Goal: Information Seeking & Learning: Learn about a topic

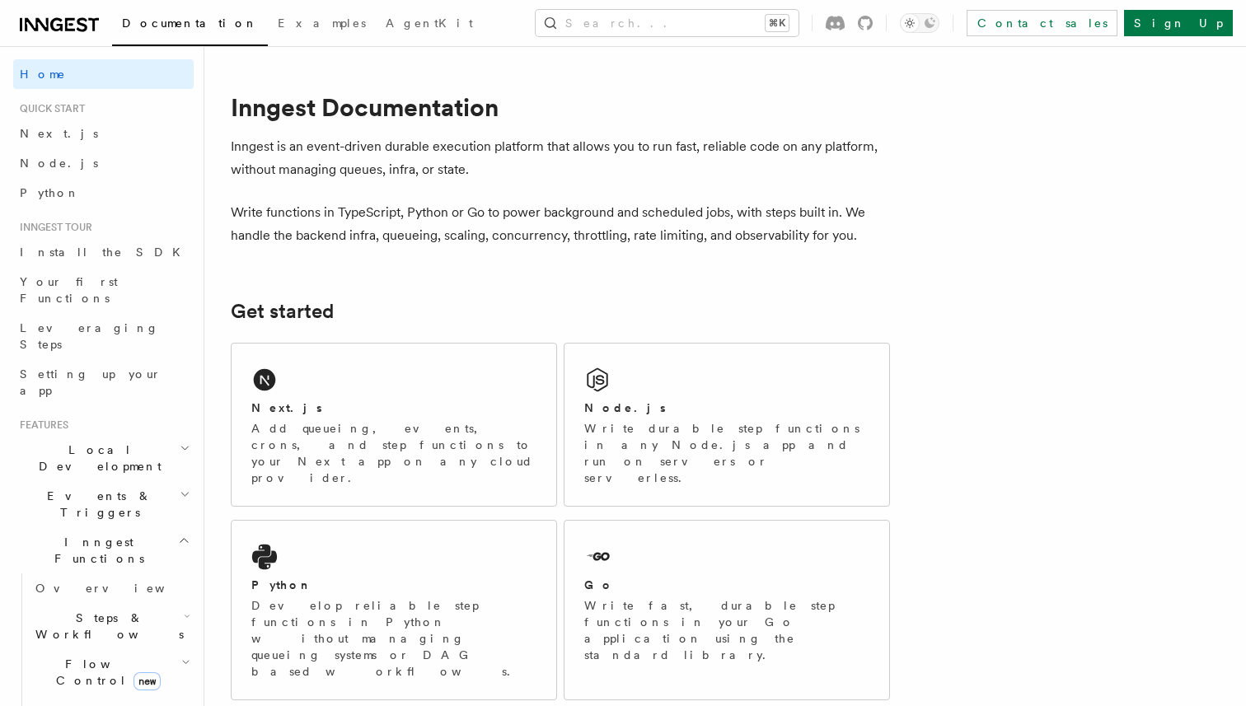
click at [479, 166] on p "Inngest is an event-driven durable execution platform that allows you to run fa…" at bounding box center [560, 158] width 659 height 46
click at [586, 162] on p "Inngest is an event-driven durable execution platform that allows you to run fa…" at bounding box center [560, 158] width 659 height 46
click at [613, 162] on p "Inngest is an event-driven durable execution platform that allows you to run fa…" at bounding box center [560, 158] width 659 height 46
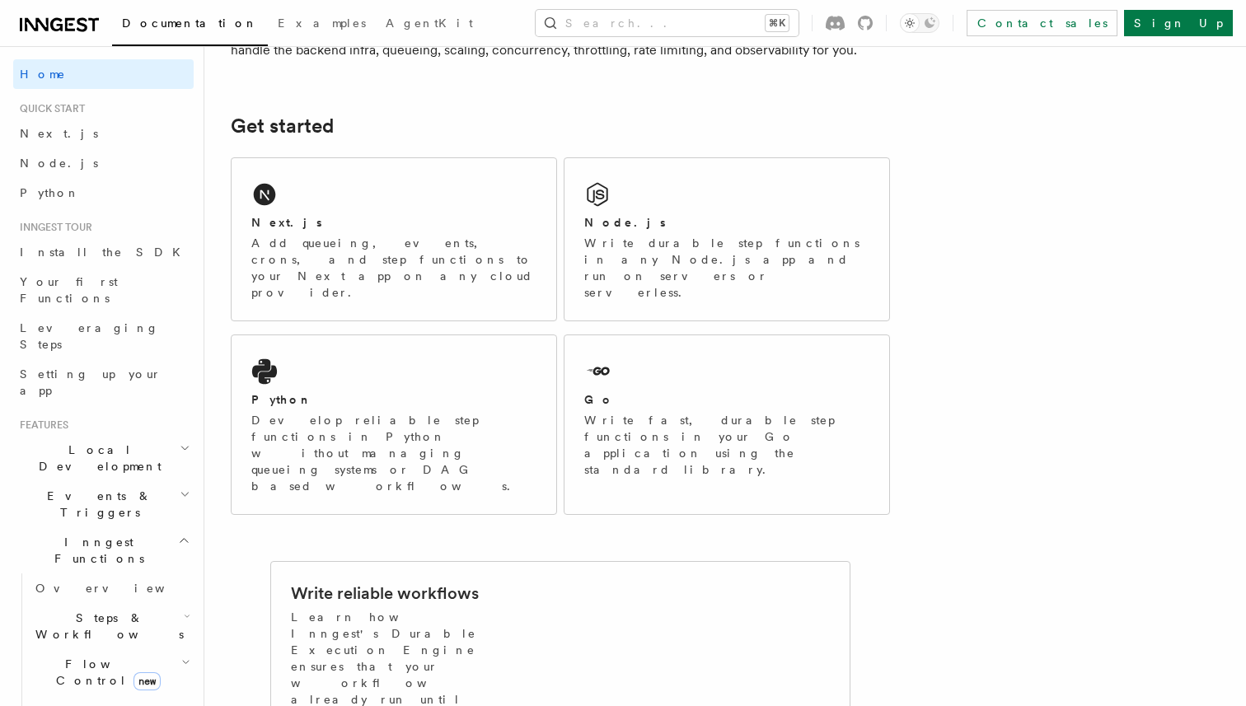
scroll to position [279, 0]
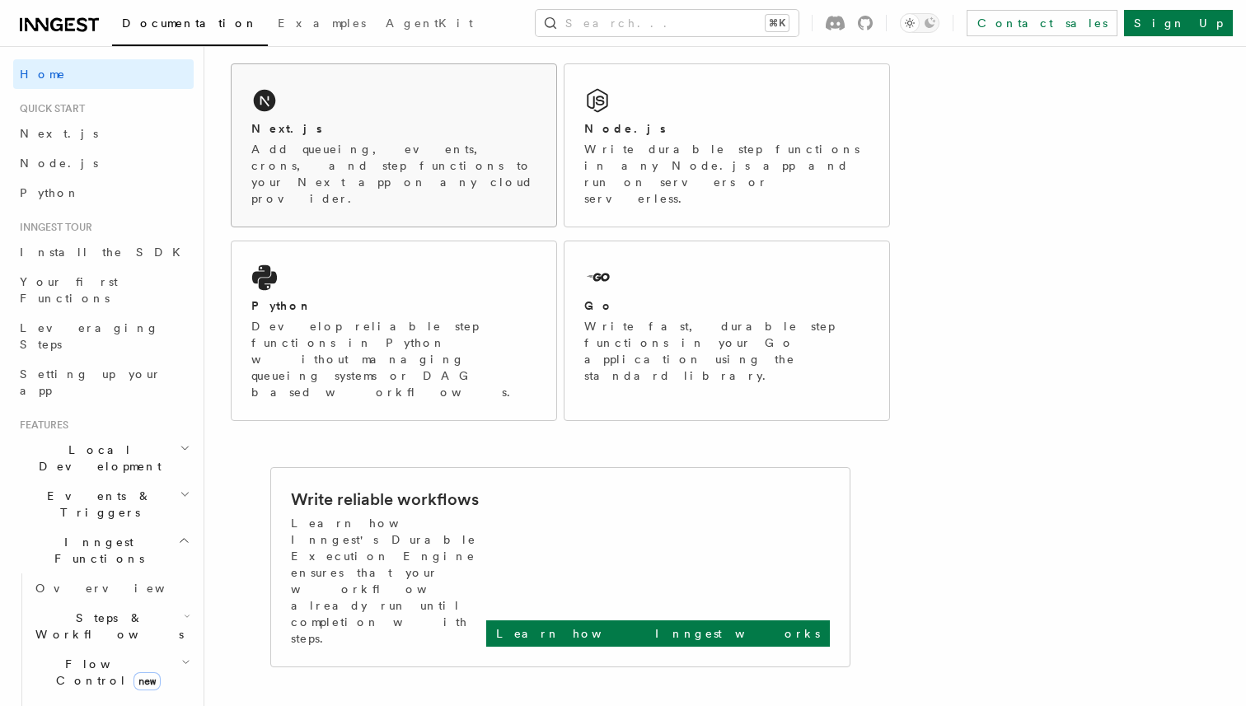
click at [421, 180] on div "Next.js Add queueing, events, crons, and step functions to your Next app on any…" at bounding box center [394, 145] width 325 height 162
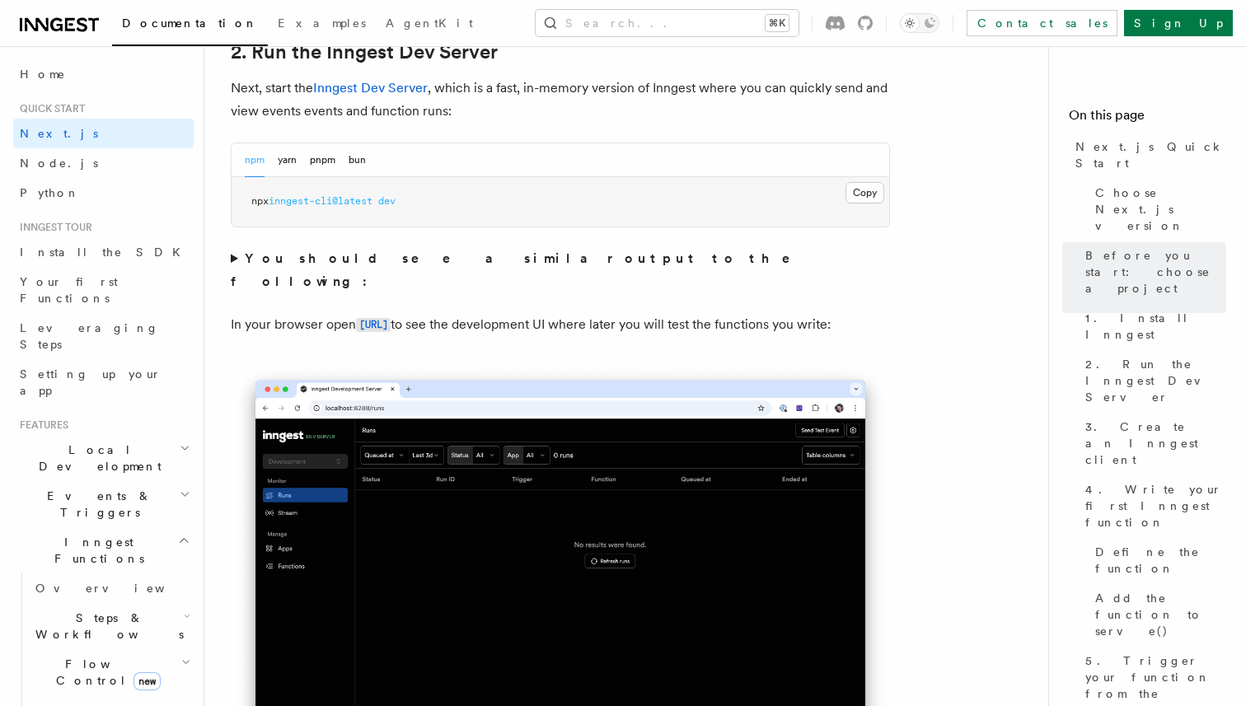
scroll to position [1185, 0]
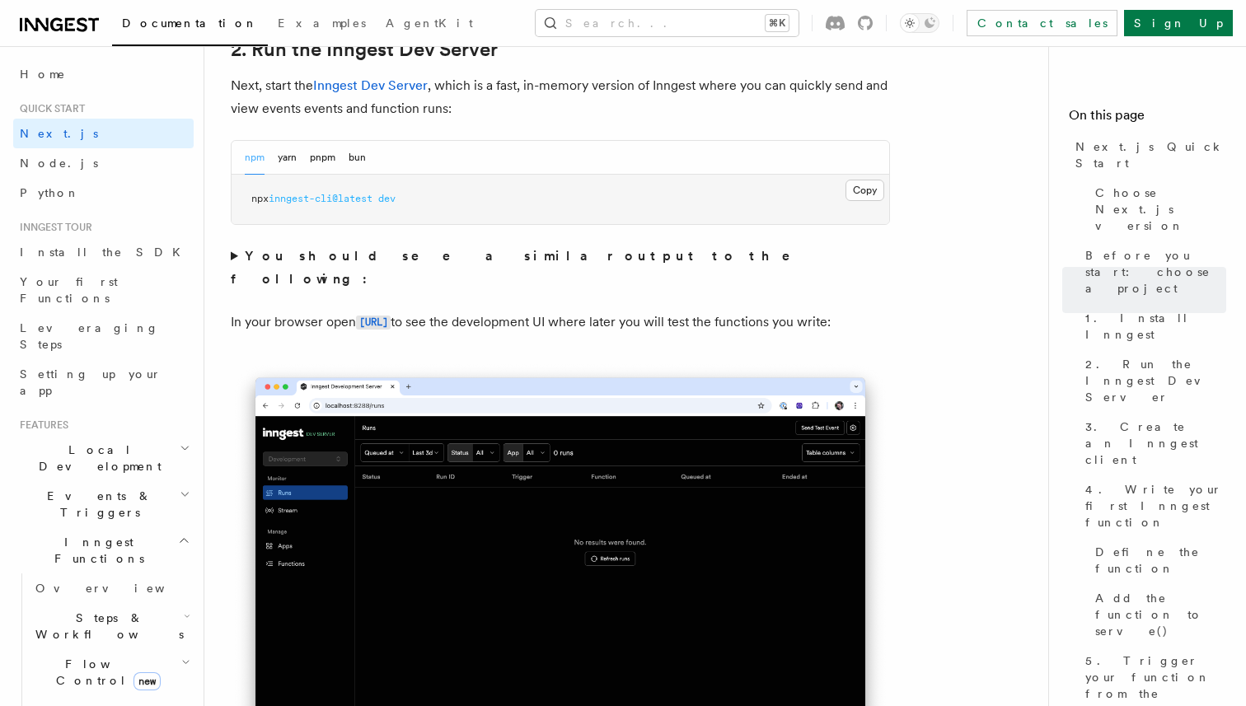
click at [391, 265] on summary "You should see a similar output to the following:" at bounding box center [560, 268] width 659 height 46
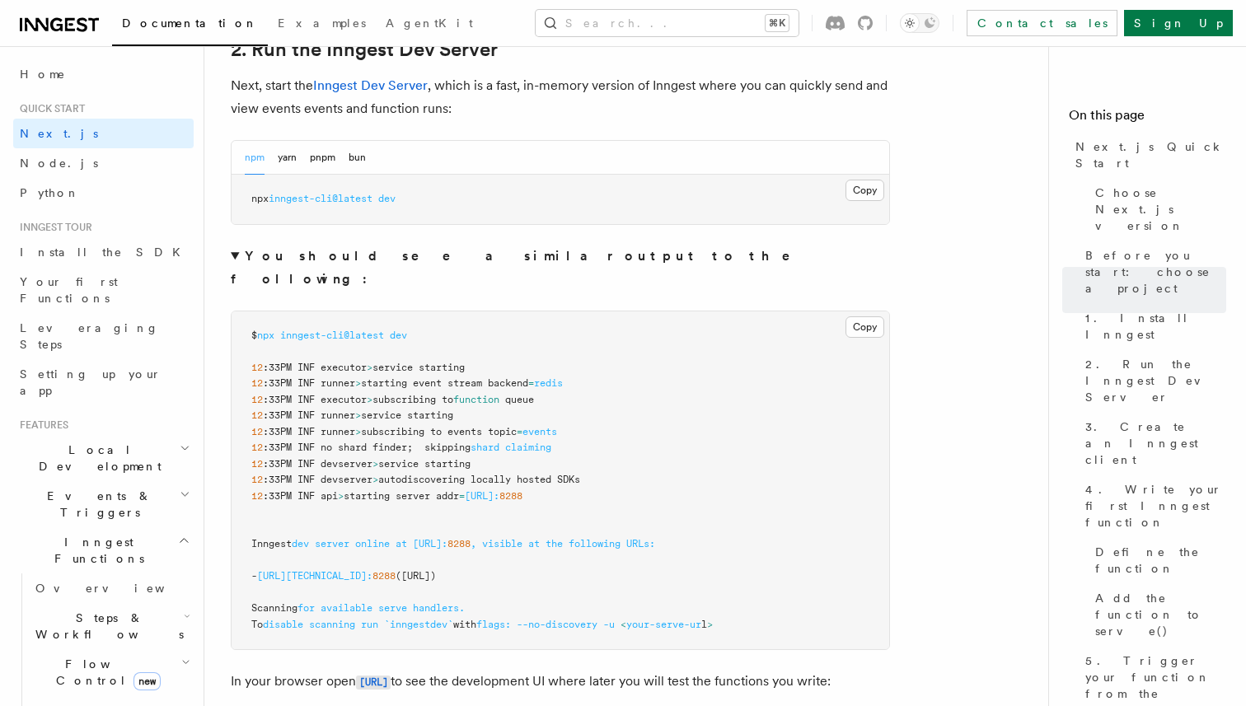
scroll to position [1192, 0]
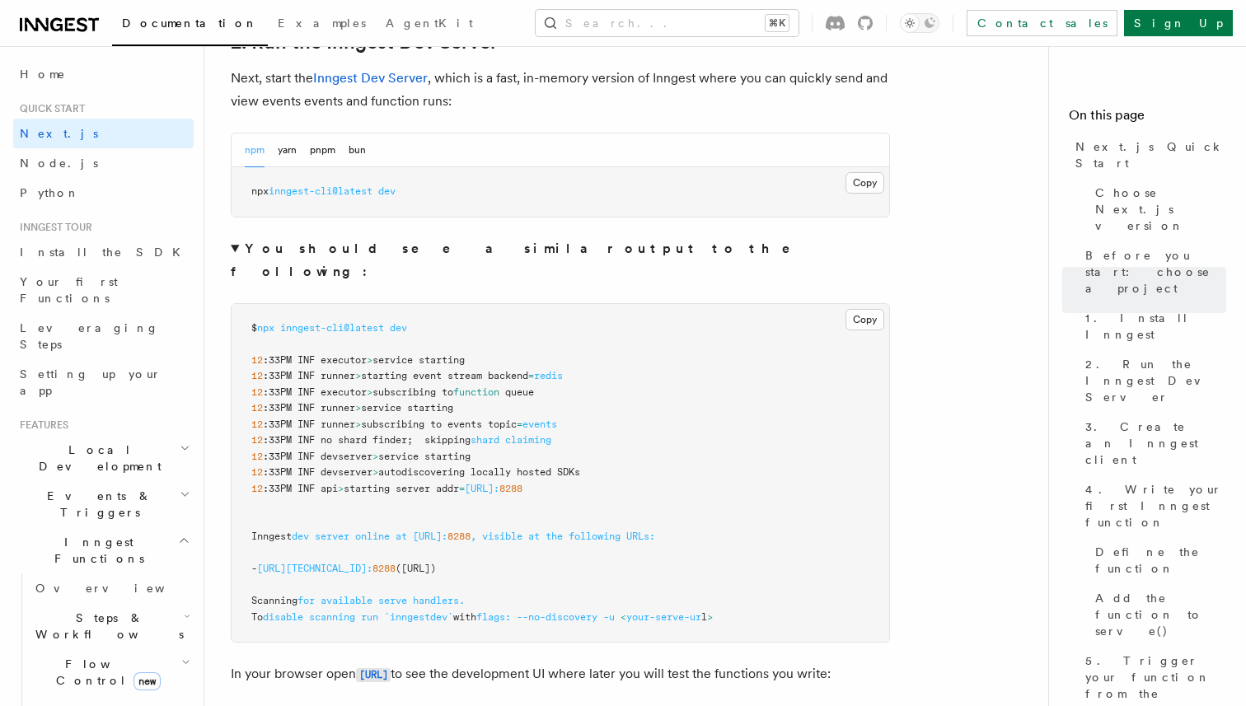
click at [406, 259] on summary "You should see a similar output to the following:" at bounding box center [560, 260] width 659 height 46
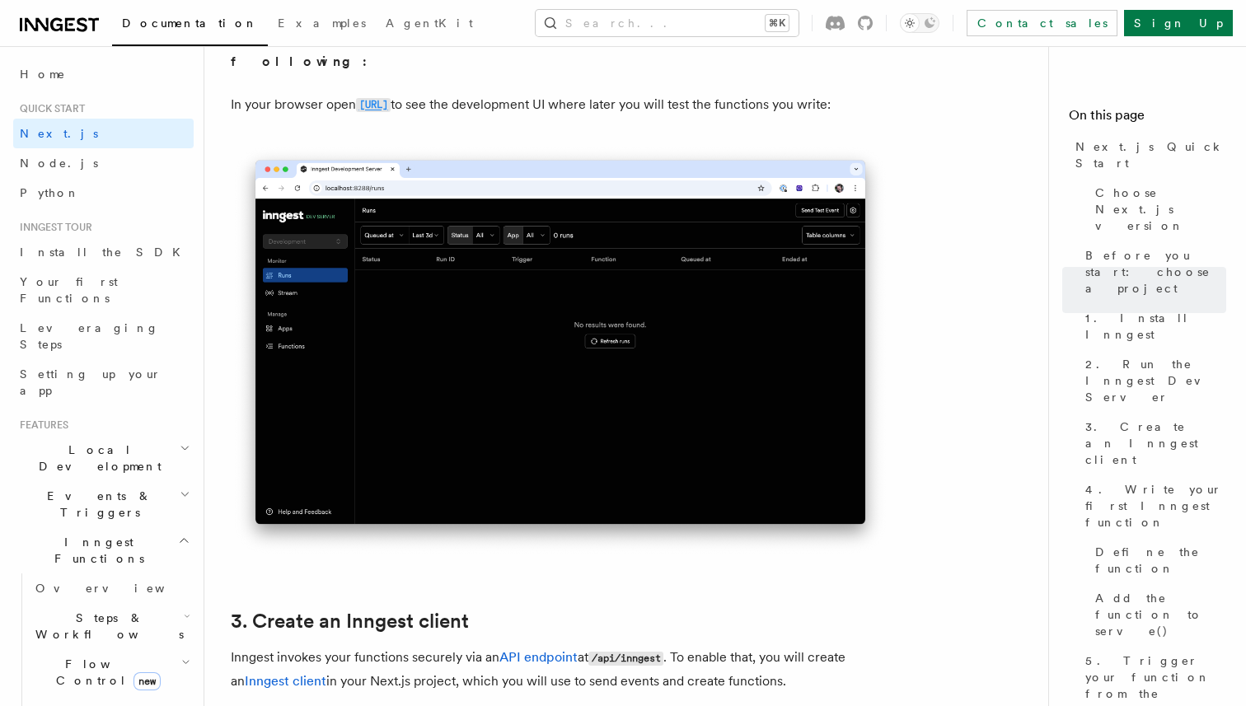
scroll to position [1430, 0]
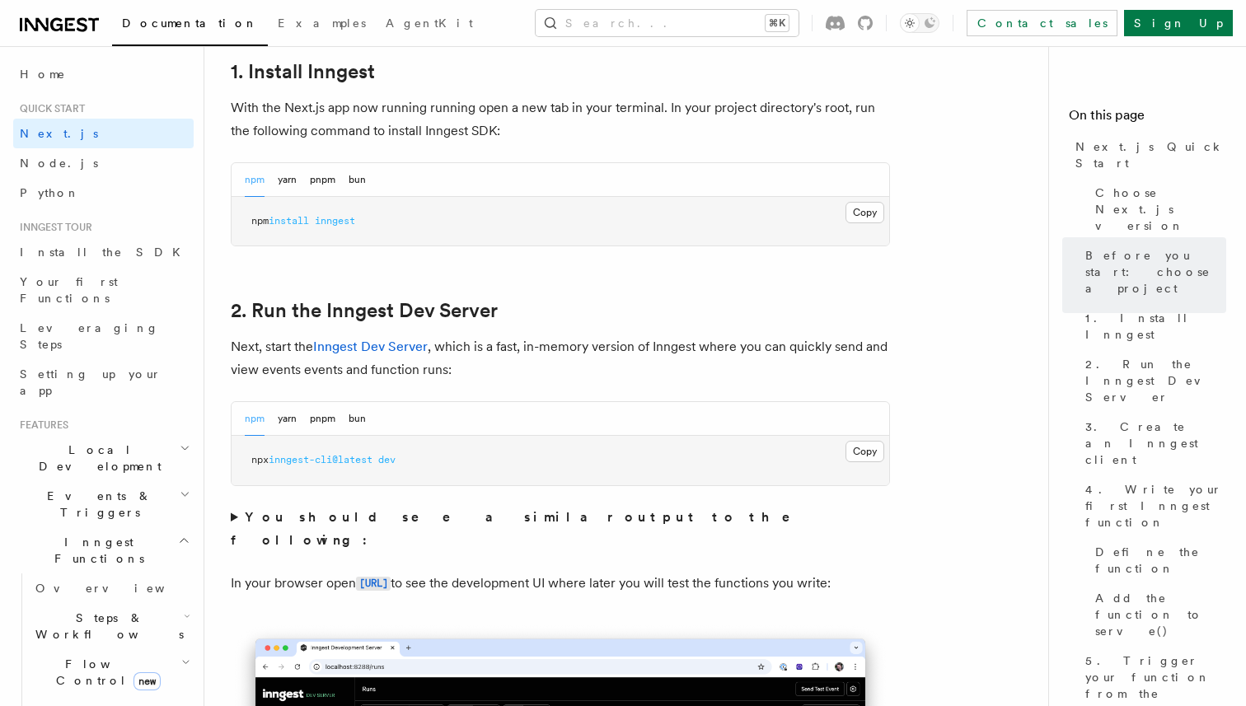
scroll to position [919, 0]
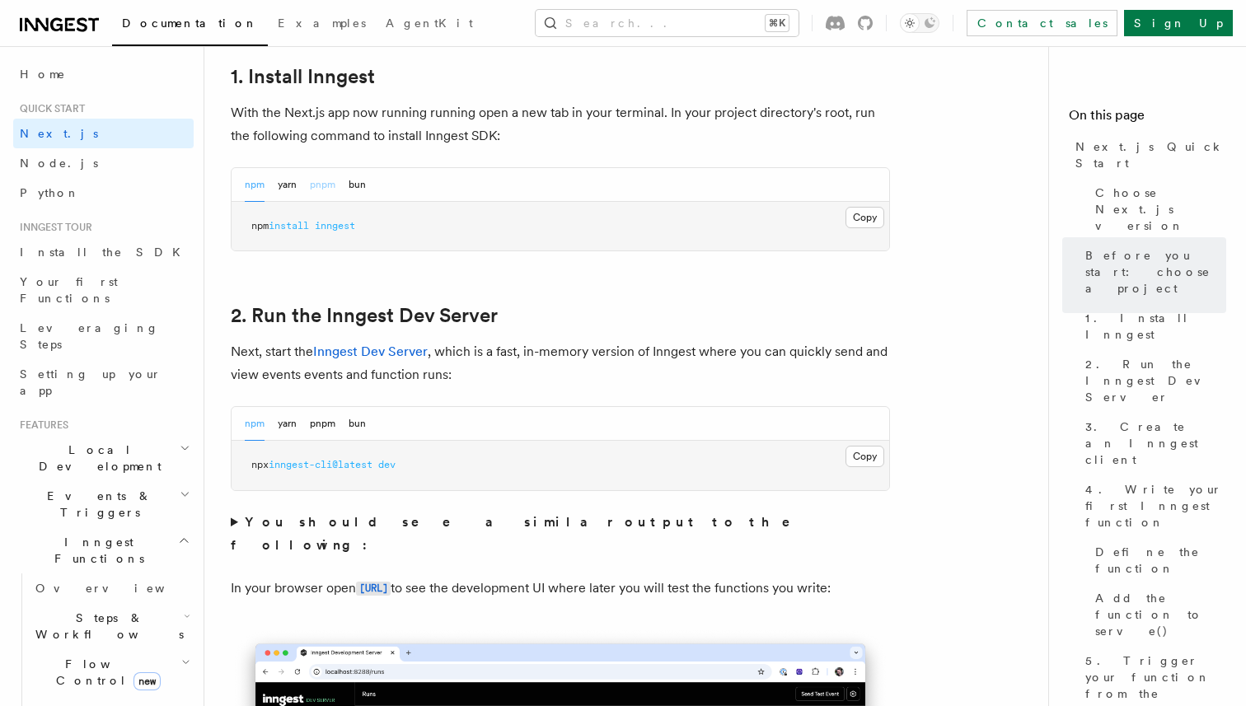
click at [327, 184] on button "pnpm" at bounding box center [323, 185] width 26 height 34
click at [868, 221] on button "Copy Copied" at bounding box center [864, 217] width 39 height 21
click at [870, 462] on button "Copy Copied" at bounding box center [864, 456] width 39 height 21
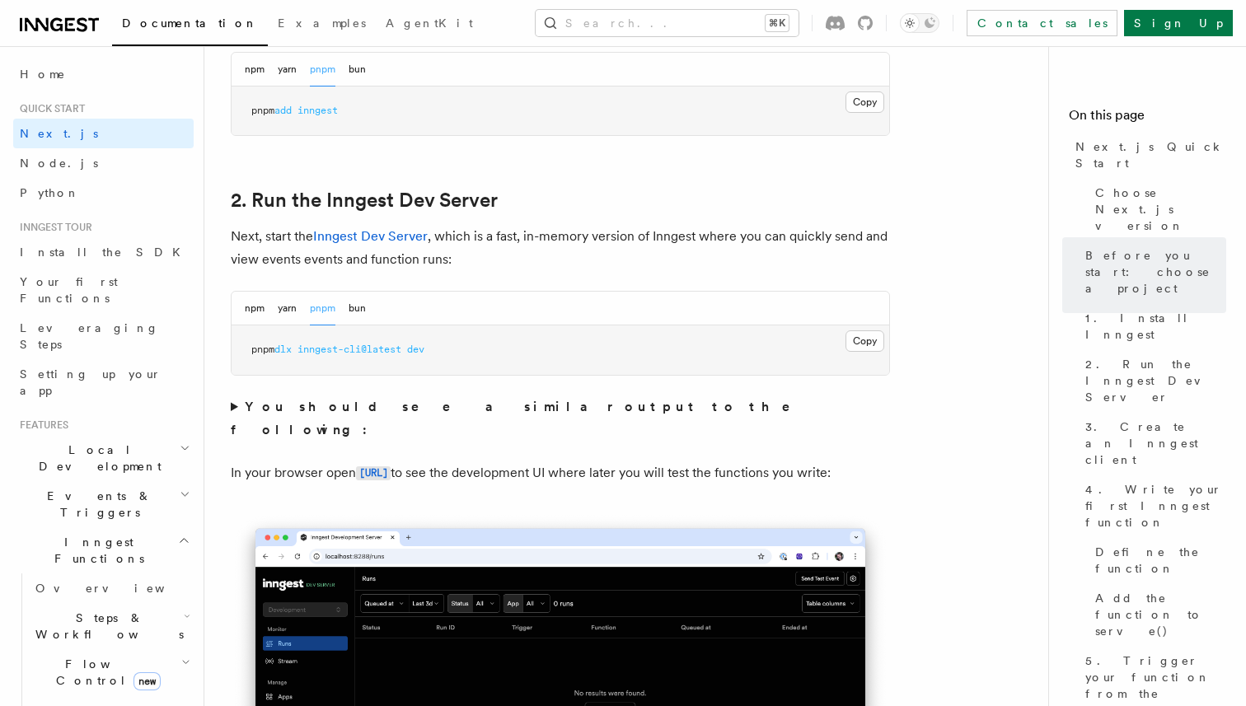
scroll to position [1042, 0]
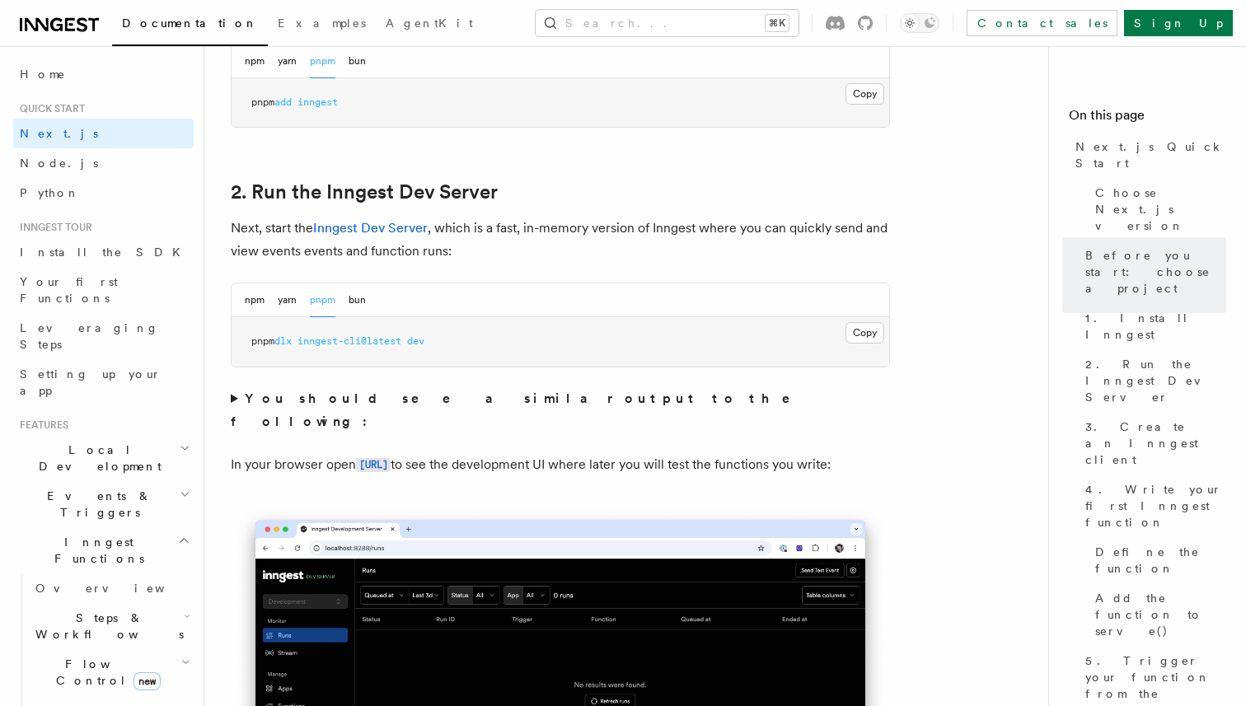
click at [232, 398] on summary "You should see a similar output to the following:" at bounding box center [560, 410] width 659 height 46
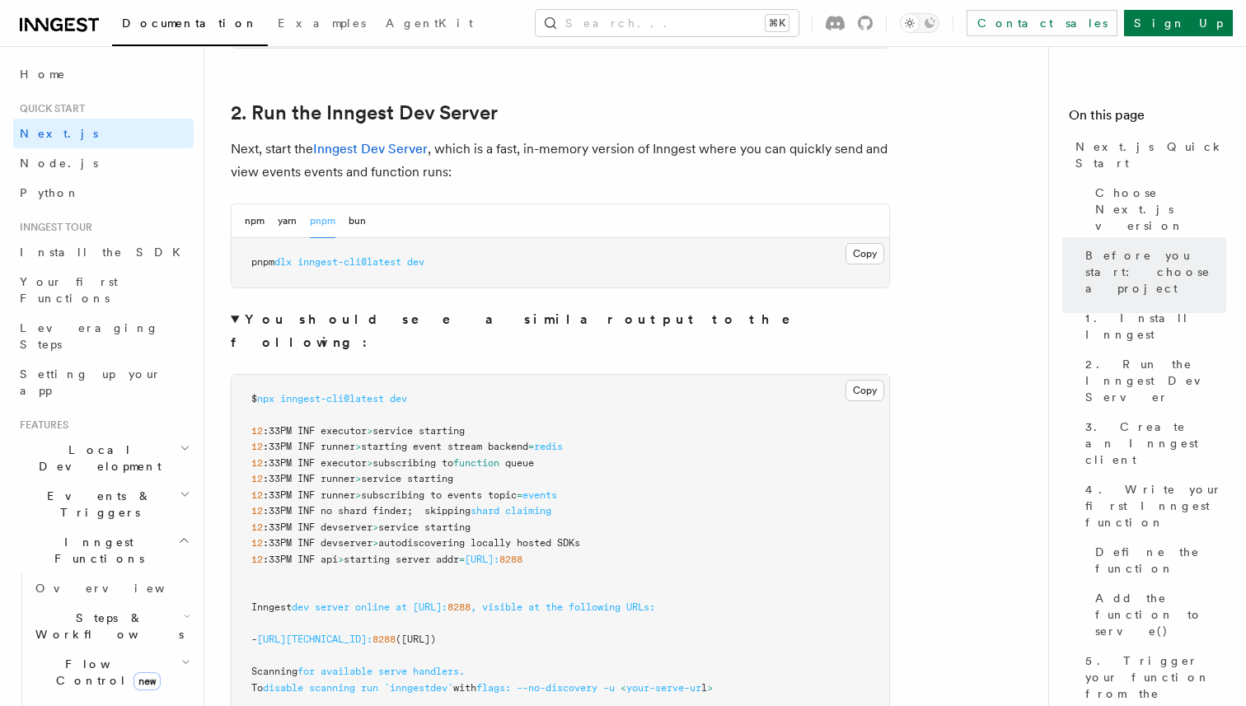
scroll to position [1126, 0]
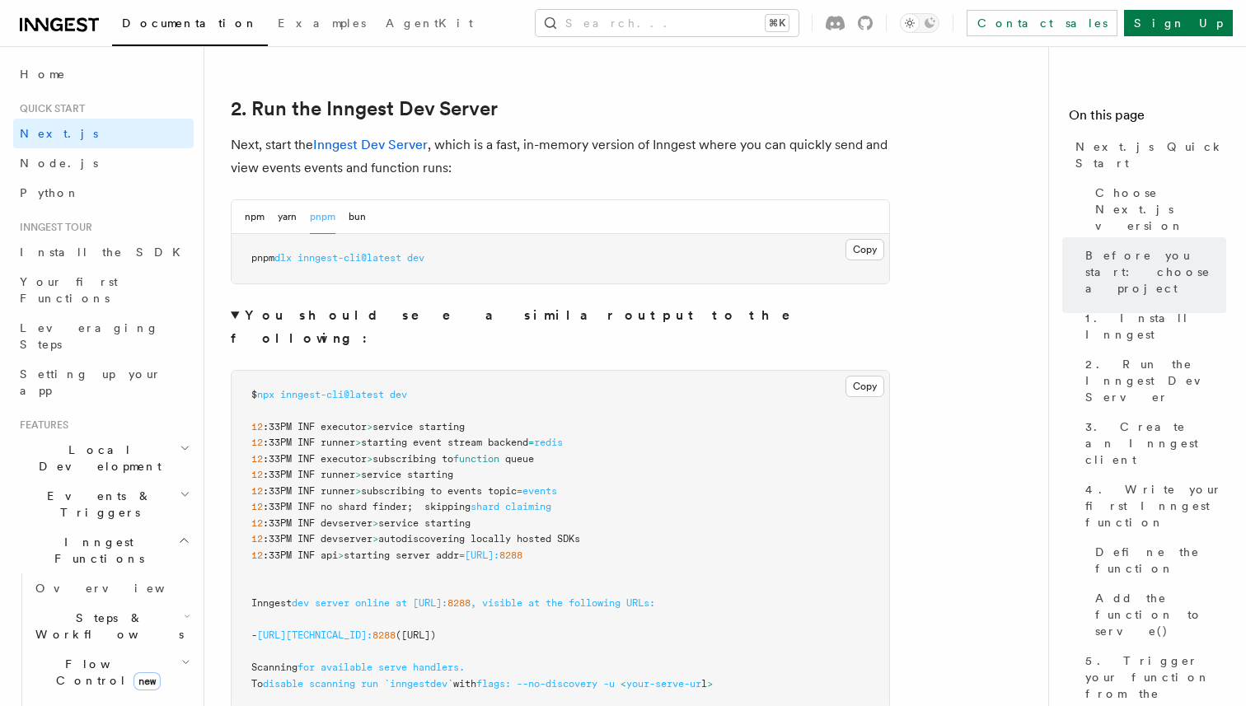
click at [236, 316] on summary "You should see a similar output to the following:" at bounding box center [560, 327] width 659 height 46
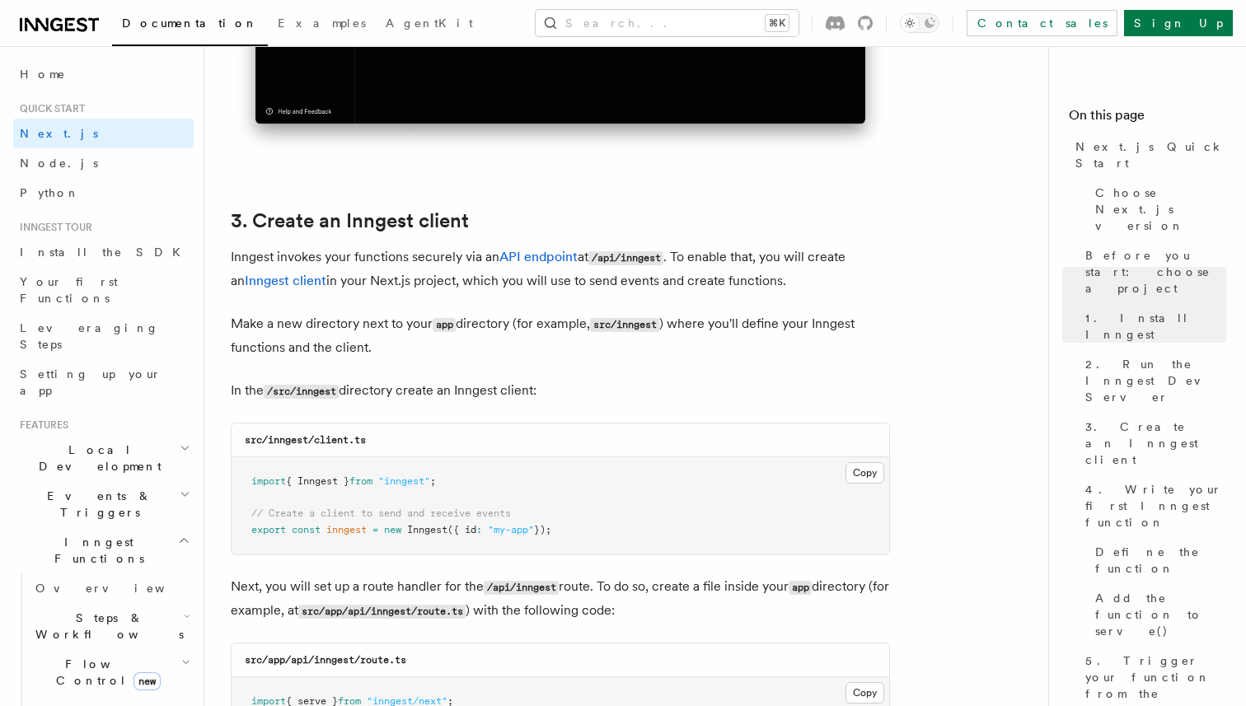
scroll to position [1805, 0]
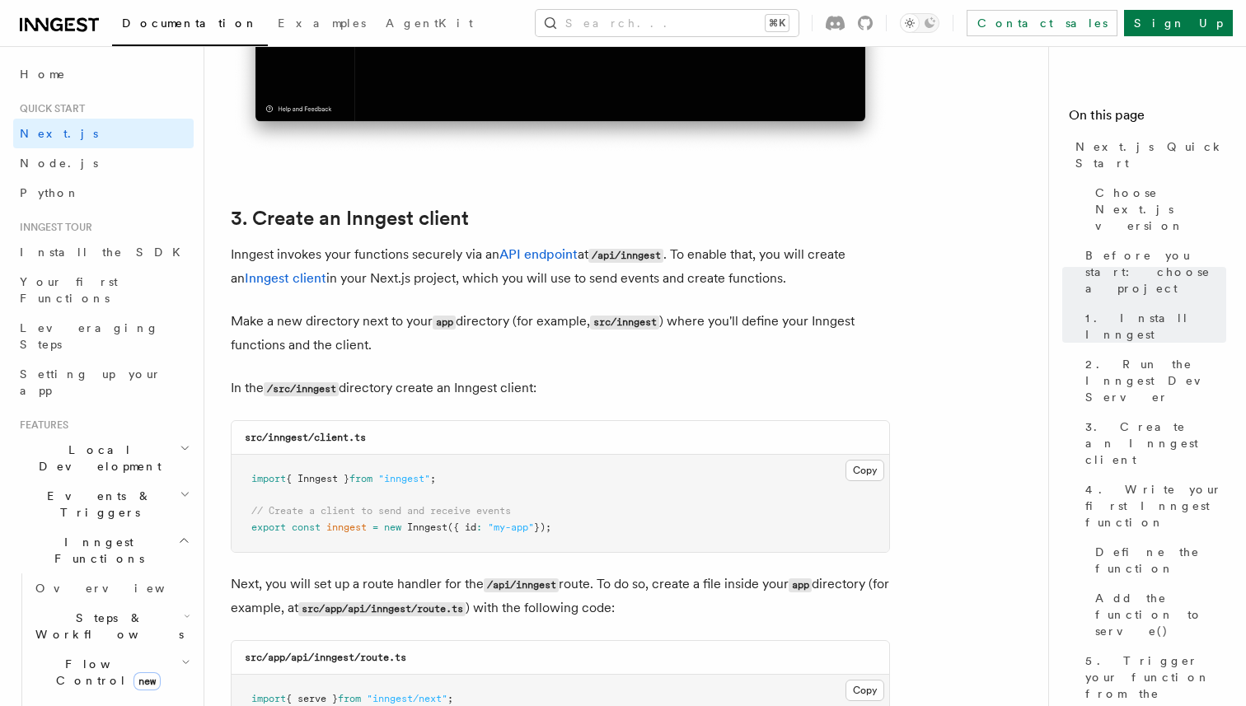
click at [567, 281] on p "Inngest invokes your functions securely via an API endpoint at /api/inngest . T…" at bounding box center [560, 266] width 659 height 47
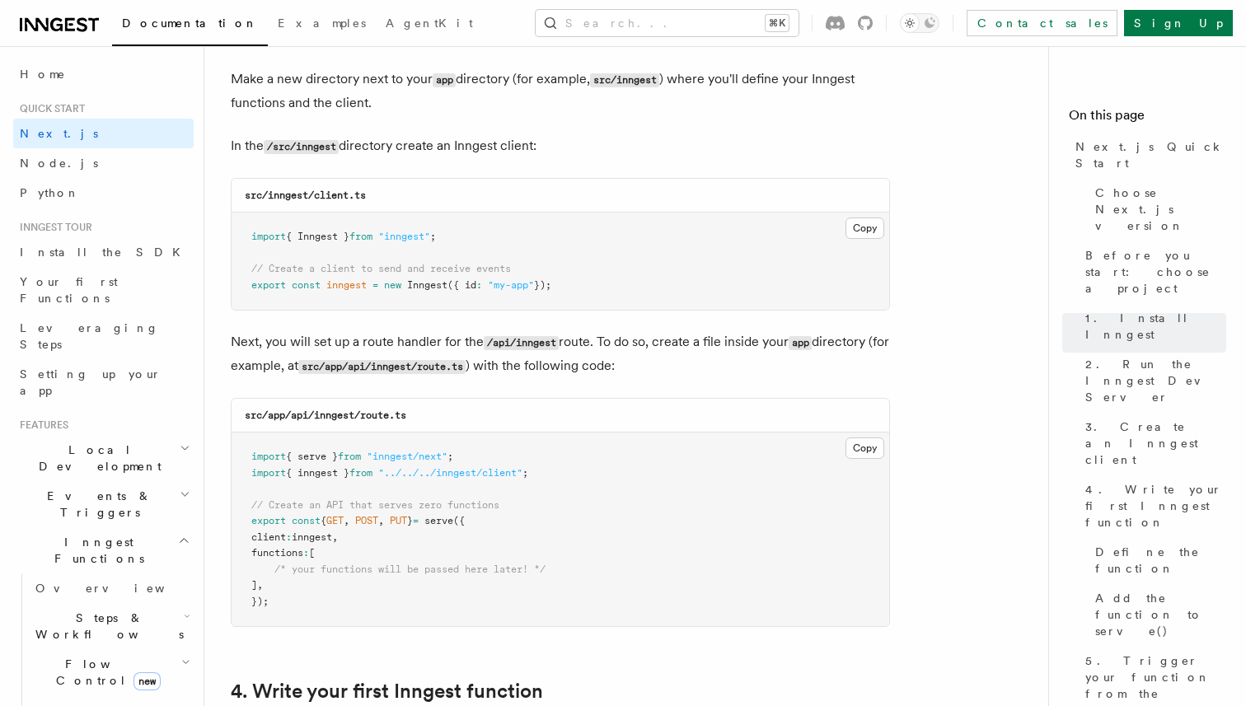
scroll to position [2049, 0]
click at [488, 279] on span at bounding box center [485, 284] width 6 height 12
click at [868, 223] on button "Copy Copied" at bounding box center [864, 226] width 39 height 21
click at [502, 263] on span "// Create a client to send and receive events" at bounding box center [381, 267] width 260 height 12
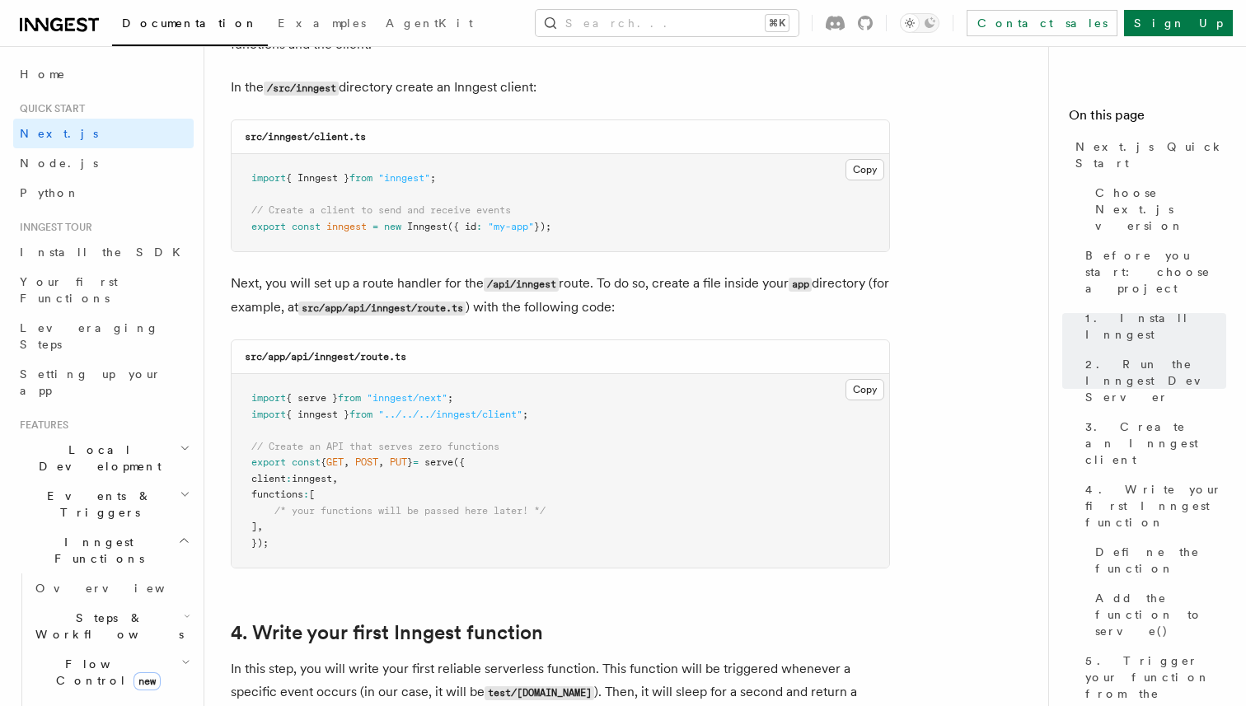
scroll to position [2109, 0]
click at [865, 391] on button "Copy Copied" at bounding box center [864, 387] width 39 height 21
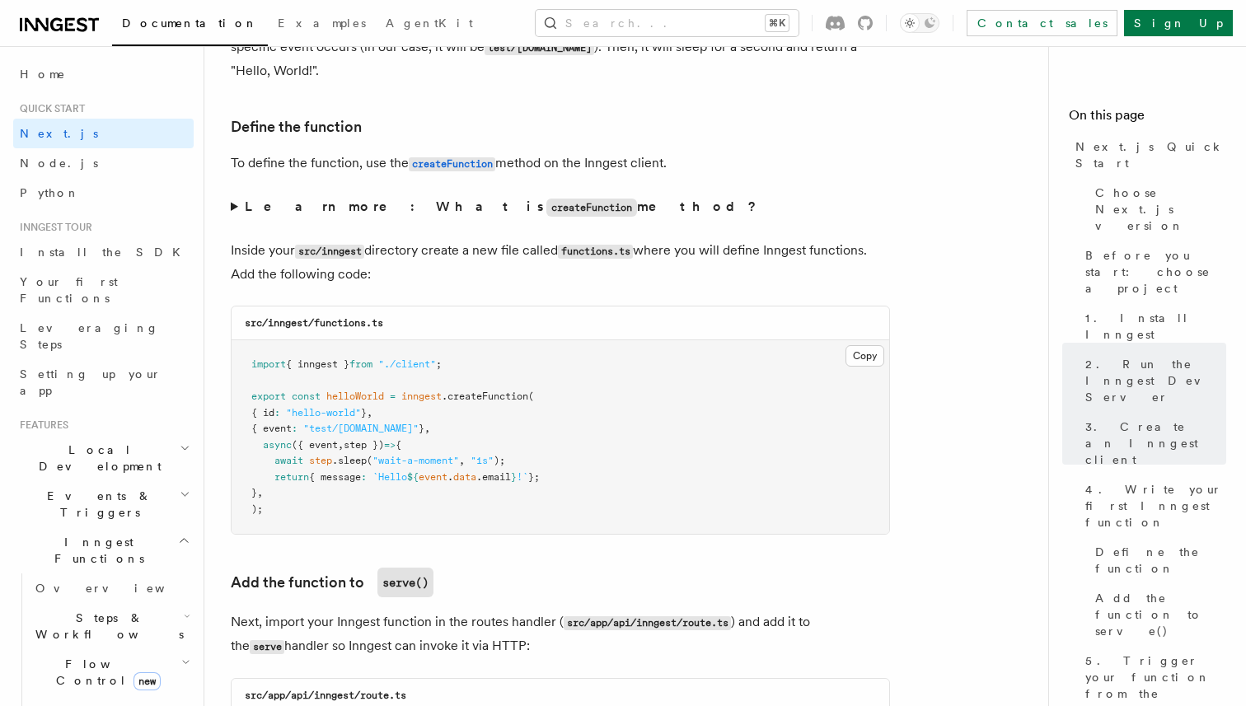
scroll to position [2762, 0]
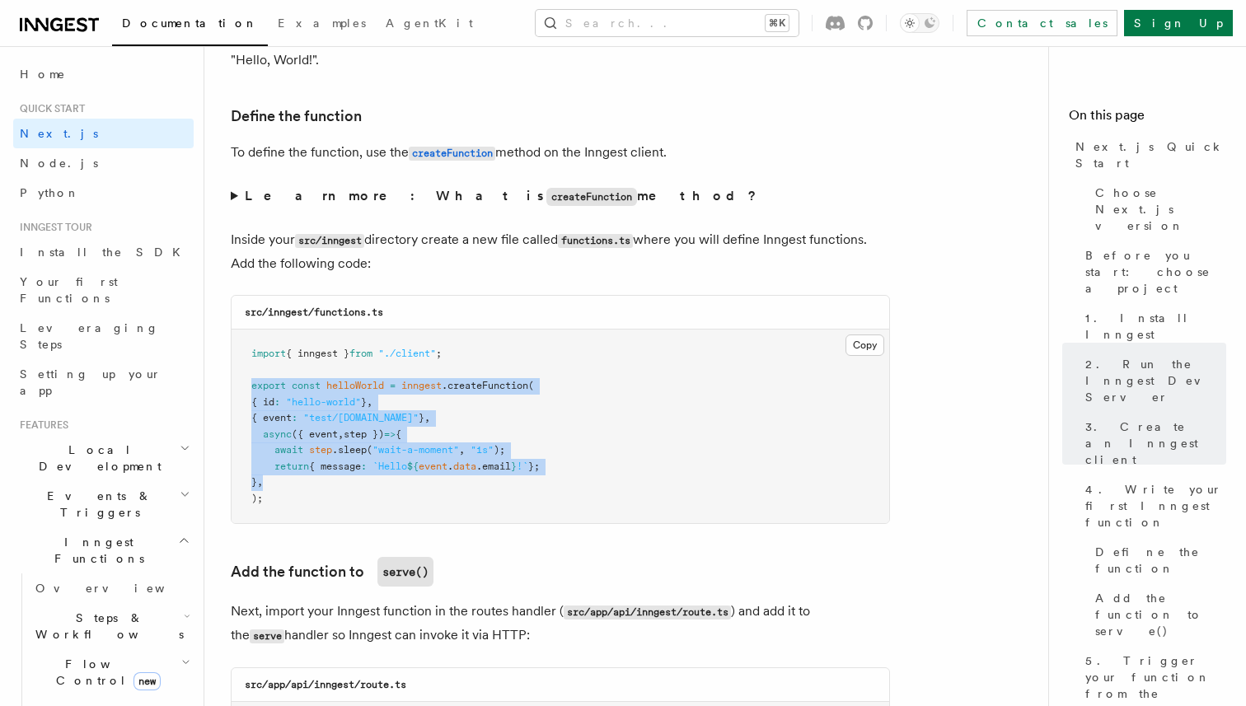
drag, startPoint x: 302, startPoint y: 494, endPoint x: 231, endPoint y: 393, distance: 124.1
click at [232, 393] on pre "import { inngest } from "./client" ; export const helloWorld = inngest .createF…" at bounding box center [561, 427] width 658 height 194
copy code "export const helloWorld = inngest .createFunction ( { id : "hello-world" } , { …"
drag, startPoint x: 307, startPoint y: 508, endPoint x: 211, endPoint y: 350, distance: 184.1
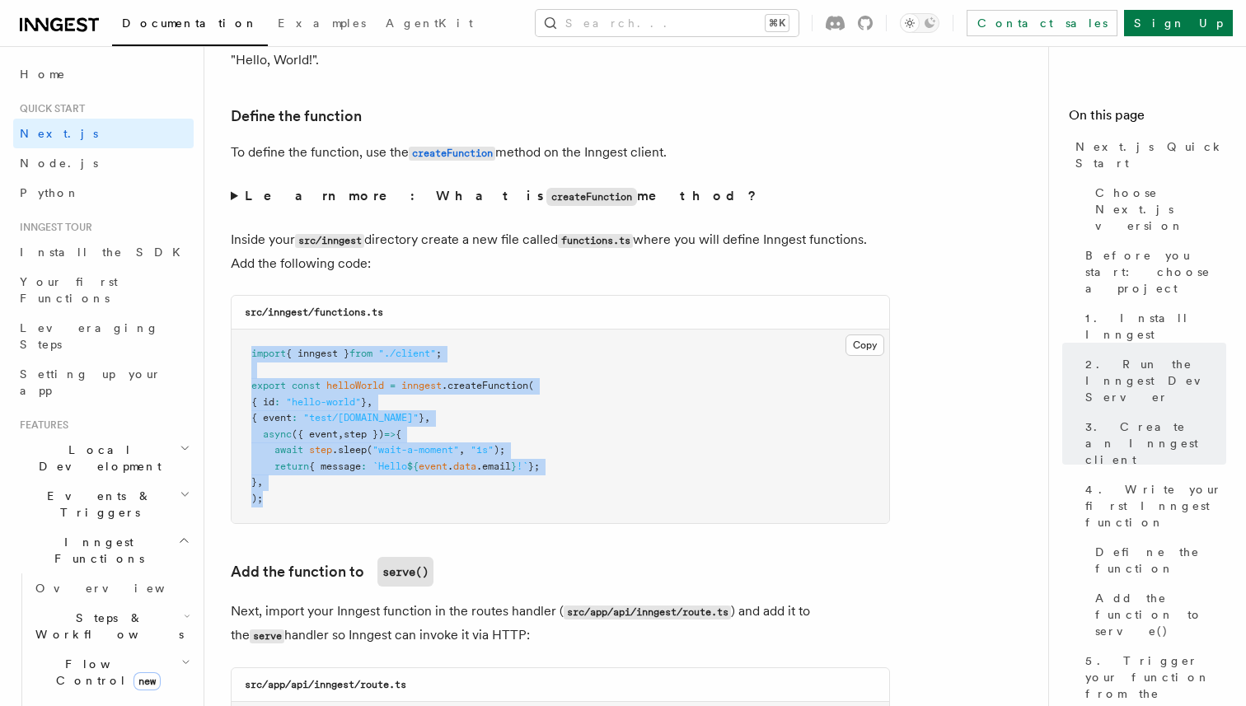
copy code "import { inngest } from "./client" ; export const helloWorld = inngest .createF…"
click at [412, 398] on pre "import { inngest } from "./client" ; export const helloWorld = inngest .createF…" at bounding box center [561, 427] width 658 height 194
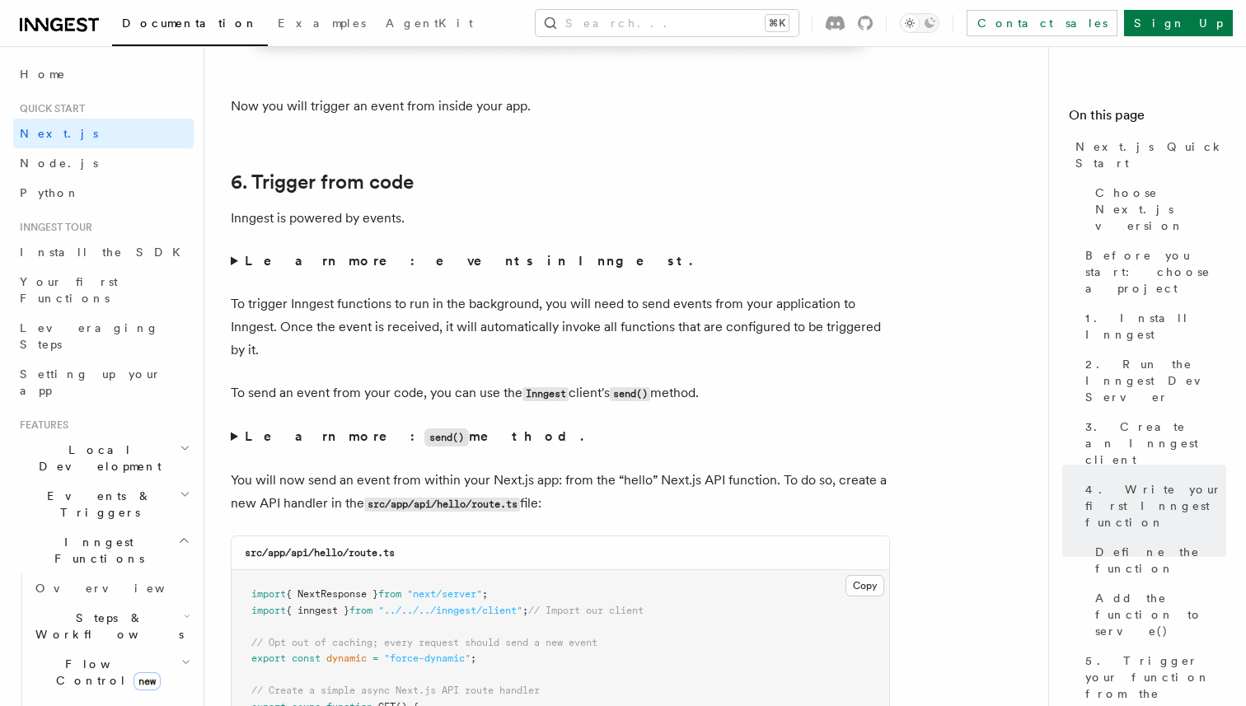
scroll to position [8238, 0]
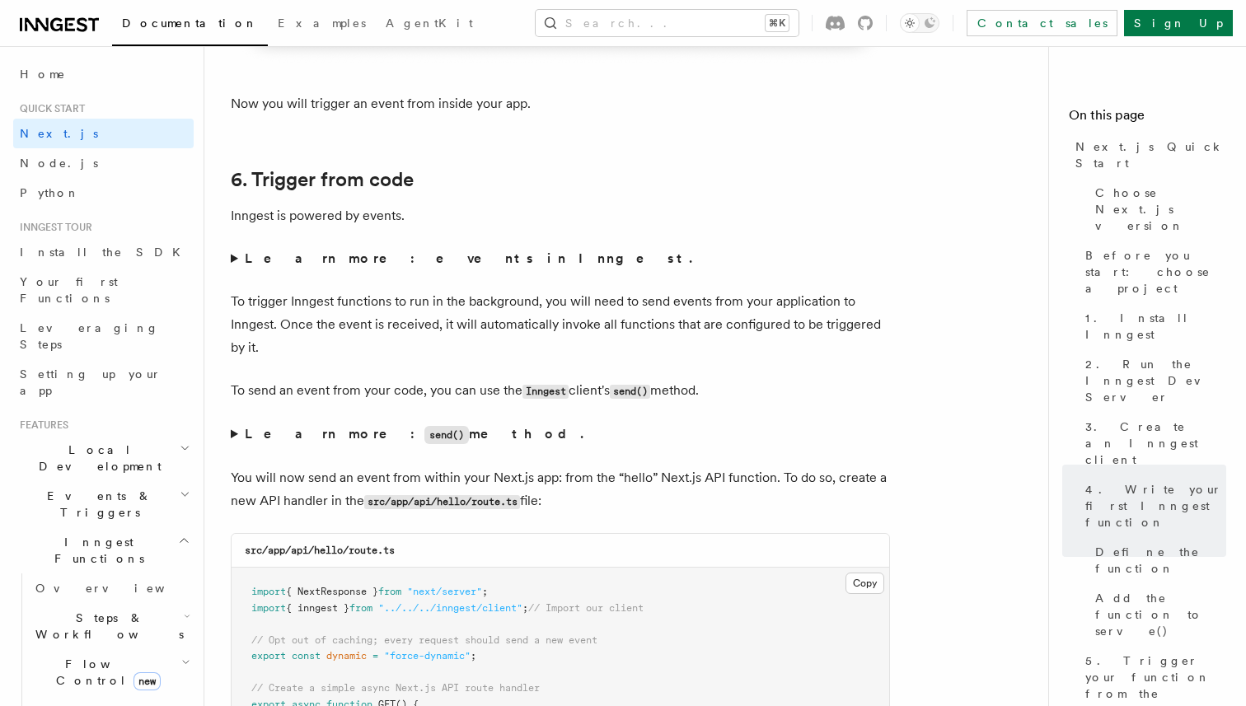
click at [232, 265] on summary "Learn more: events in Inngest." at bounding box center [560, 258] width 659 height 23
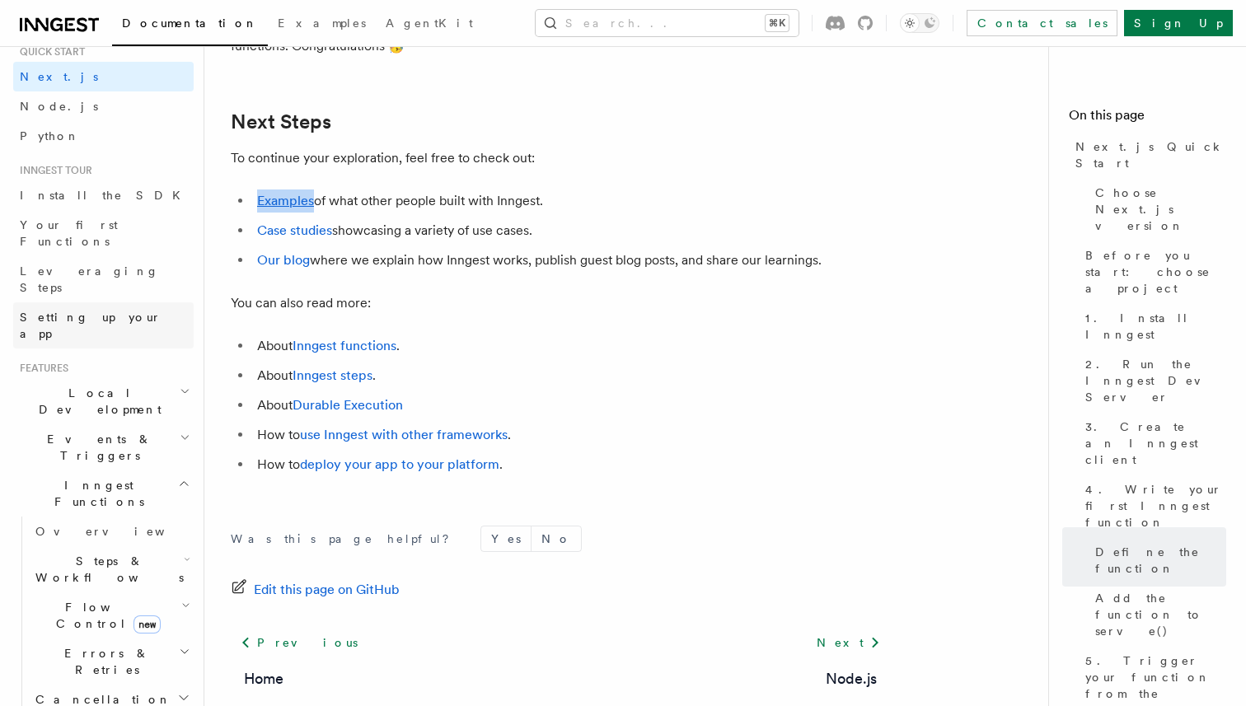
scroll to position [61, 0]
click at [115, 307] on span "Setting up your app" at bounding box center [91, 322] width 142 height 30
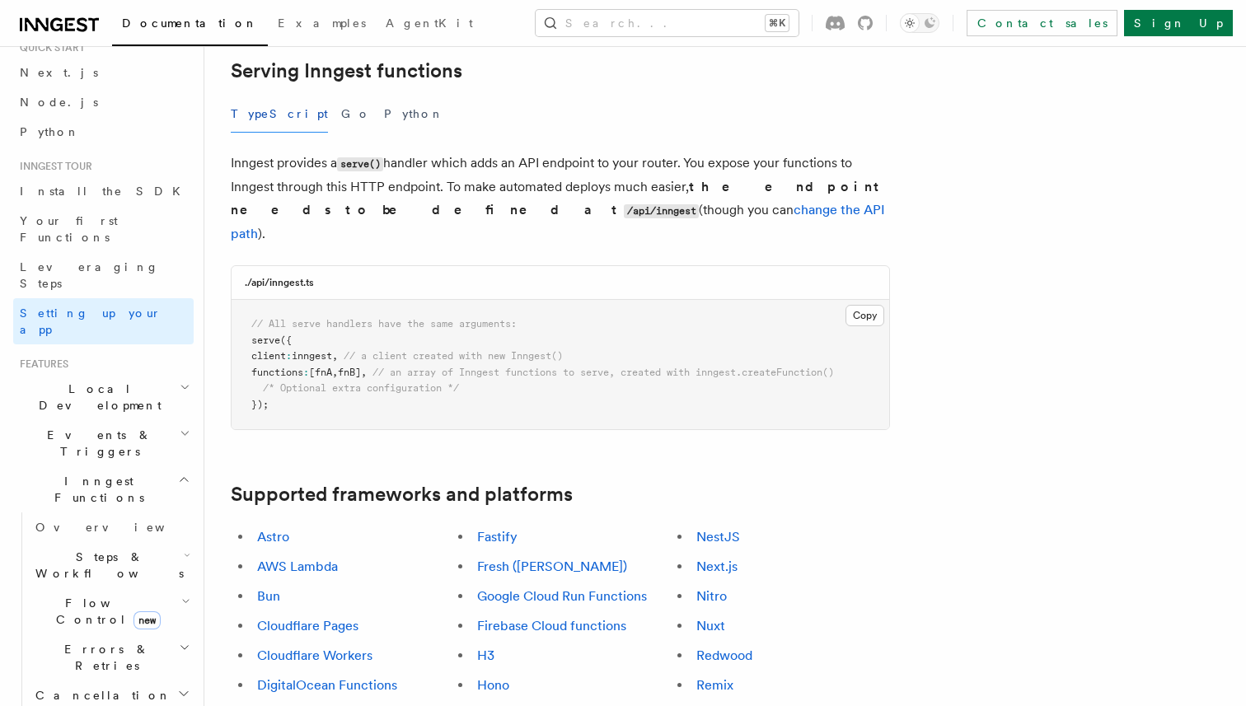
scroll to position [620, 0]
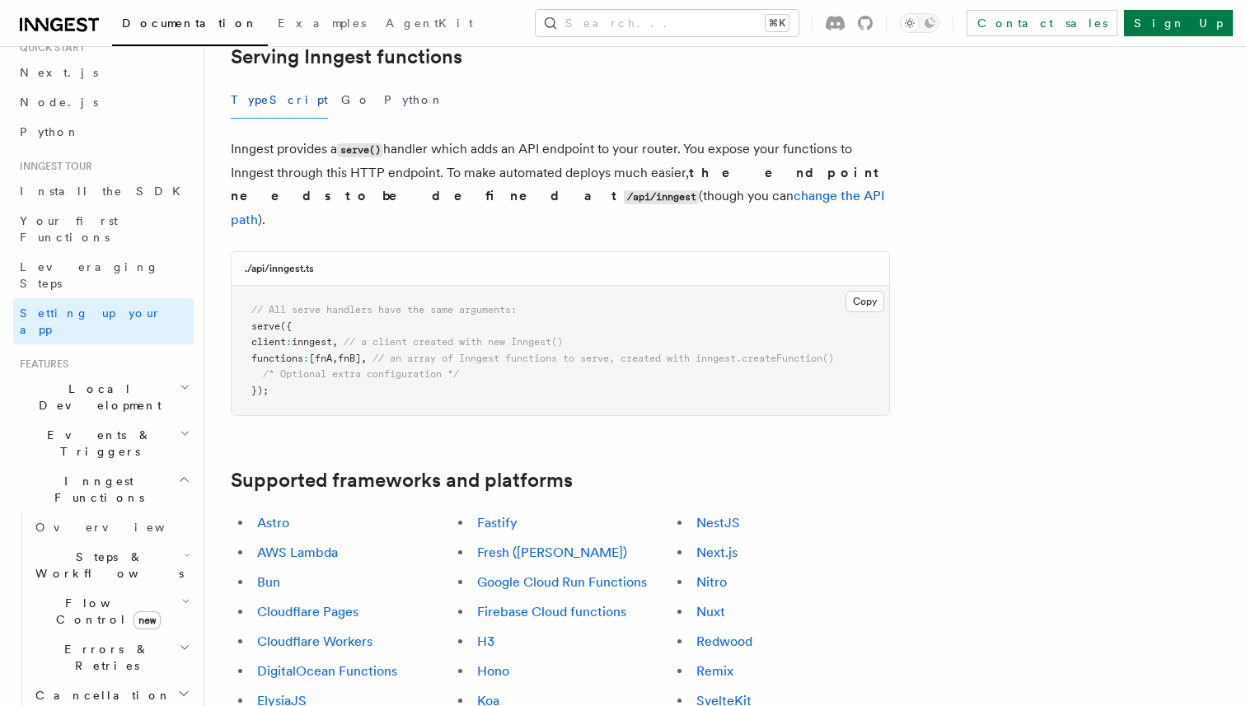
click at [180, 381] on icon "button" at bounding box center [185, 387] width 11 height 13
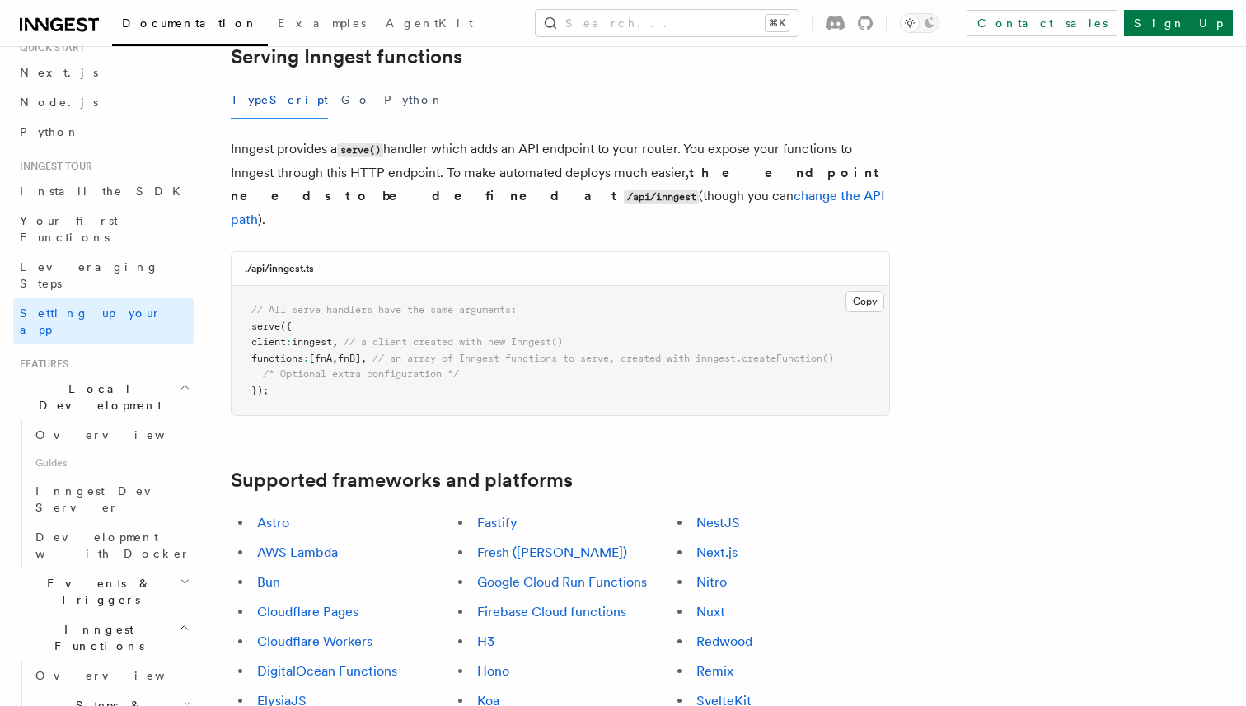
click at [180, 381] on icon "button" at bounding box center [185, 387] width 11 height 13
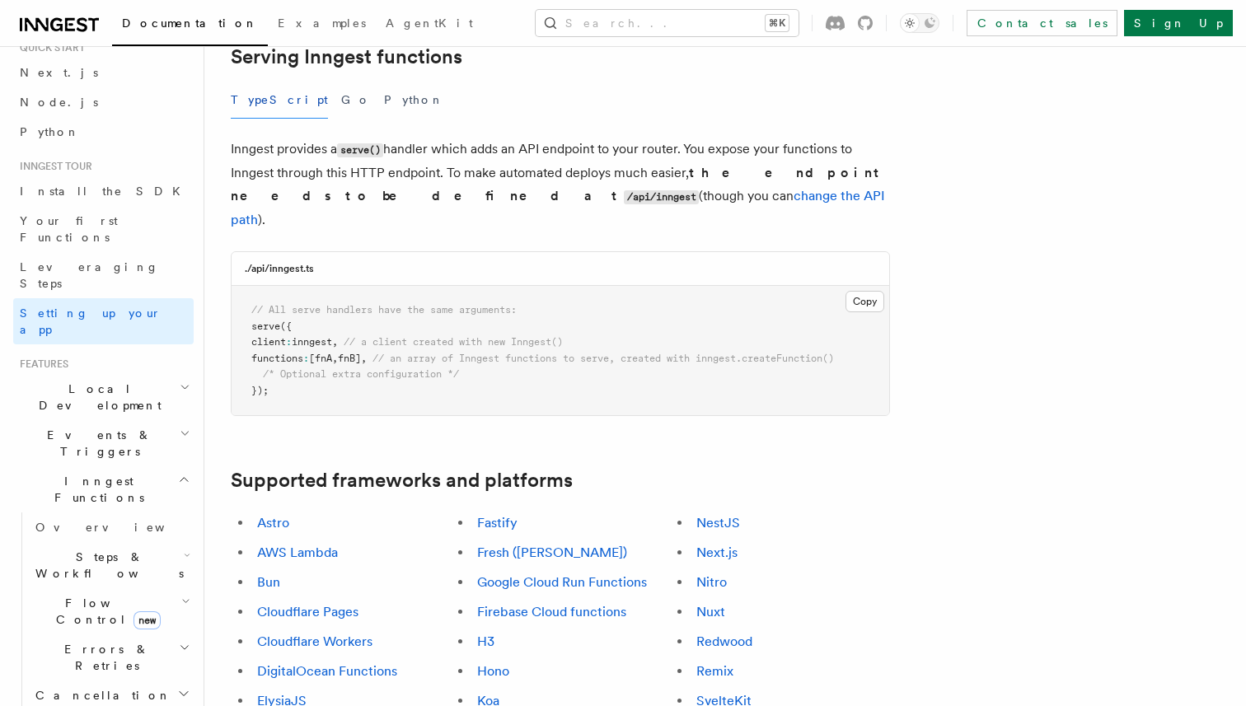
click at [185, 427] on icon "button" at bounding box center [185, 433] width 11 height 13
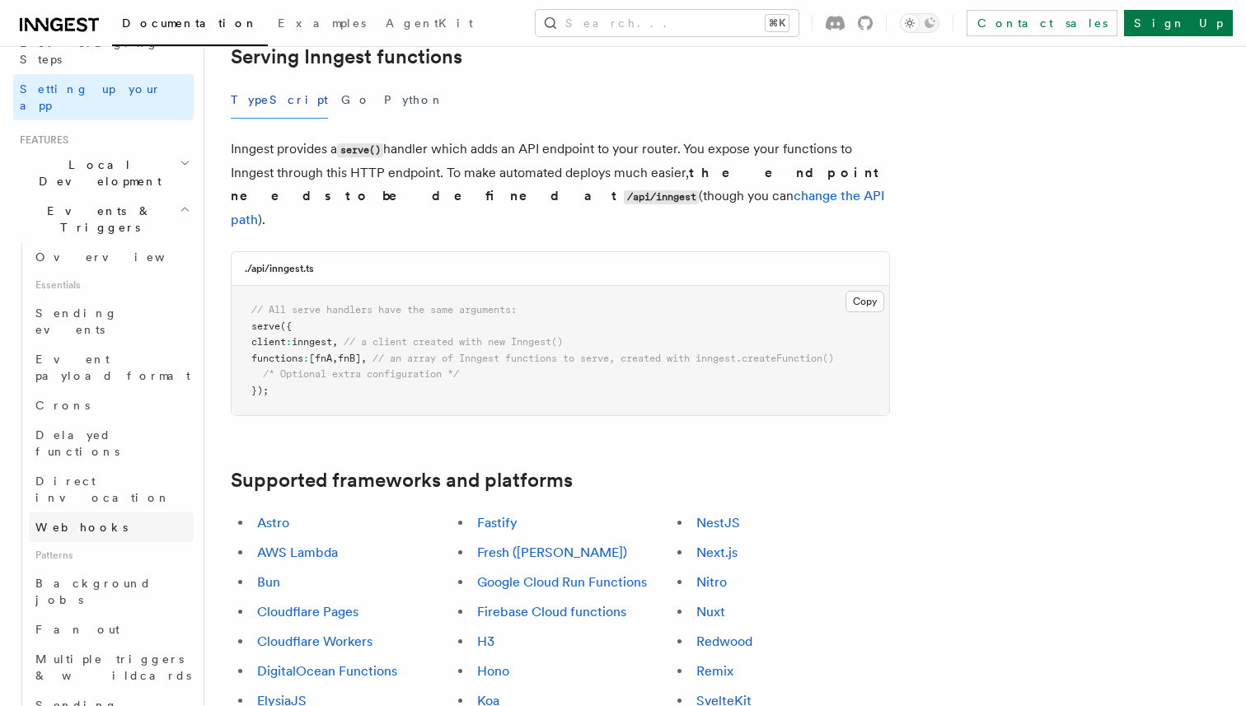
scroll to position [295, 0]
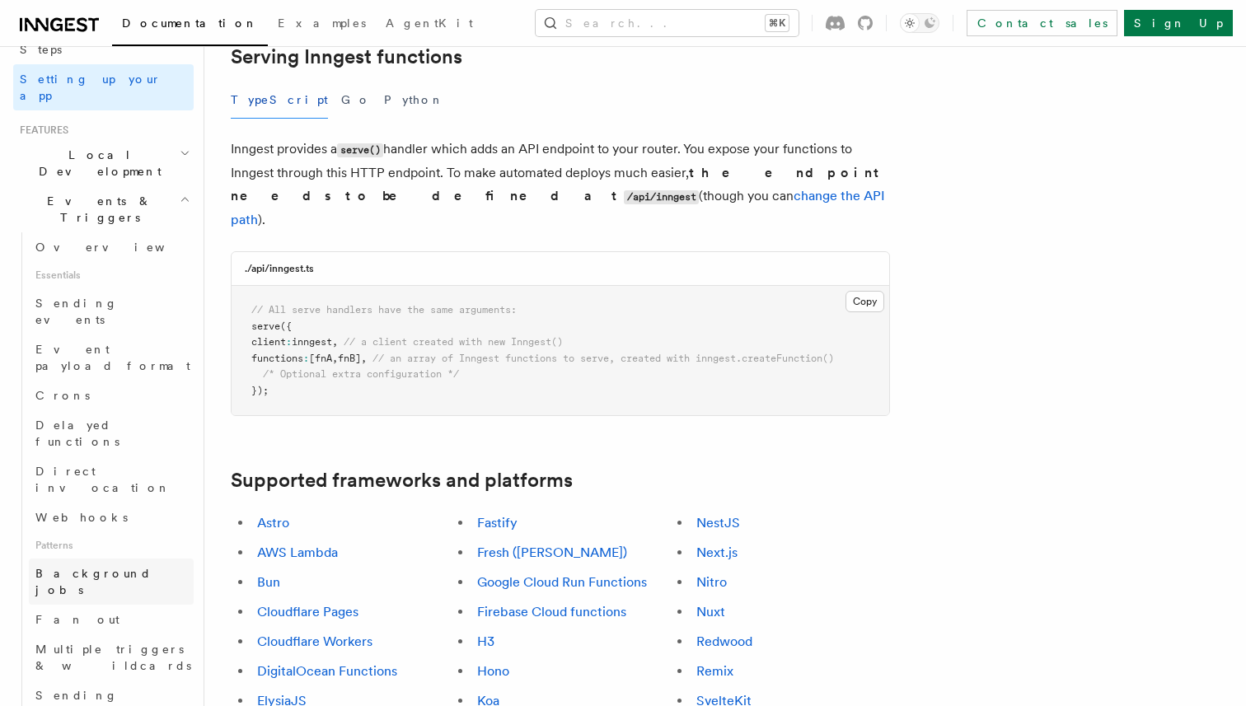
click at [111, 559] on link "Background jobs" at bounding box center [111, 582] width 165 height 46
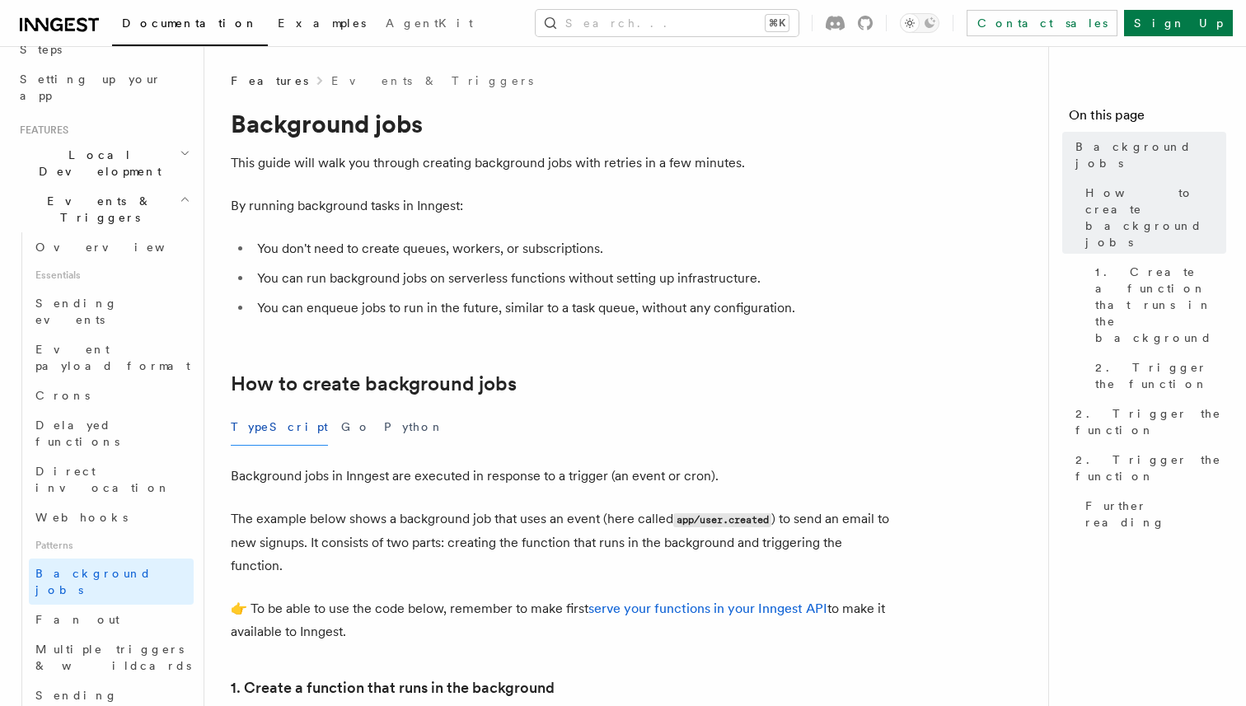
click at [278, 22] on span "Examples" at bounding box center [322, 22] width 88 height 13
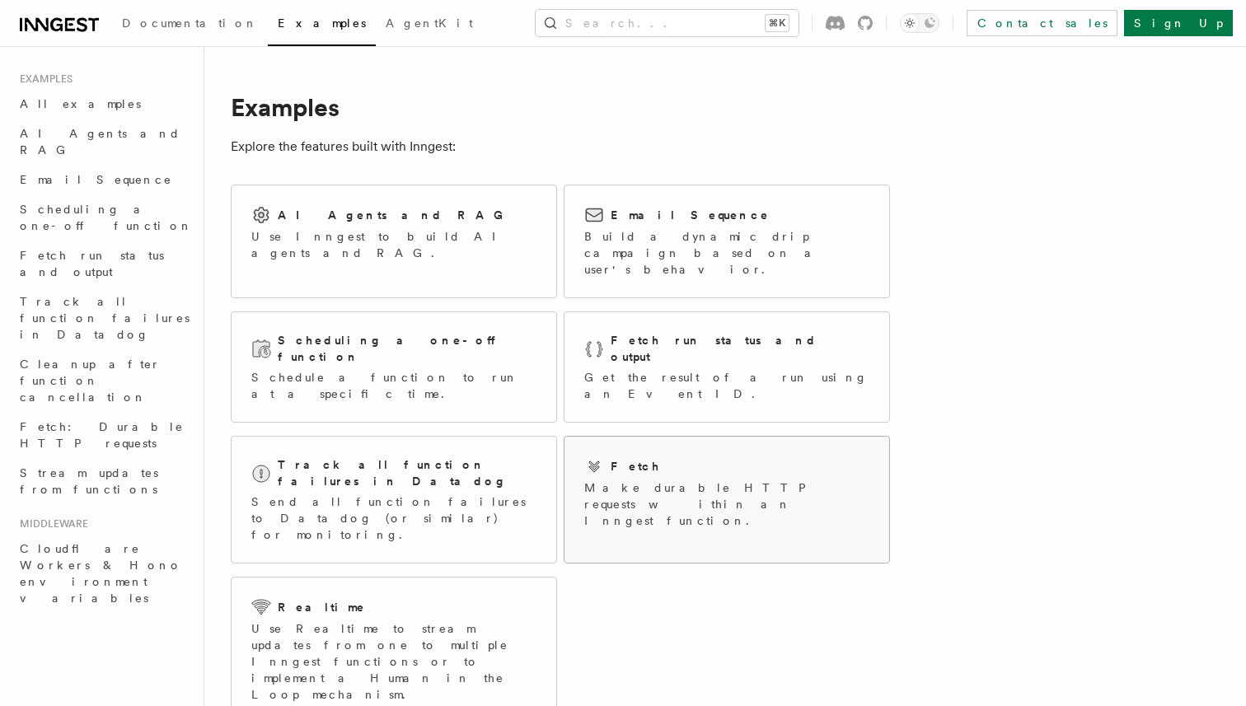
click at [618, 458] on h2 "Fetch" at bounding box center [636, 466] width 50 height 16
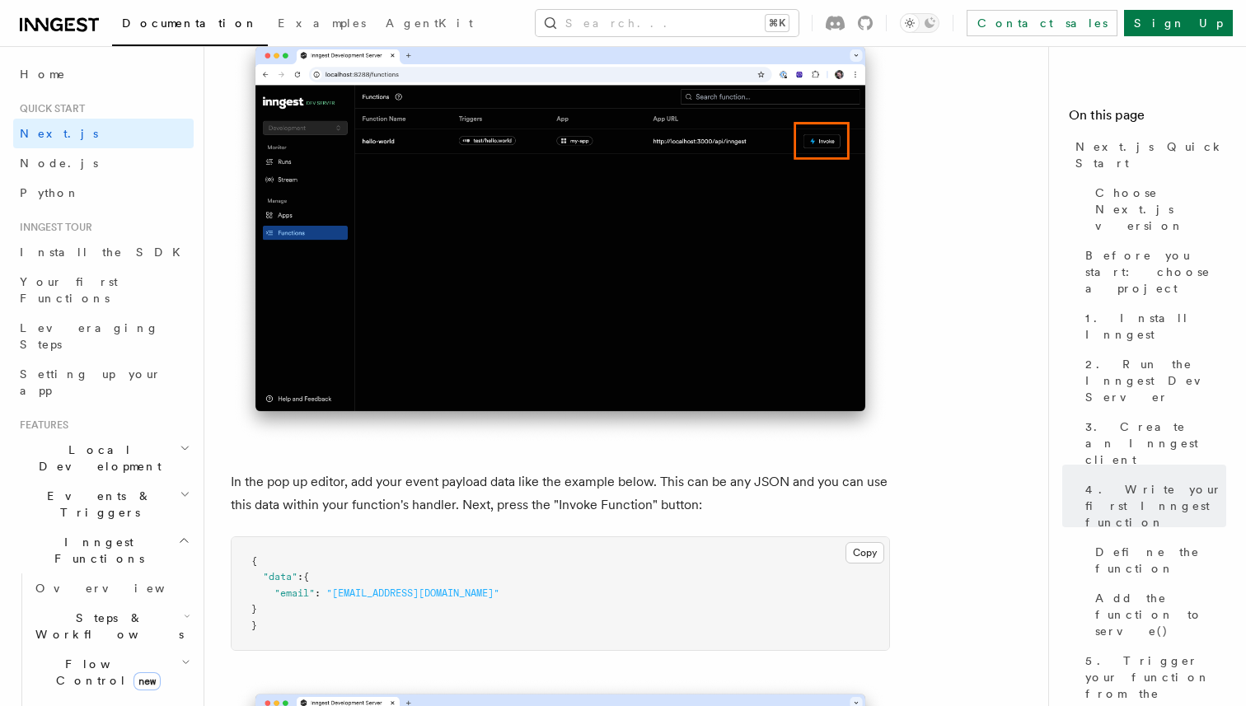
scroll to position [4671, 0]
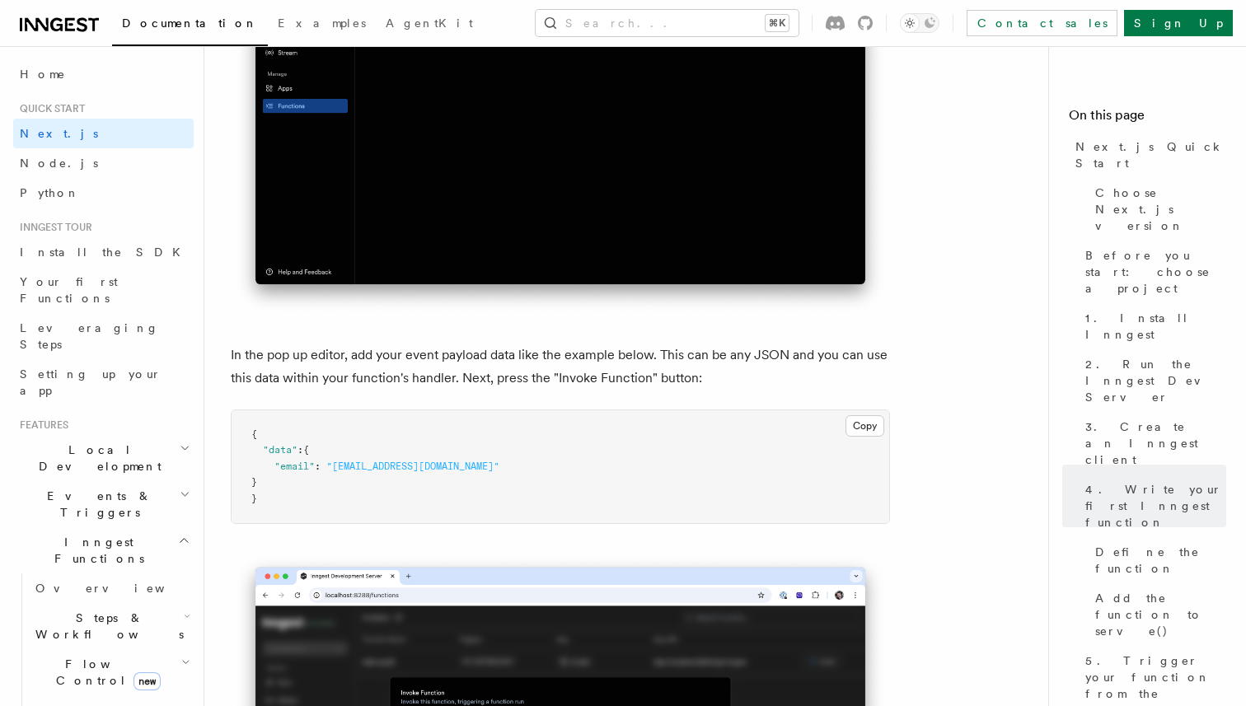
click at [318, 491] on pre "{ "data" : { "email" : "[EMAIL_ADDRESS][DOMAIN_NAME]" } }" at bounding box center [561, 467] width 658 height 114
click at [318, 491] on pre "{ "data" : { "email" : "test@example.com" } }" at bounding box center [561, 467] width 658 height 114
click at [876, 429] on button "Copy Copied" at bounding box center [864, 425] width 39 height 21
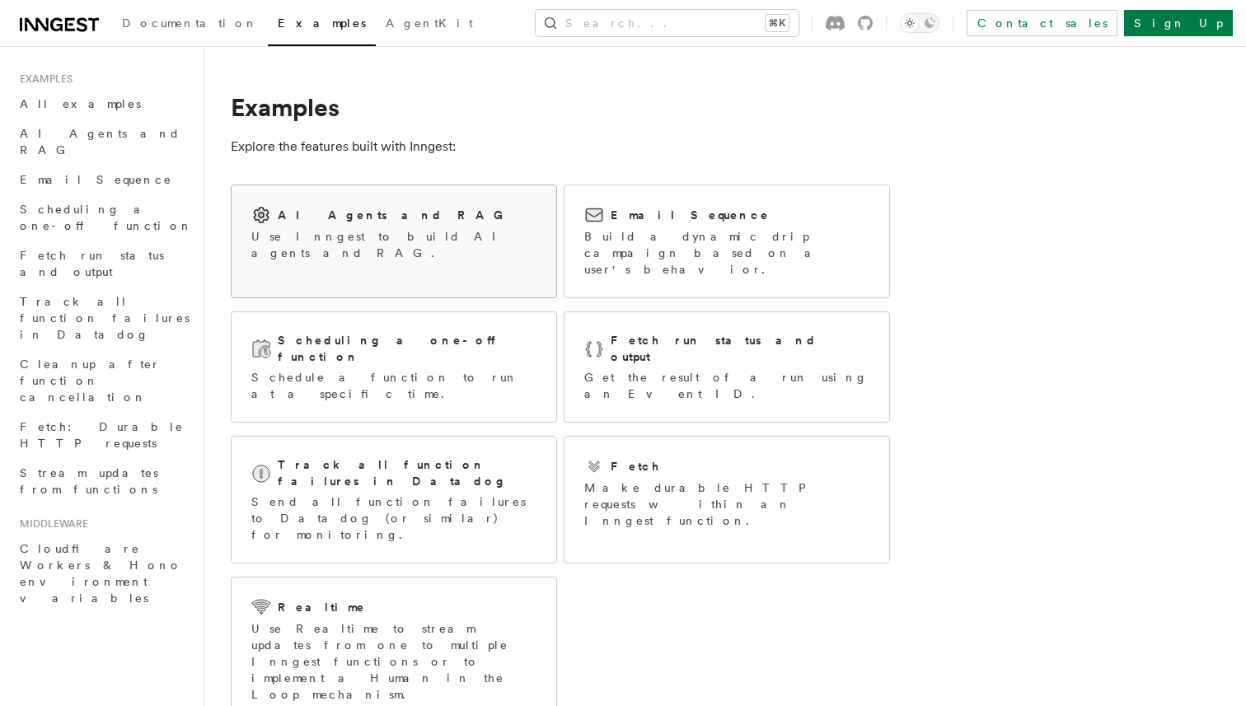
click at [420, 237] on p "Use Inngest to build AI agents and RAG." at bounding box center [393, 244] width 285 height 33
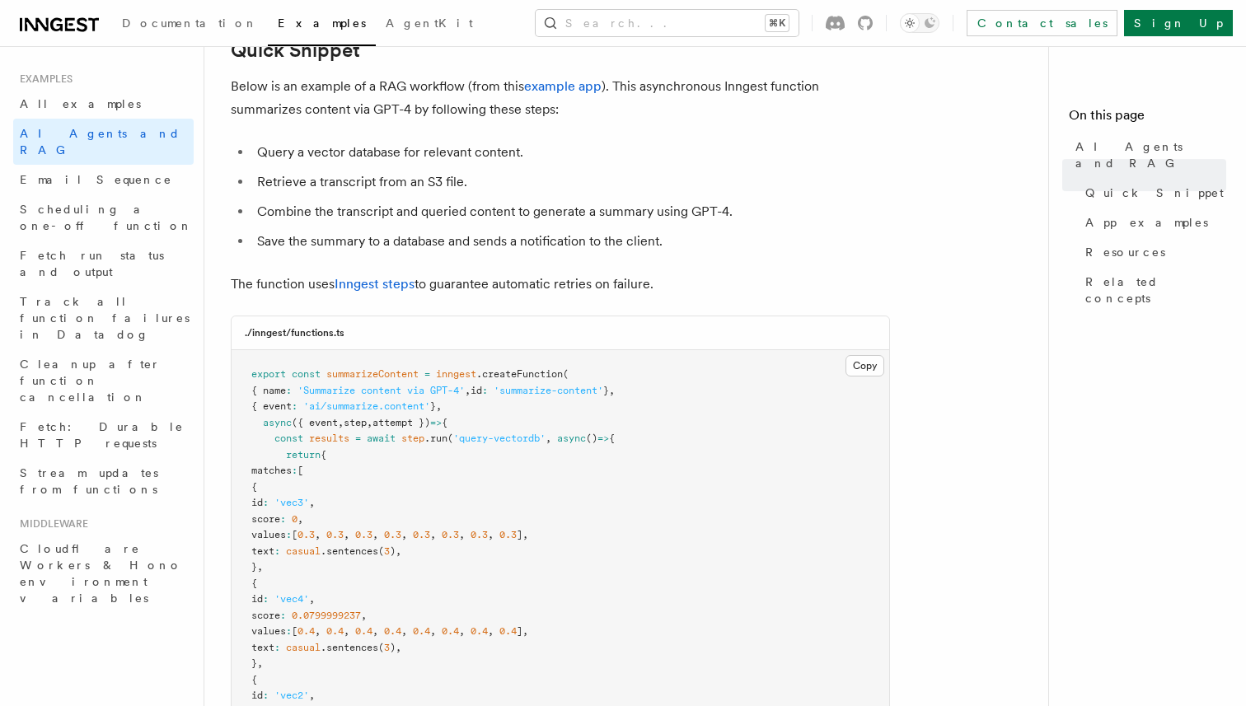
scroll to position [246, 0]
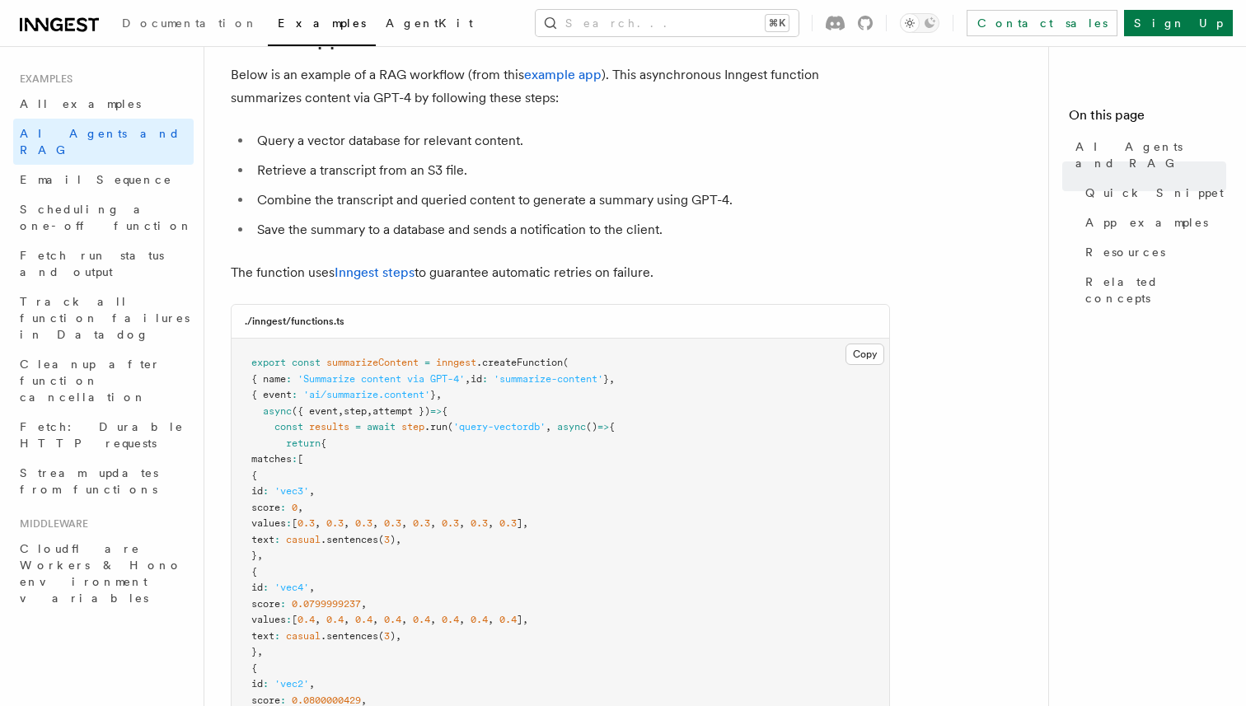
click at [386, 26] on span "AgentKit" at bounding box center [429, 22] width 87 height 13
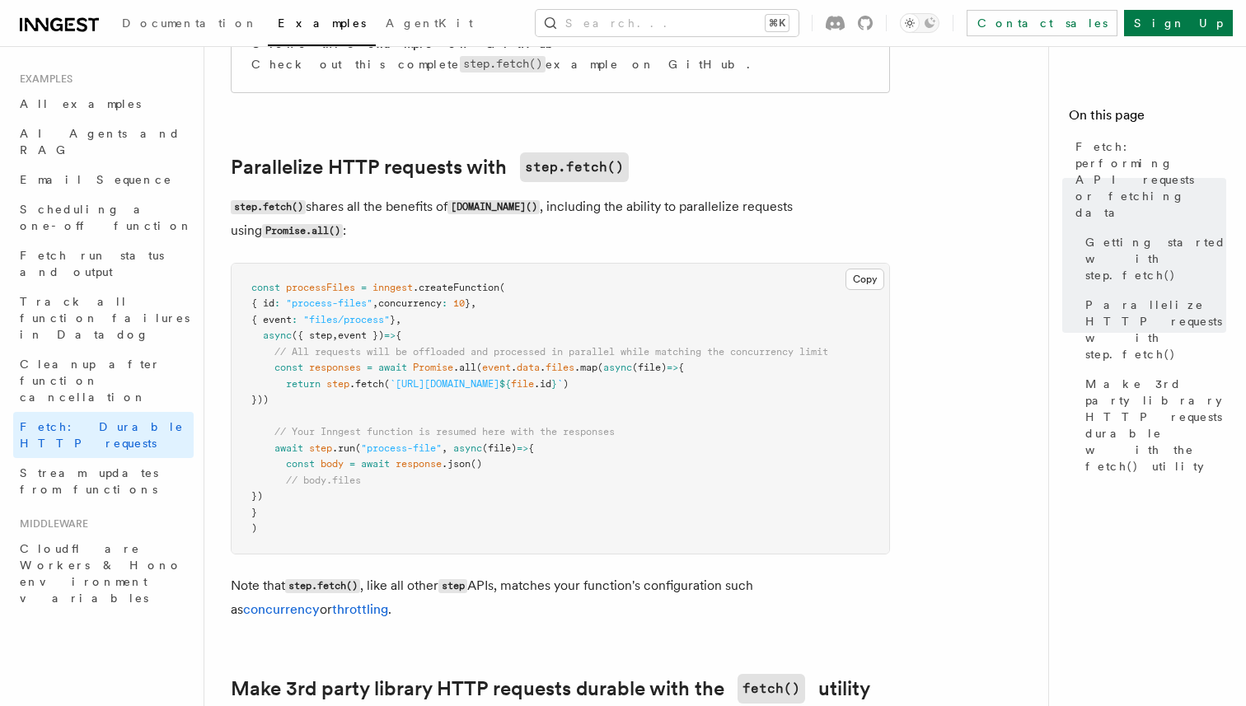
scroll to position [830, 0]
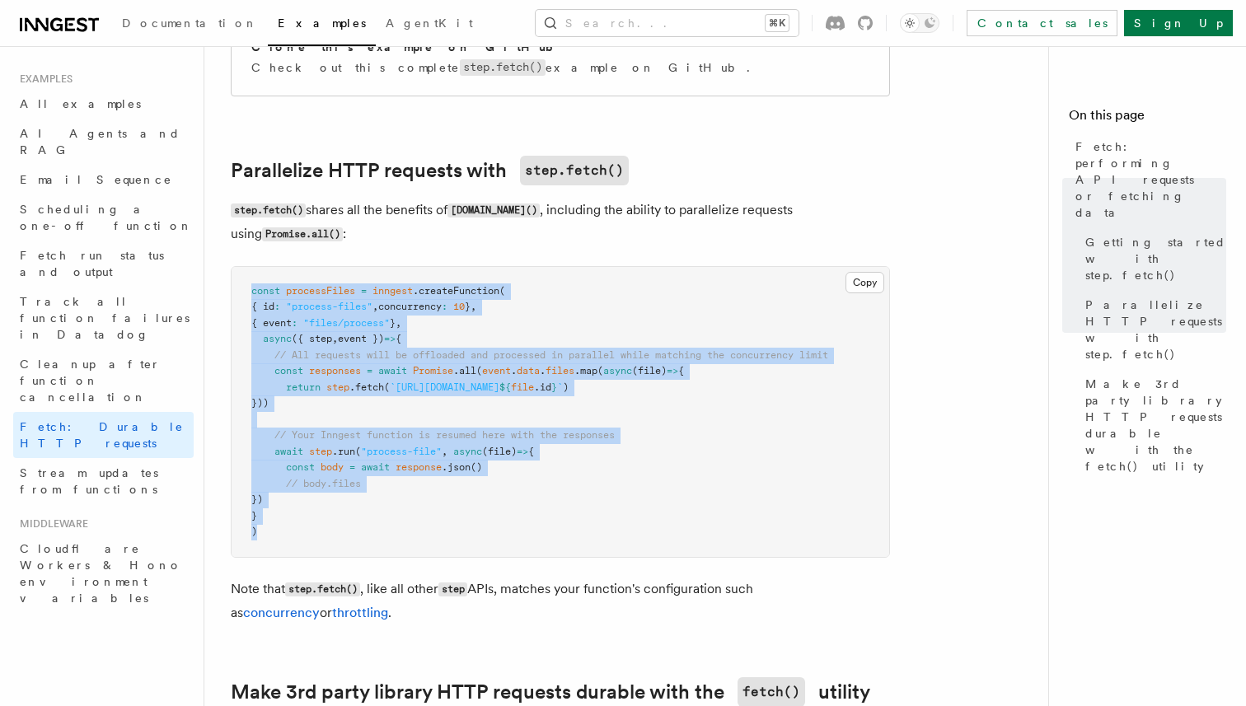
drag, startPoint x: 278, startPoint y: 539, endPoint x: 228, endPoint y: 288, distance: 255.3
click at [228, 288] on div "Examples Fetch: performing API requests or fetching data TypeScript only The In…" at bounding box center [659, 366] width 910 height 2393
copy code "const processFiles = inngest .createFunction ( { id : "process-files" , concurr…"
click at [494, 329] on pre "const processFiles = inngest .createFunction ( { id : "process-files" , concurr…" at bounding box center [561, 412] width 658 height 290
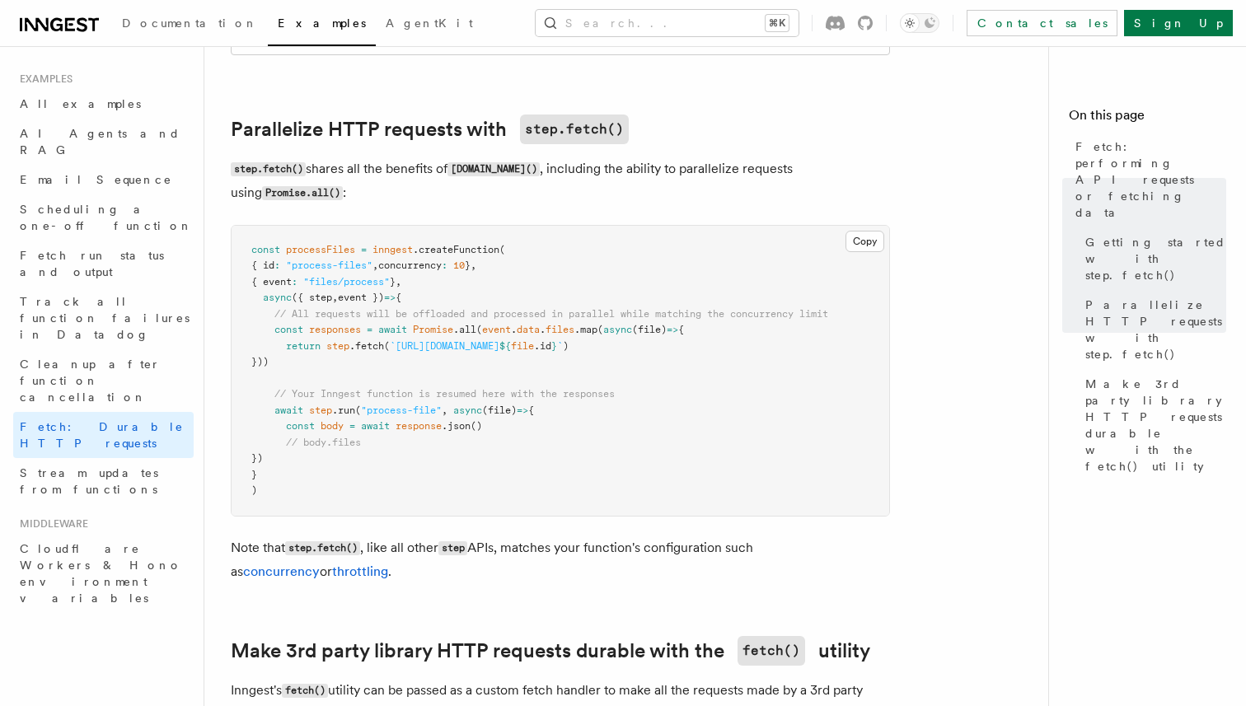
scroll to position [876, 0]
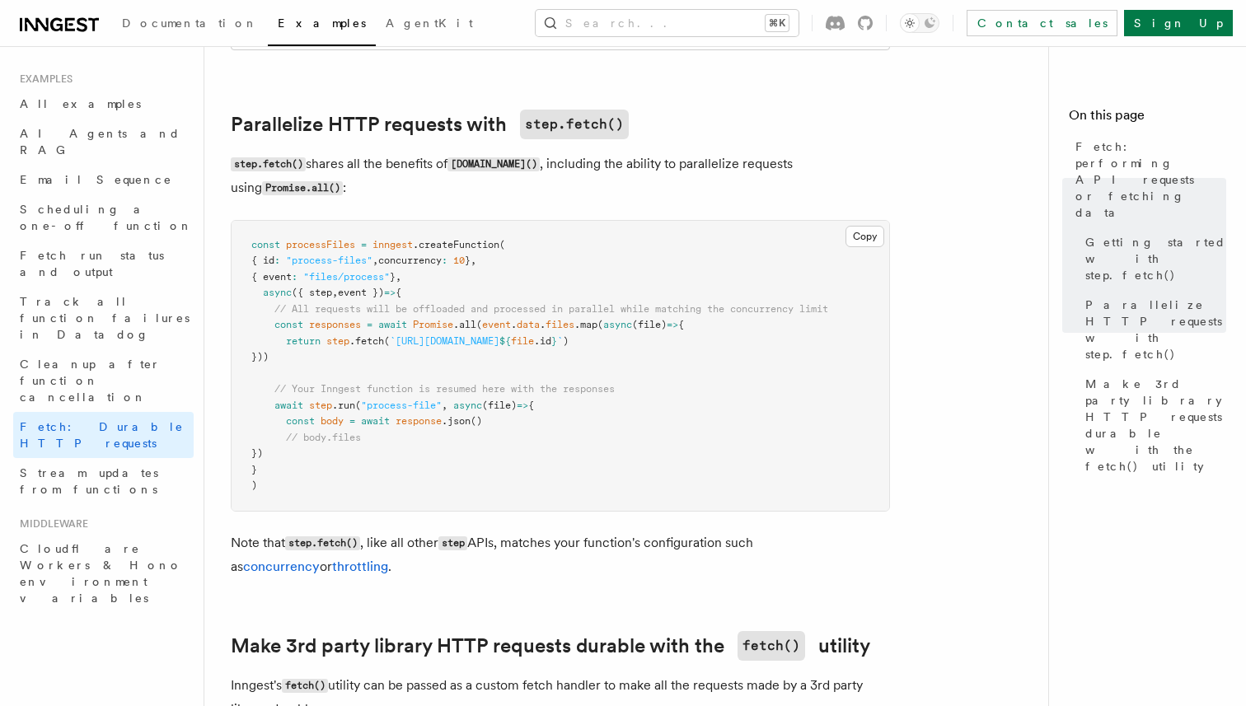
click at [509, 410] on span "(file)" at bounding box center [499, 406] width 35 height 12
click at [278, 26] on span "Examples" at bounding box center [322, 22] width 88 height 13
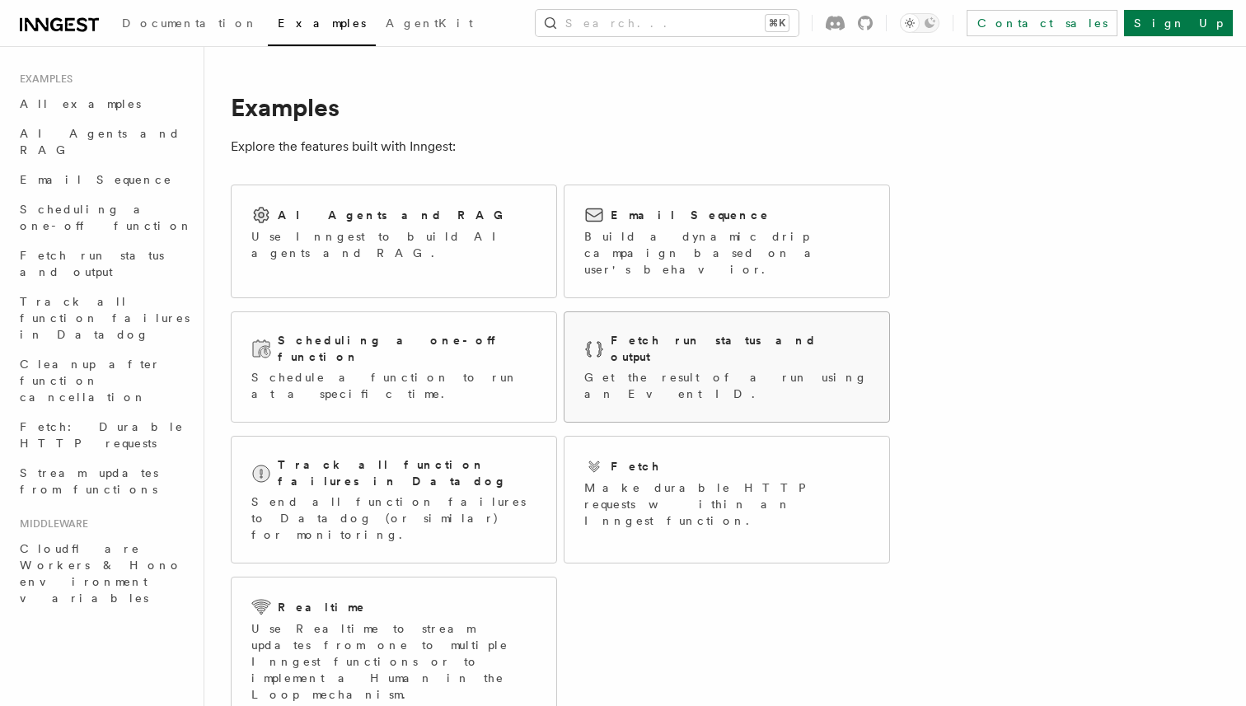
click at [745, 369] on p "Get the result of a run using an Event ID." at bounding box center [726, 385] width 285 height 33
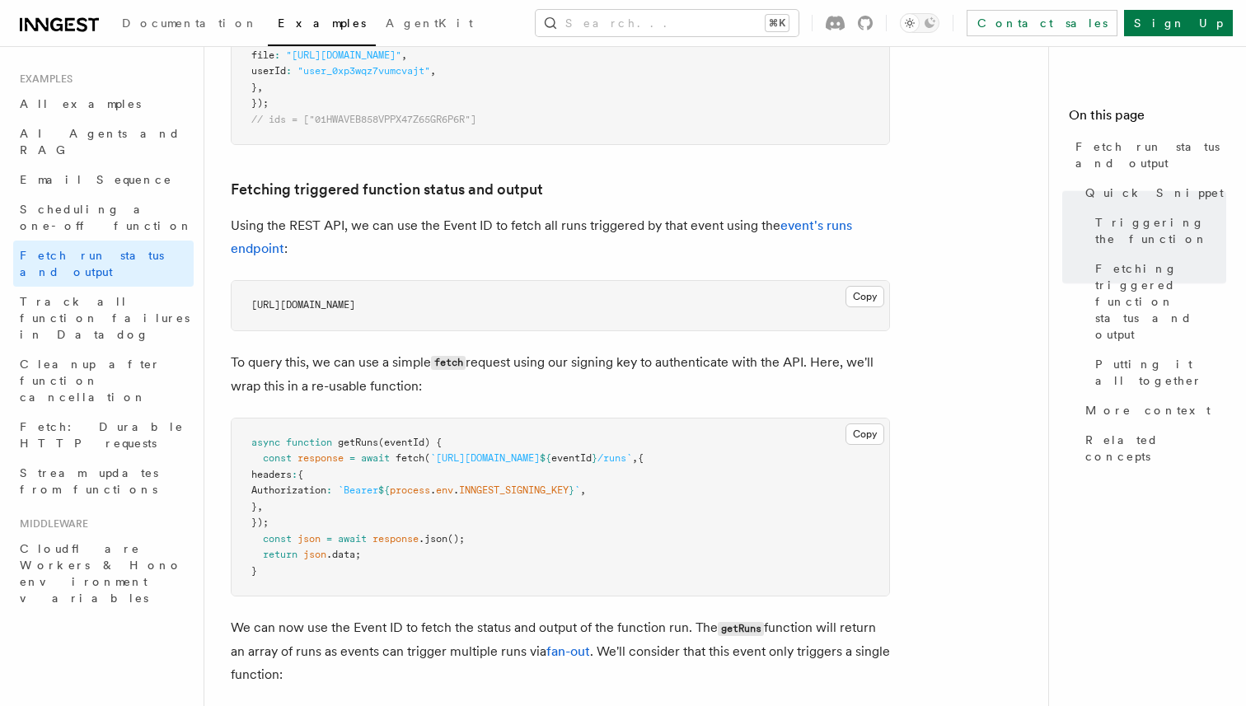
scroll to position [836, 0]
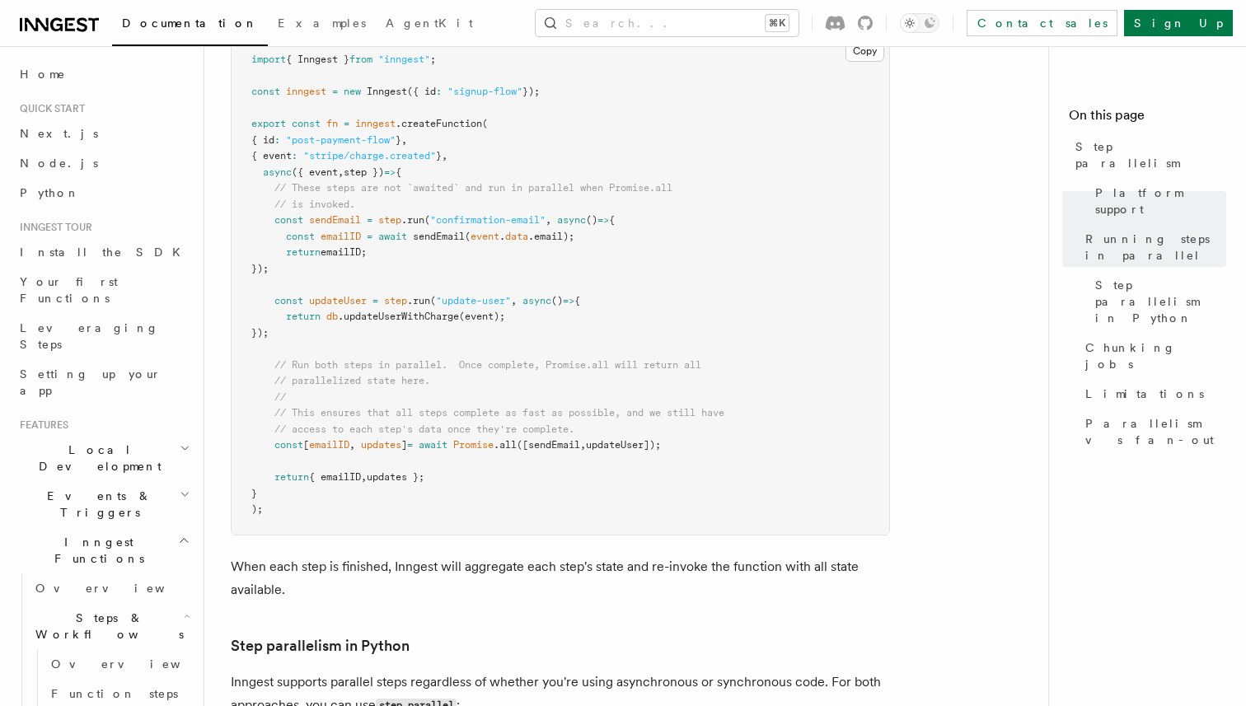
scroll to position [579, 0]
click at [459, 255] on pre "import { Inngest } from "inngest" ; const inngest = new Inngest ({ id : "signup…" at bounding box center [561, 286] width 658 height 499
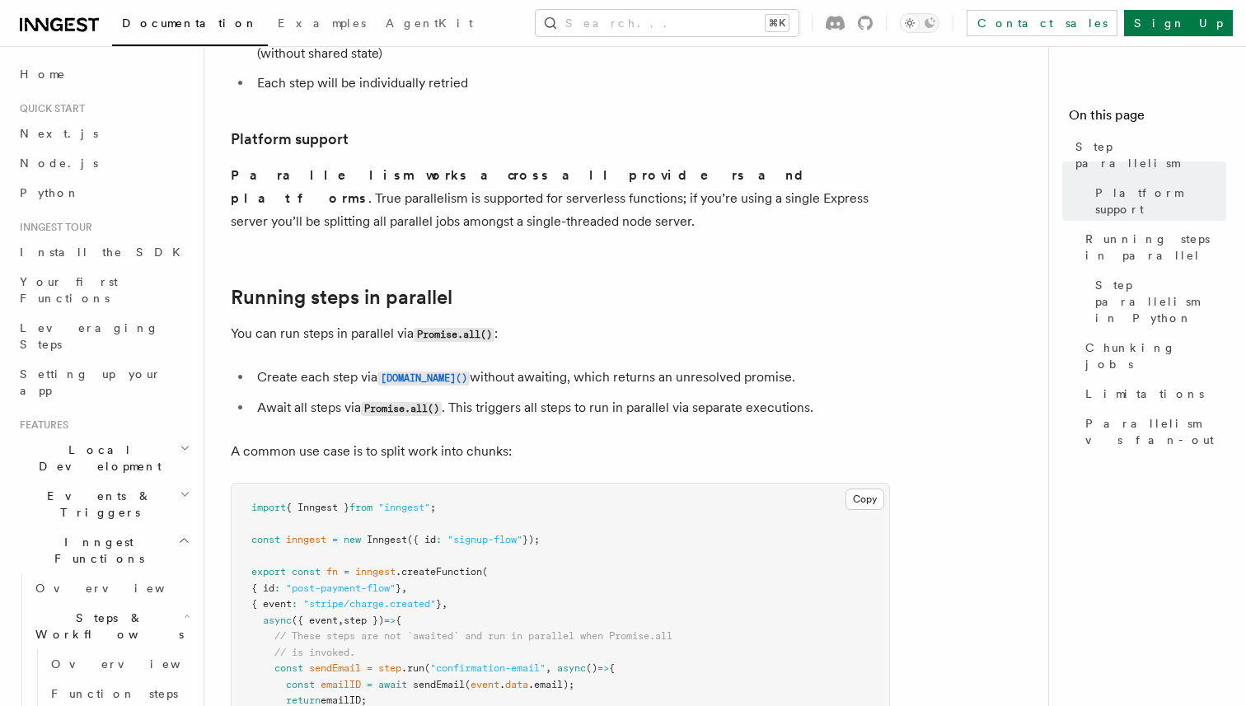
scroll to position [0, 0]
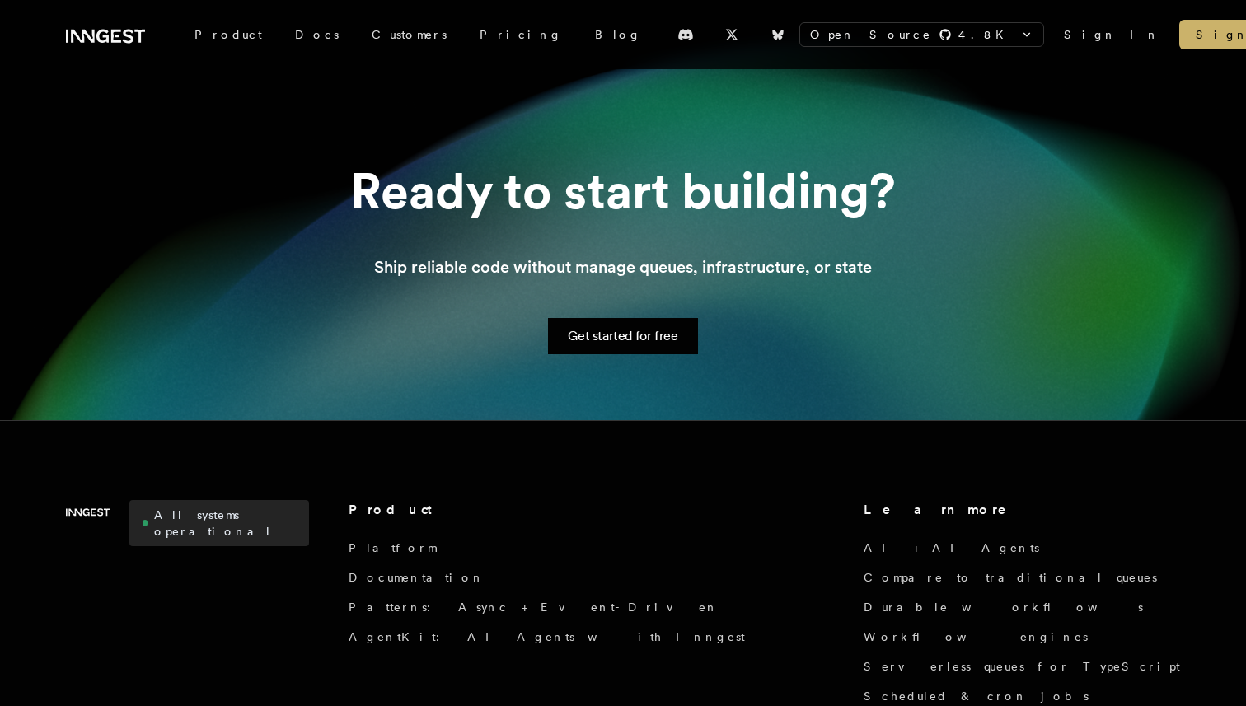
scroll to position [1805, 0]
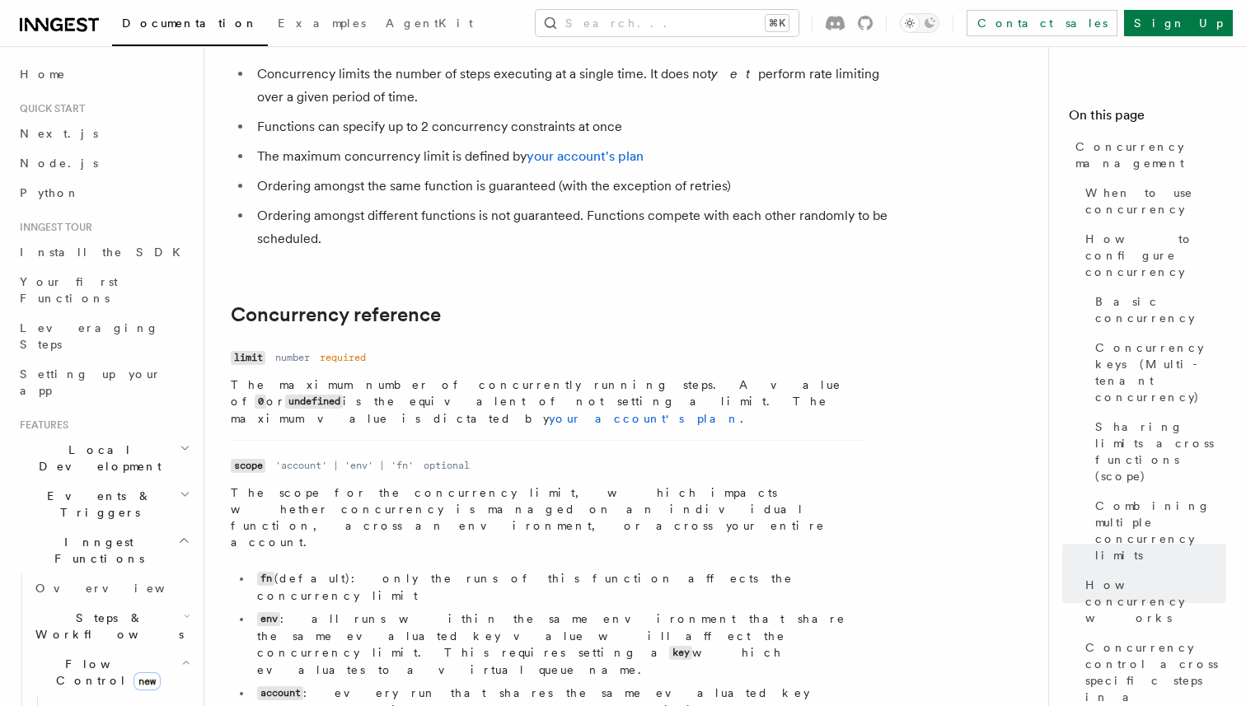
scroll to position [5449, 0]
click at [268, 13] on link "Examples" at bounding box center [322, 25] width 108 height 40
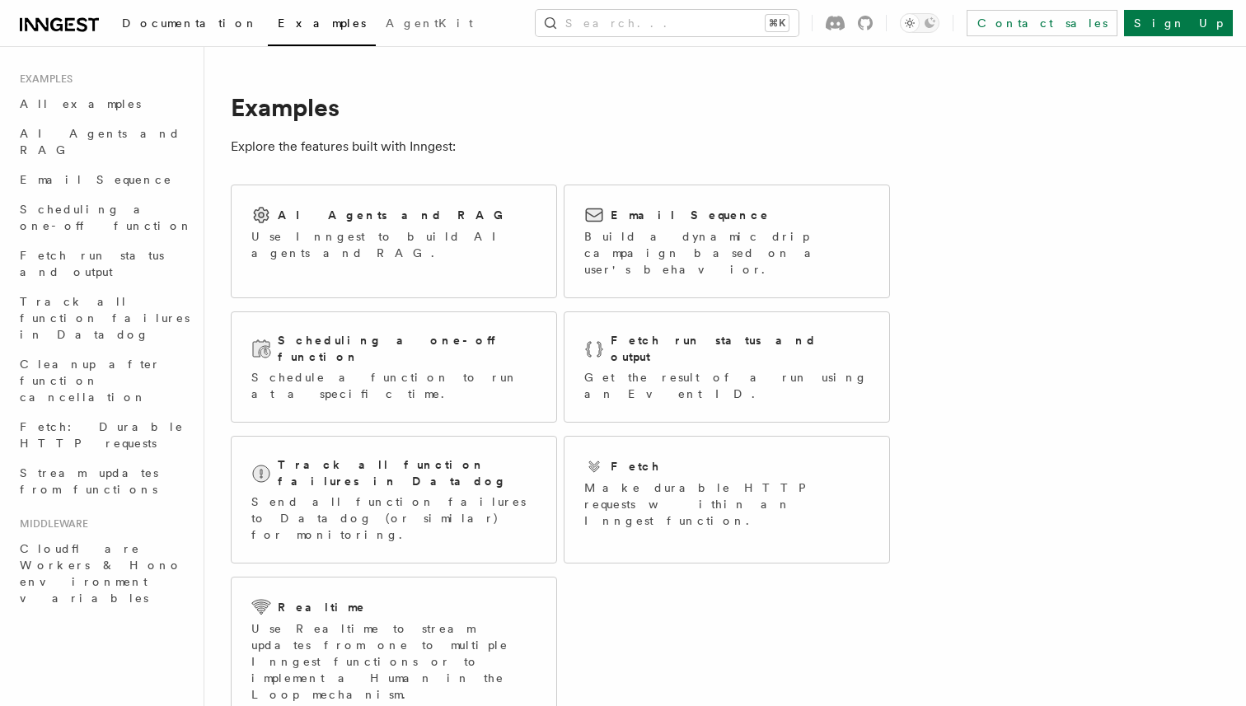
click at [175, 30] on link "Documentation" at bounding box center [190, 25] width 156 height 40
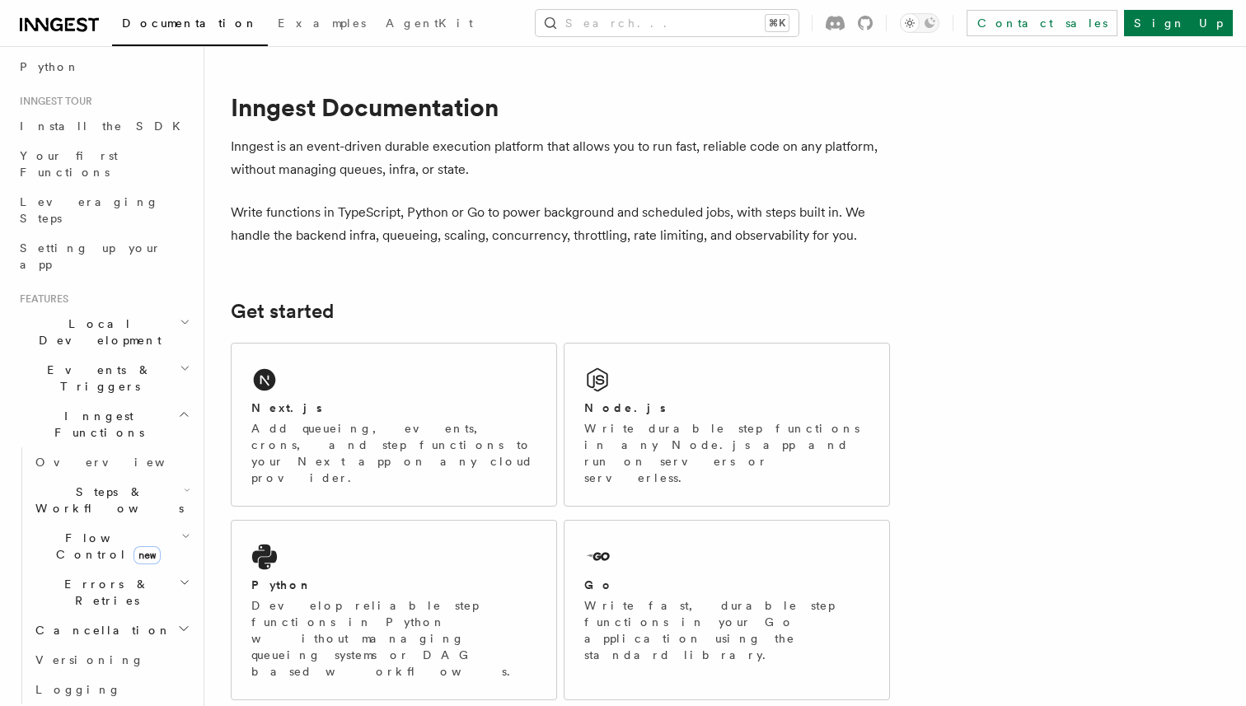
scroll to position [146, 0]
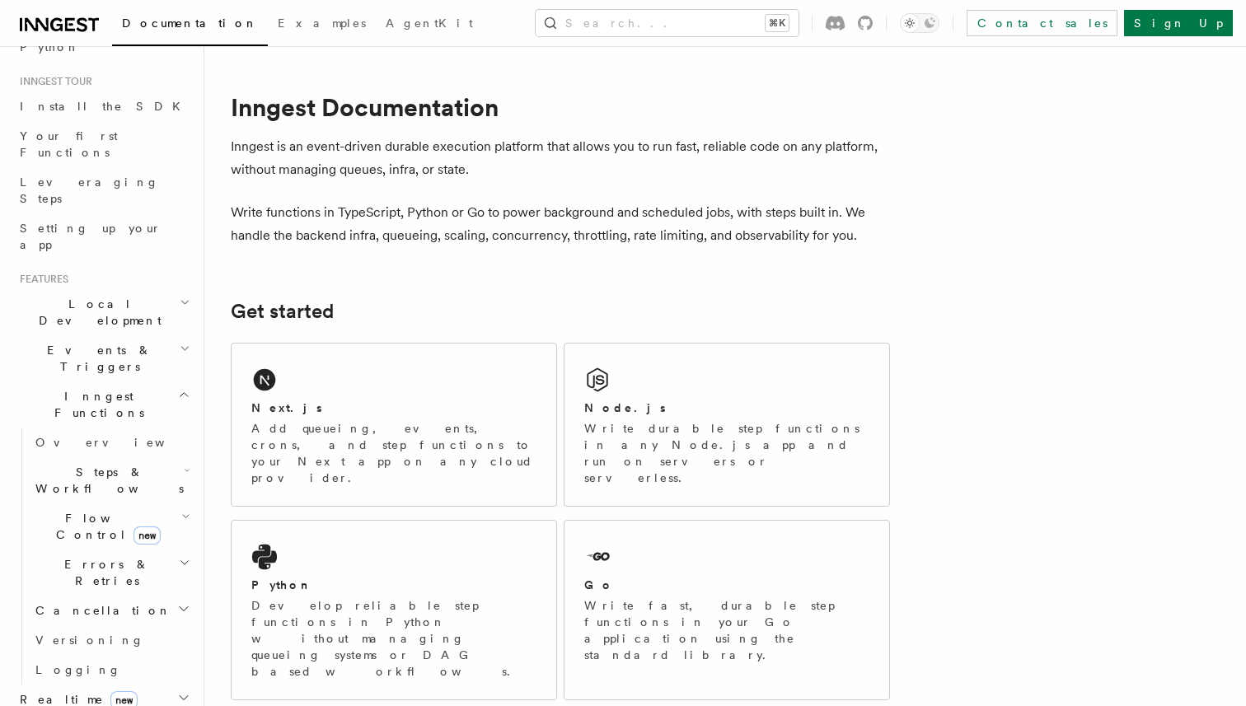
click at [152, 457] on h2 "Steps & Workflows" at bounding box center [111, 480] width 165 height 46
click at [105, 503] on link "Overview" at bounding box center [118, 518] width 149 height 30
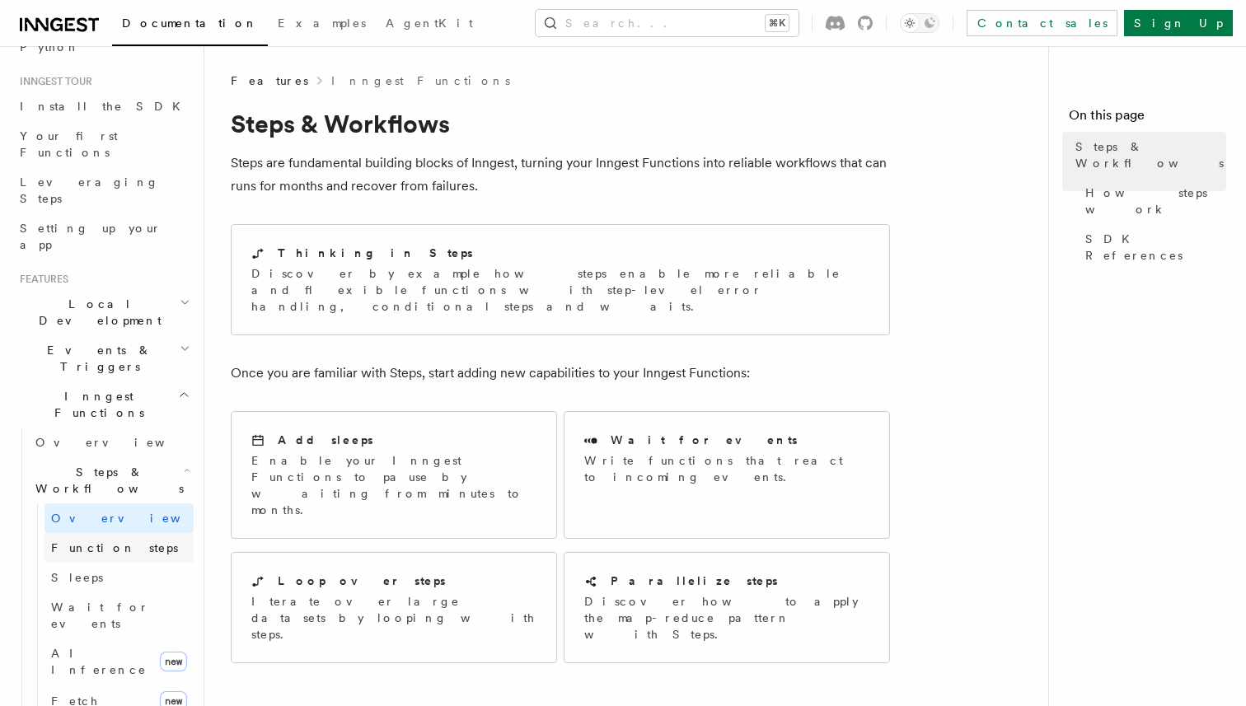
click at [110, 541] on span "Function steps" at bounding box center [114, 547] width 127 height 13
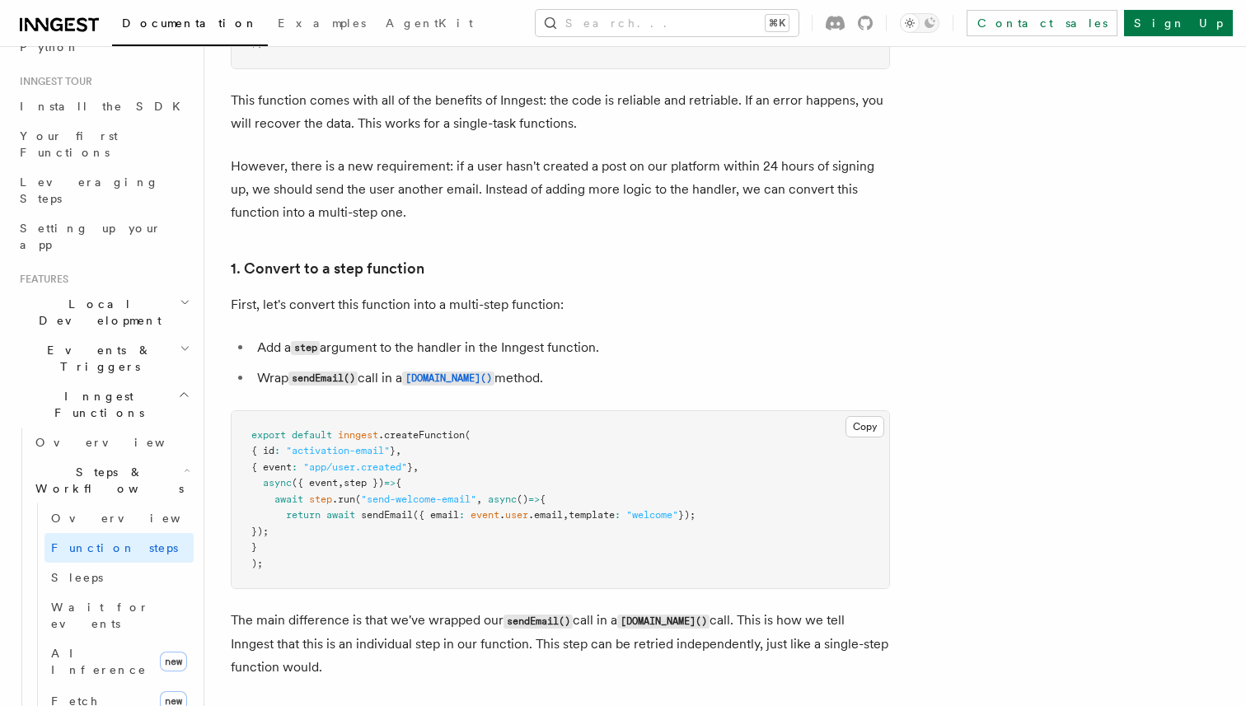
scroll to position [786, 0]
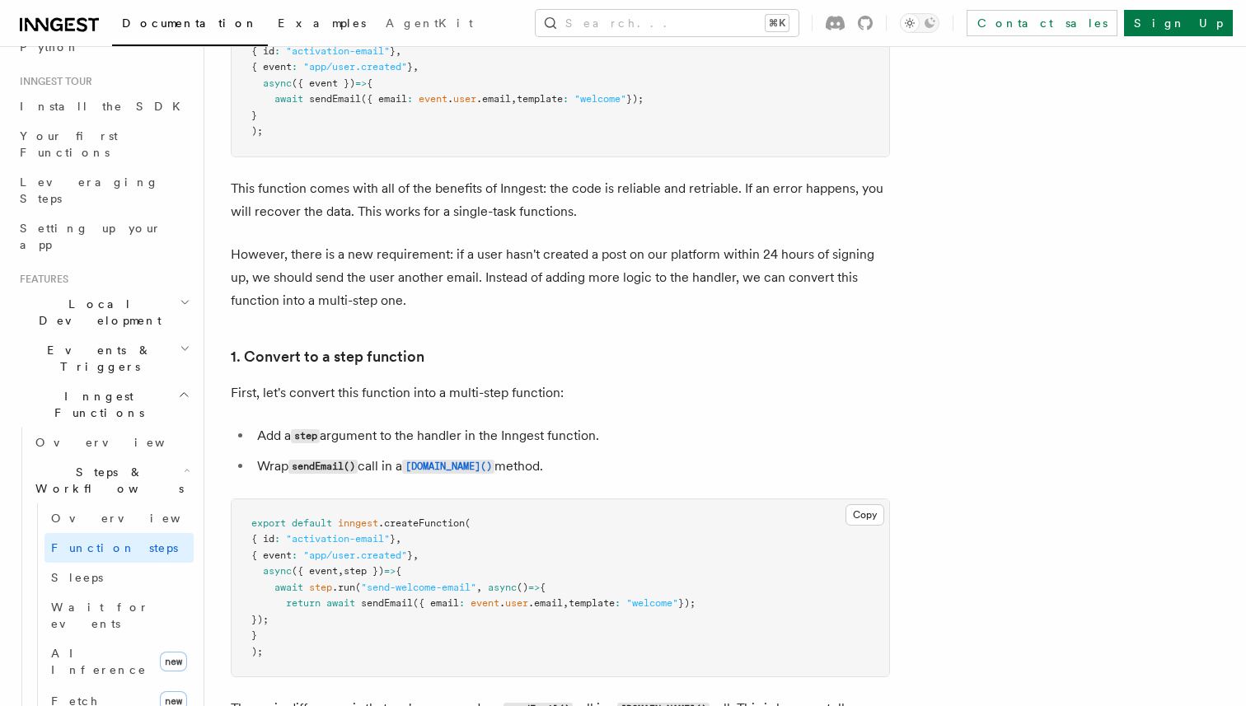
click at [278, 26] on span "Examples" at bounding box center [322, 22] width 88 height 13
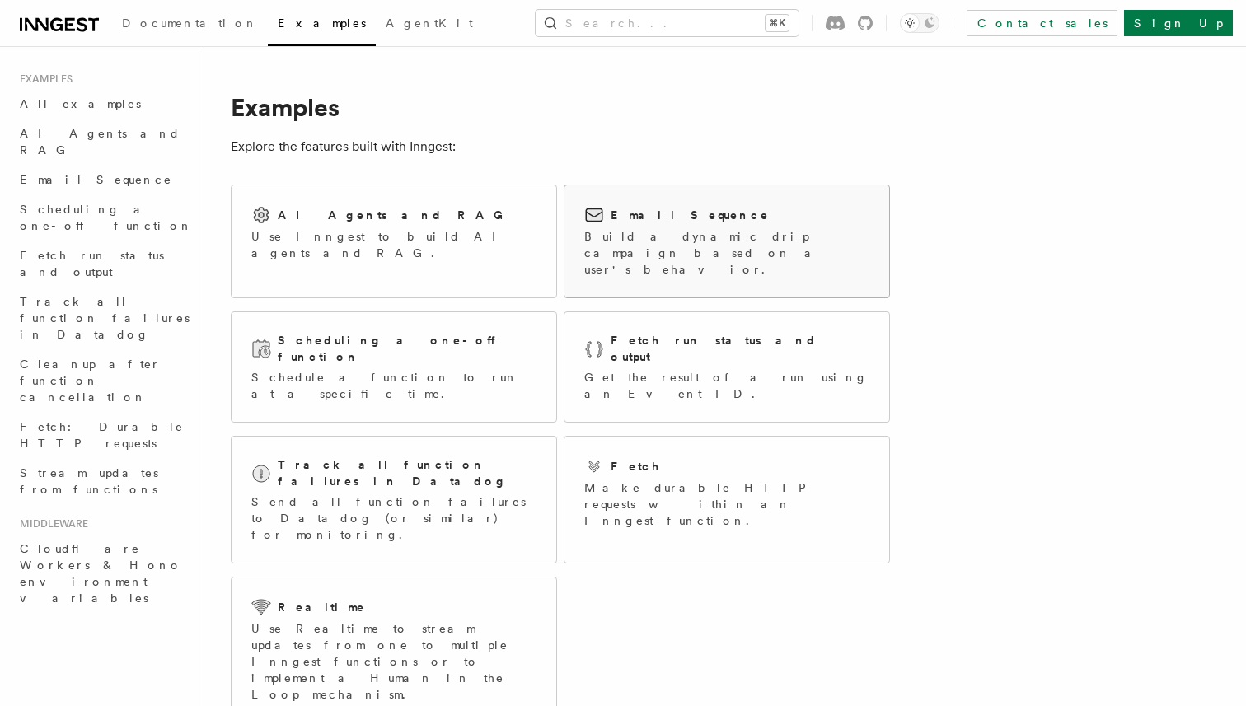
click at [681, 249] on p "Build a dynamic drip campaign based on a user's behavior." at bounding box center [726, 252] width 285 height 49
click at [468, 335] on div "Scheduling a one-off function" at bounding box center [393, 349] width 285 height 34
click at [671, 334] on div "Fetch run status and output" at bounding box center [726, 349] width 285 height 34
click at [461, 494] on p "Send all function failures to Datadog (or similar) for monitoring." at bounding box center [393, 518] width 285 height 49
click at [427, 578] on div "Realtime Use Realtime to stream updates from one to multiple Inngest functions …" at bounding box center [394, 650] width 325 height 145
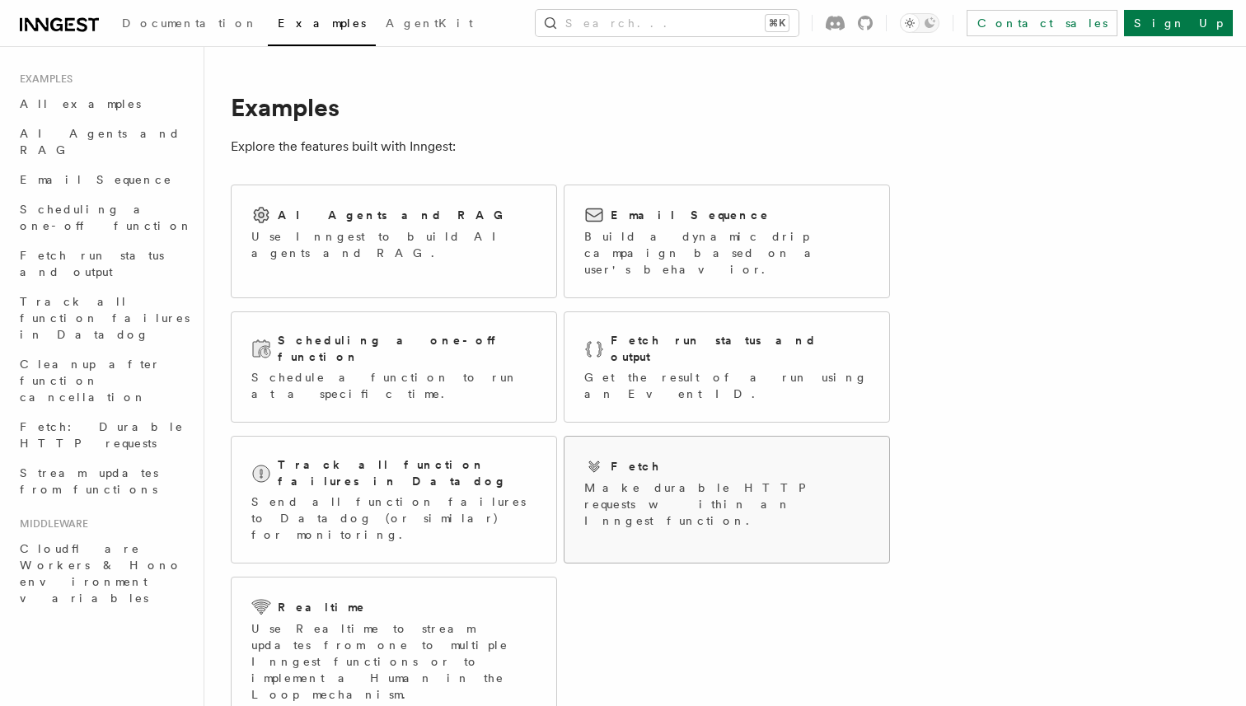
click at [651, 471] on div "Fetch Make durable HTTP requests within an Inngest function." at bounding box center [726, 493] width 325 height 112
click at [362, 207] on h2 "AI Agents and RAG" at bounding box center [395, 215] width 234 height 16
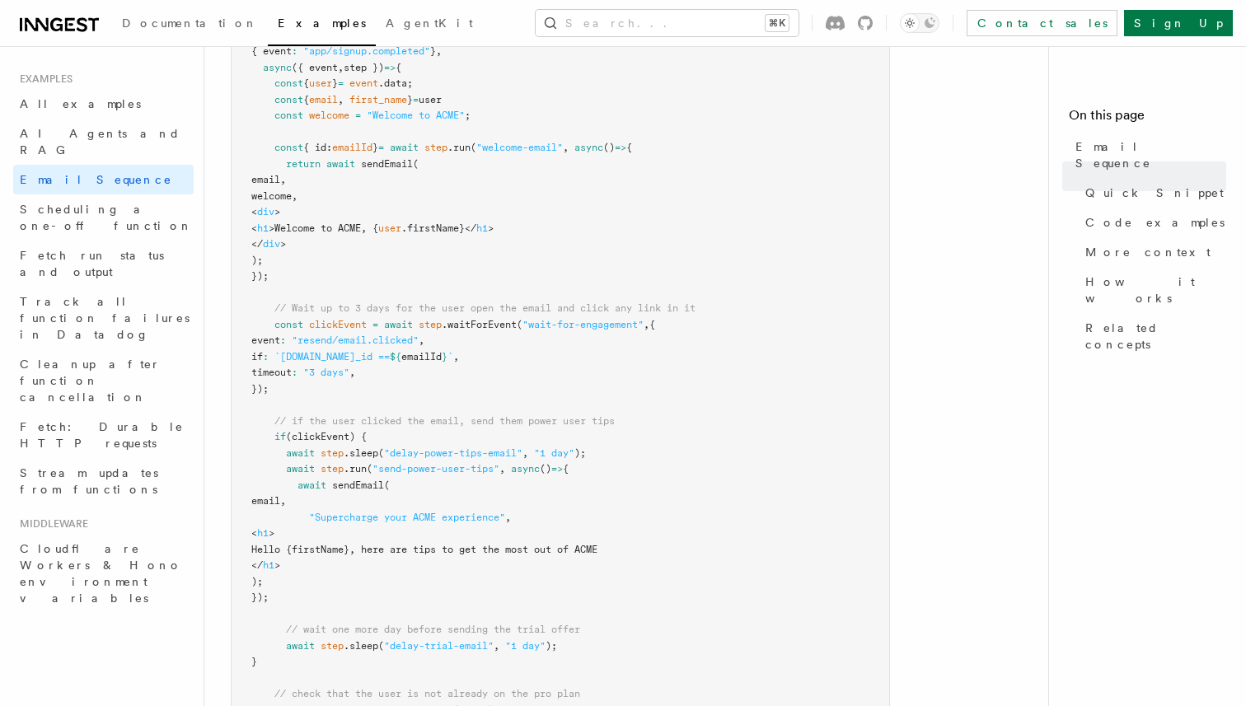
scroll to position [574, 0]
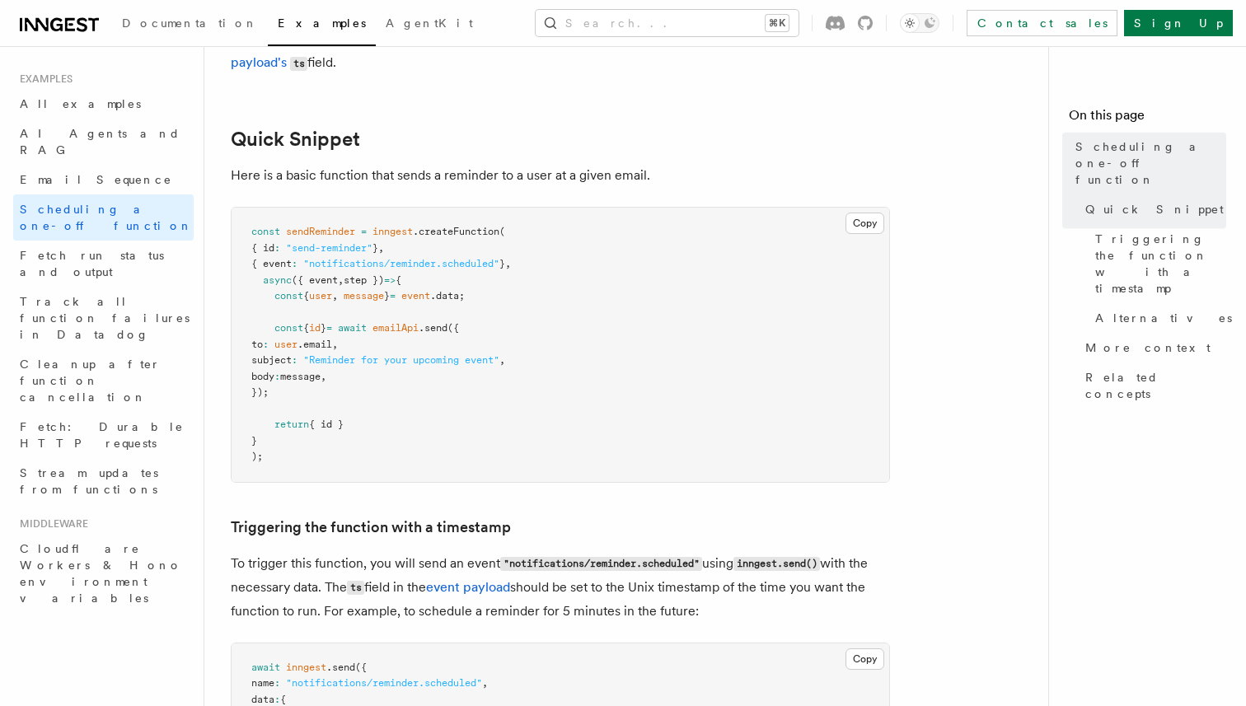
scroll to position [301, 0]
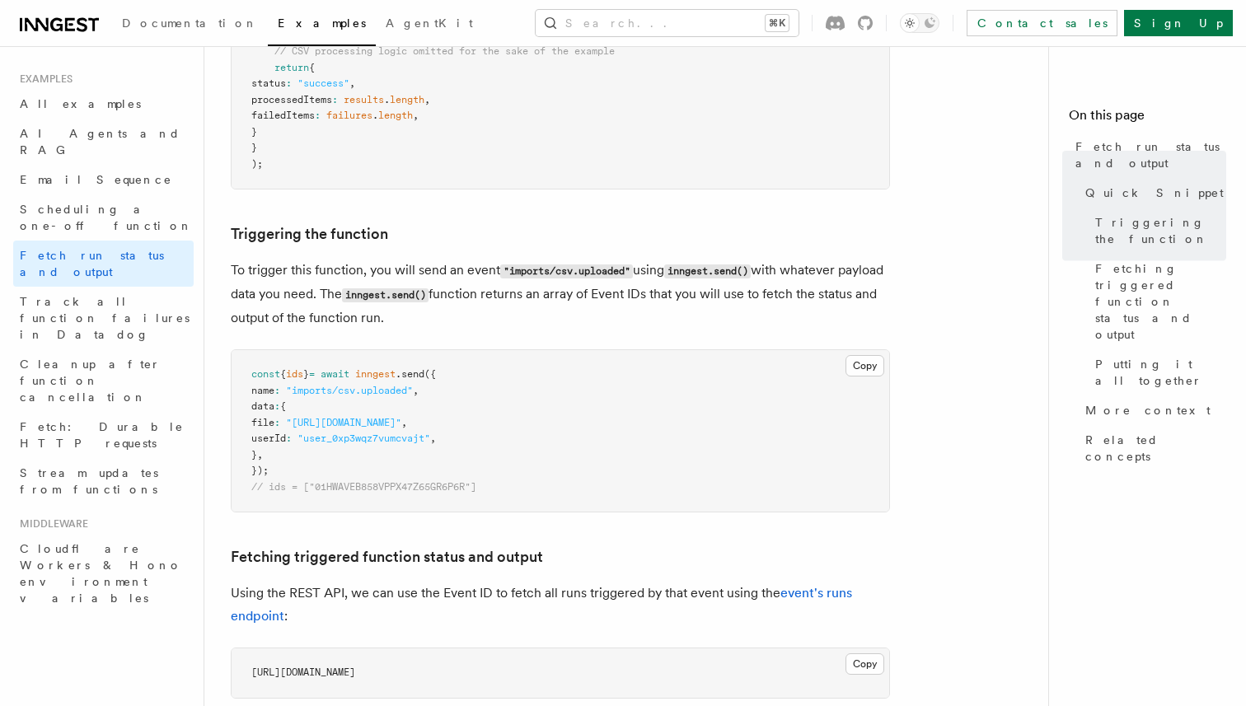
scroll to position [539, 0]
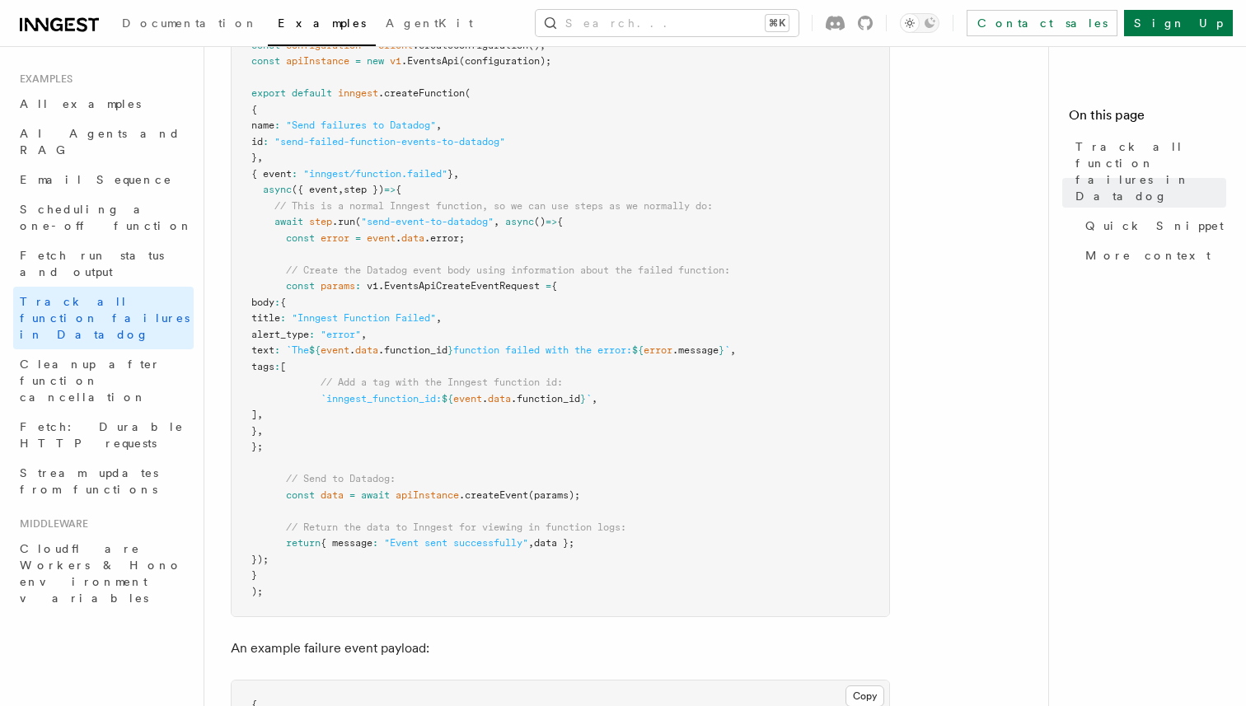
scroll to position [493, 0]
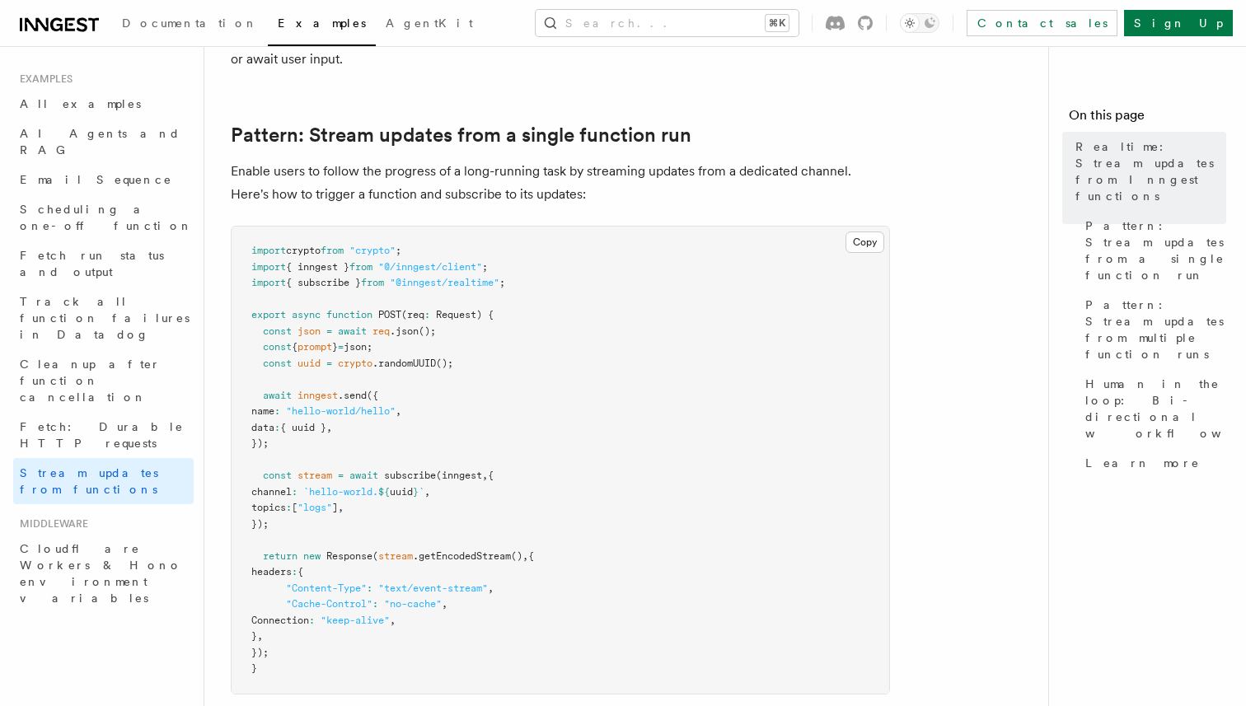
scroll to position [232, 0]
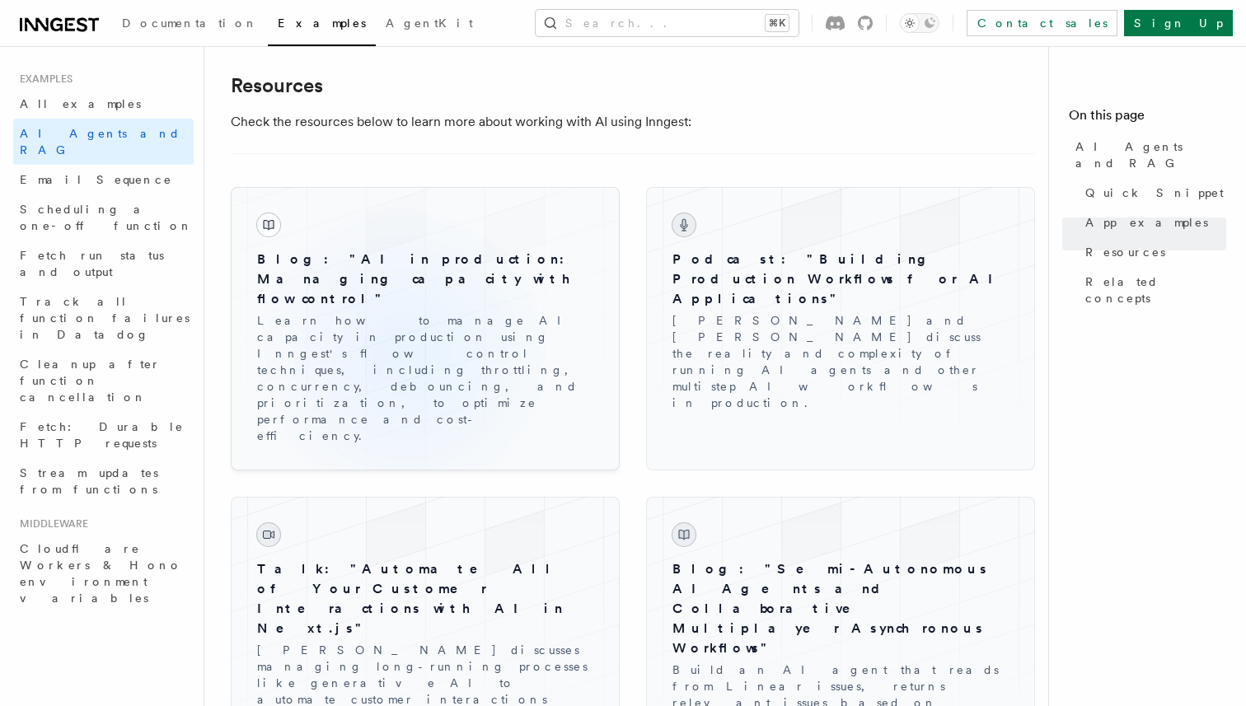
scroll to position [2305, 0]
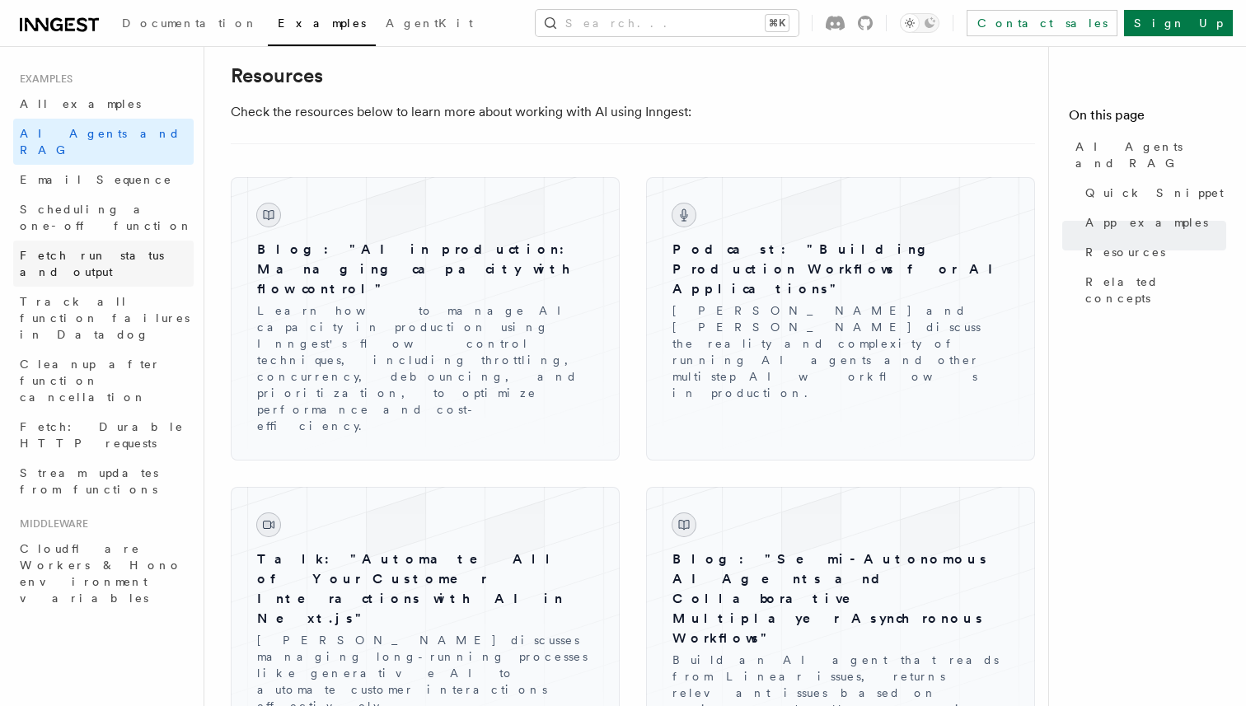
click at [112, 249] on span "Fetch run status and output" at bounding box center [92, 264] width 144 height 30
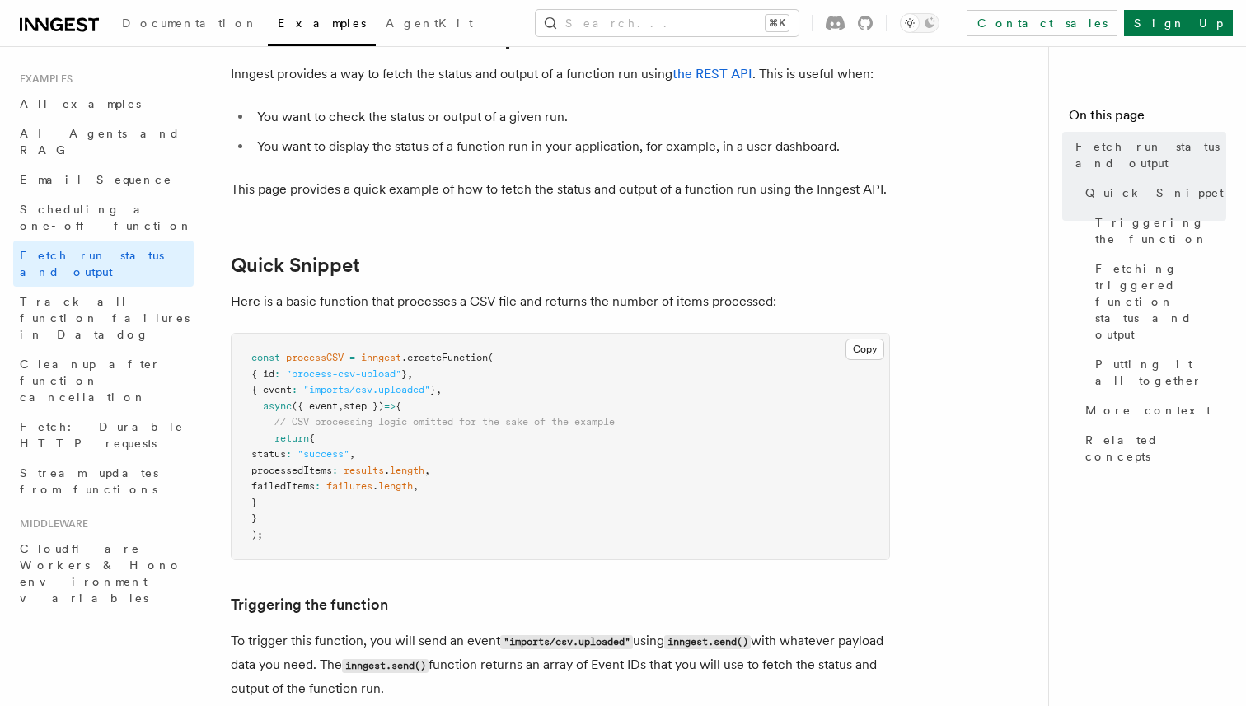
scroll to position [101, 0]
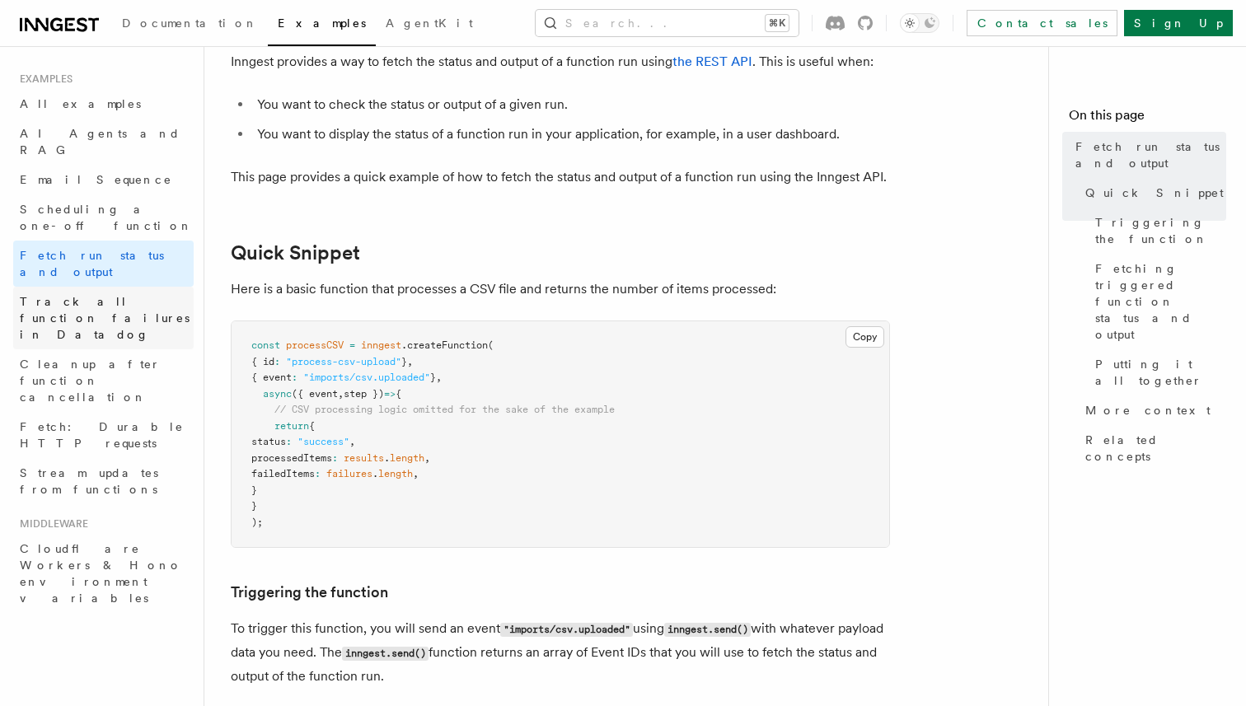
click at [111, 293] on span "Track all function failures in Datadog" at bounding box center [107, 317] width 174 height 49
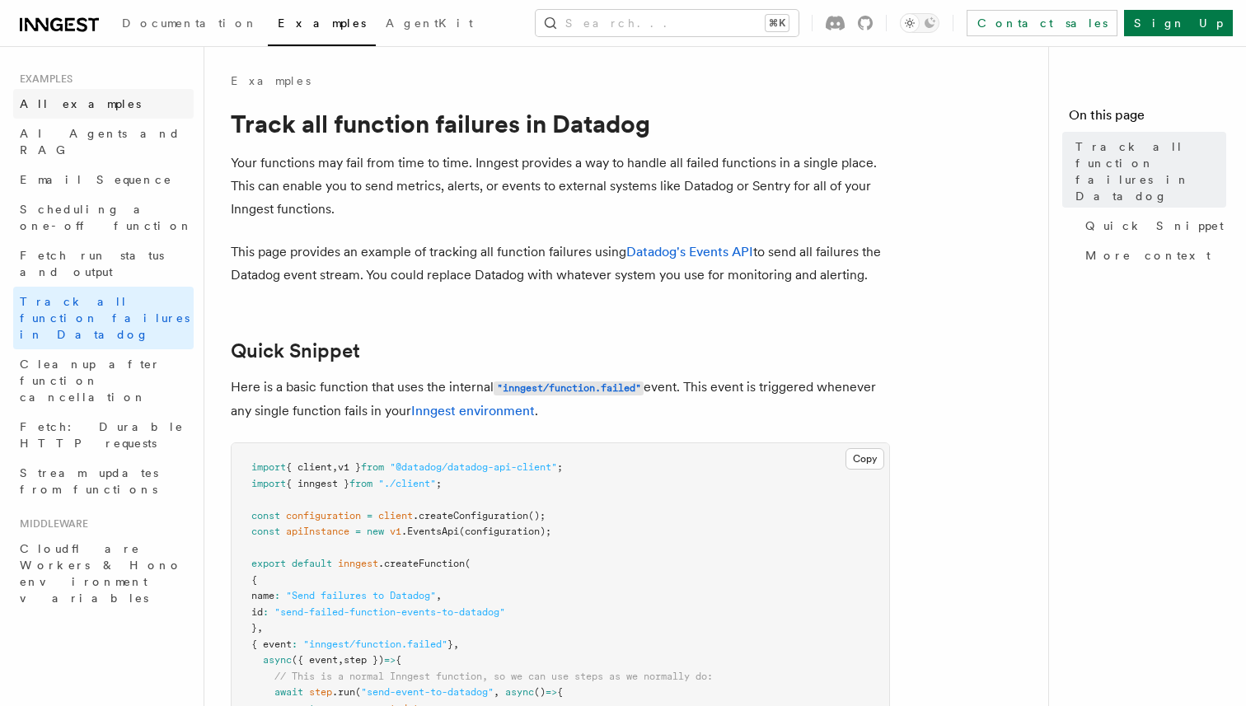
click at [113, 94] on link "All examples" at bounding box center [103, 104] width 180 height 30
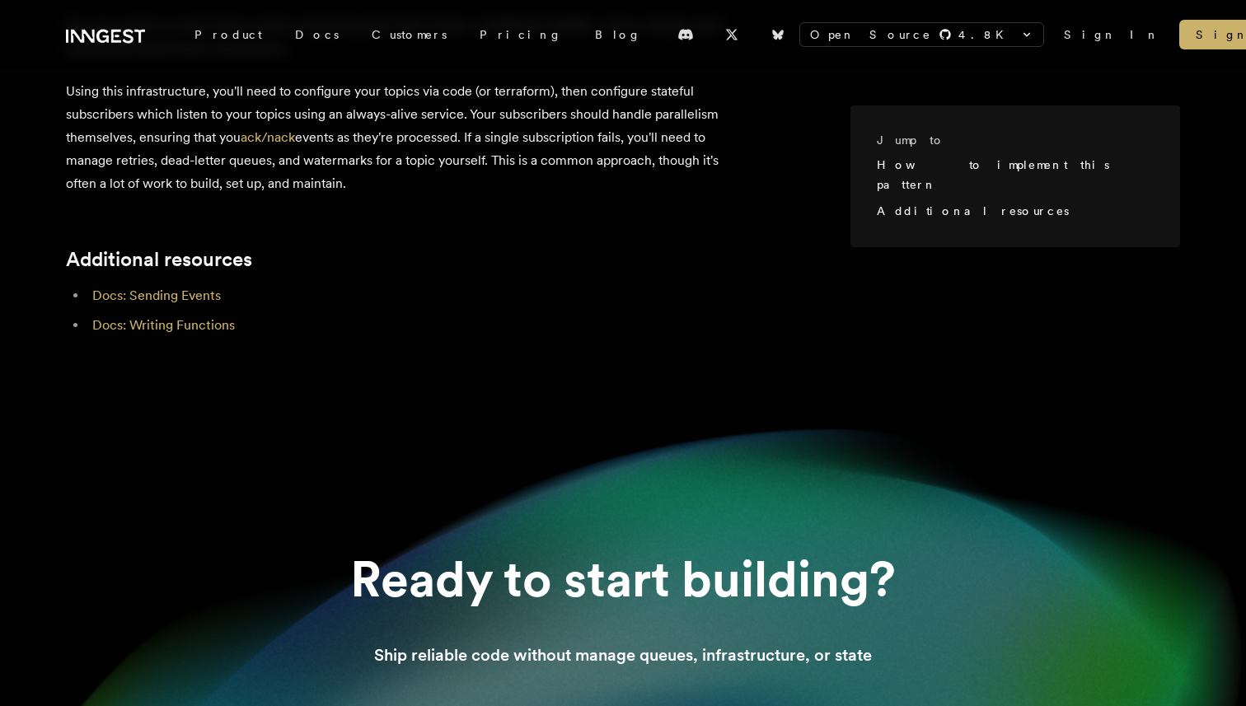
scroll to position [1405, 0]
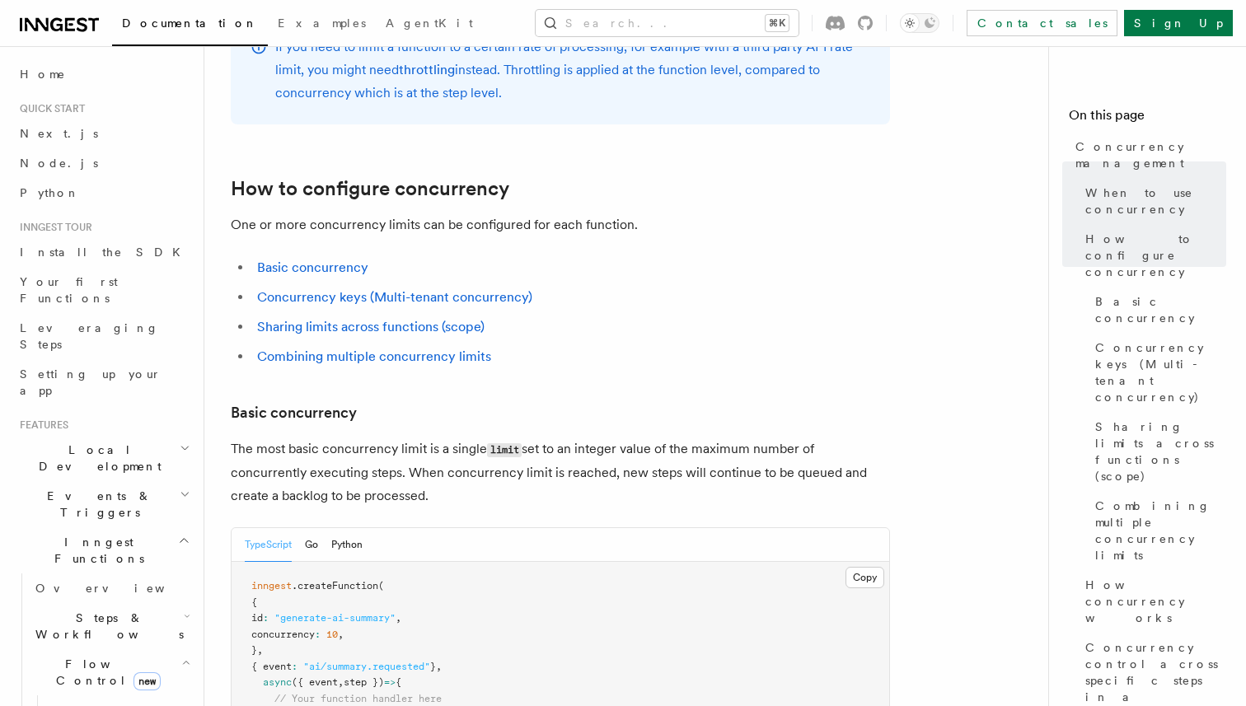
scroll to position [794, 0]
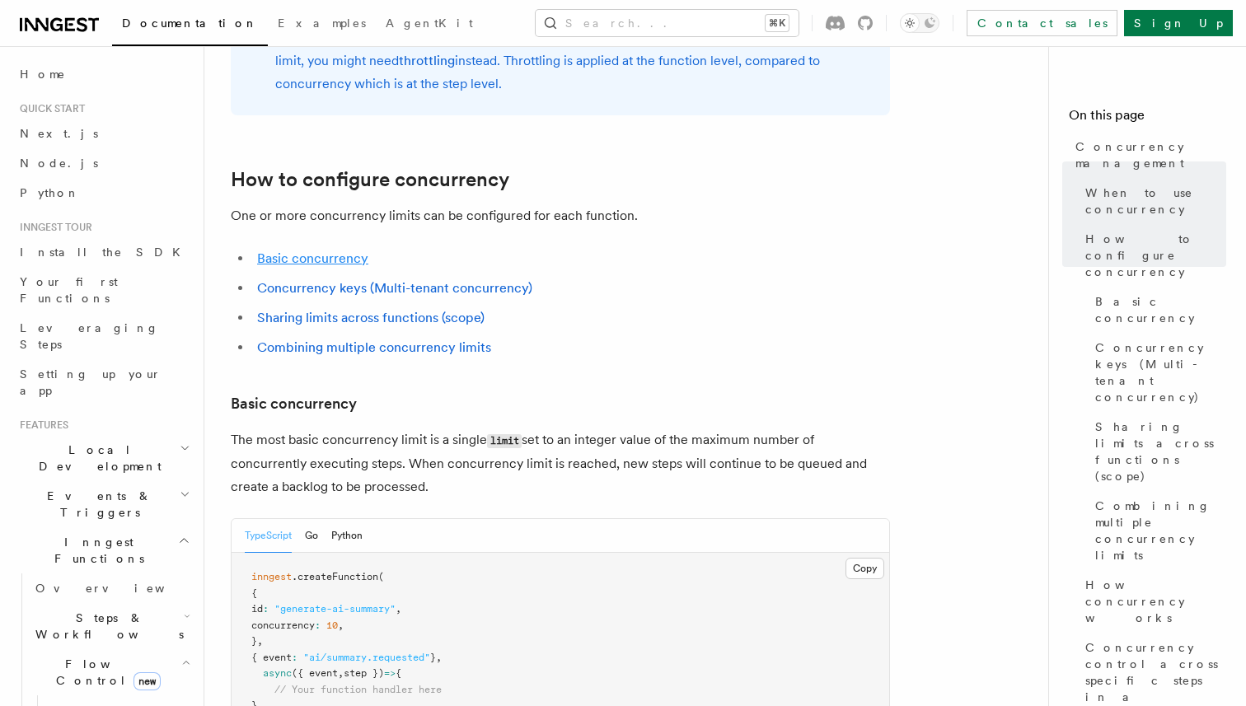
click at [332, 250] on link "Basic concurrency" at bounding box center [312, 258] width 111 height 16
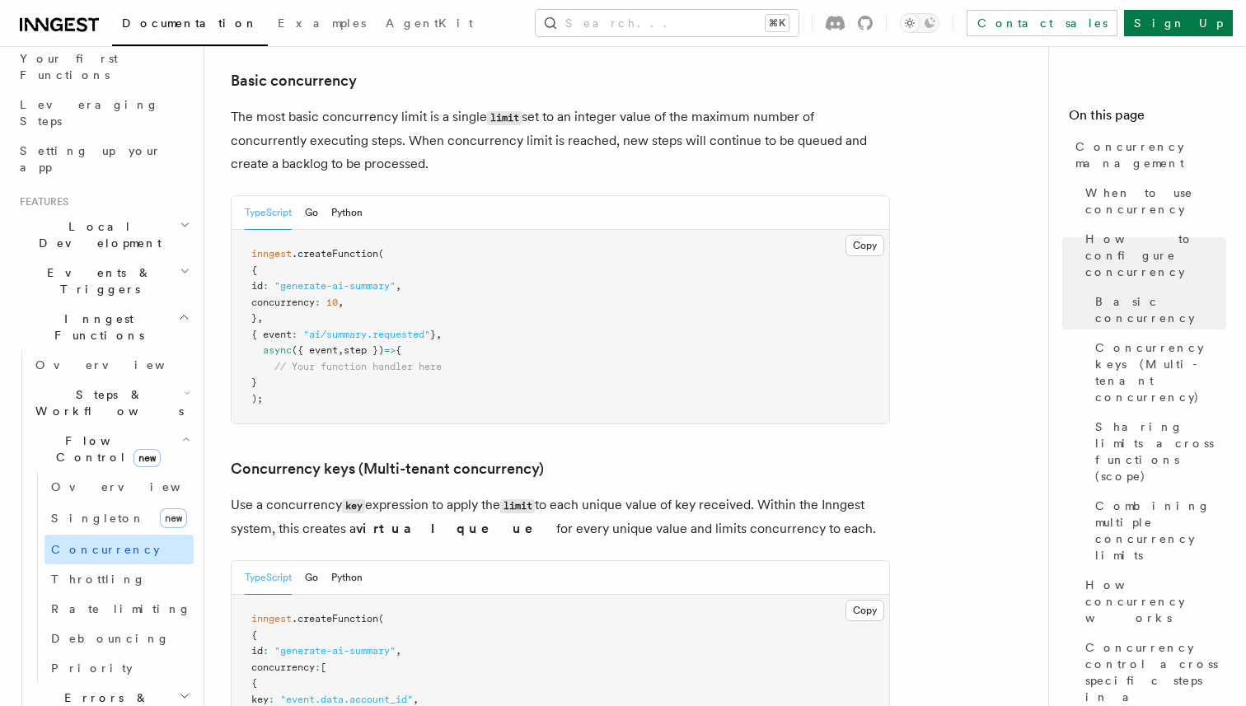
scroll to position [230, 0]
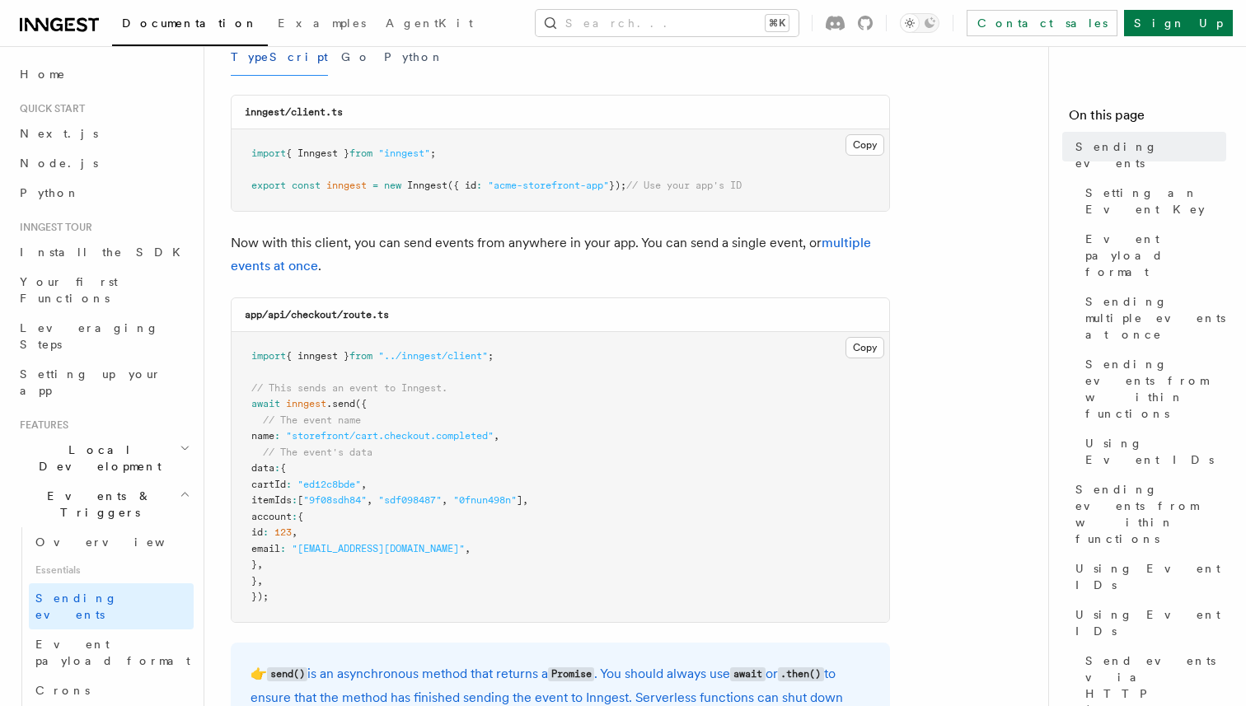
scroll to position [384, 0]
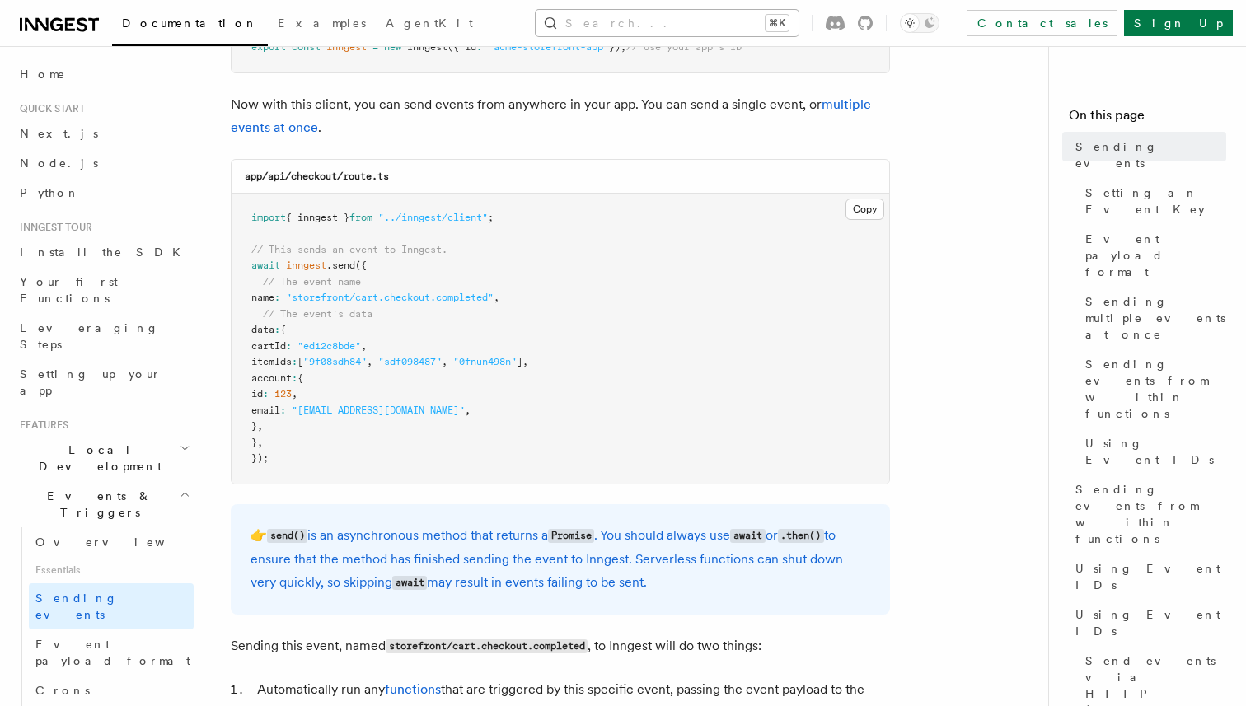
click at [654, 21] on button "Search... ⌘K" at bounding box center [667, 23] width 263 height 26
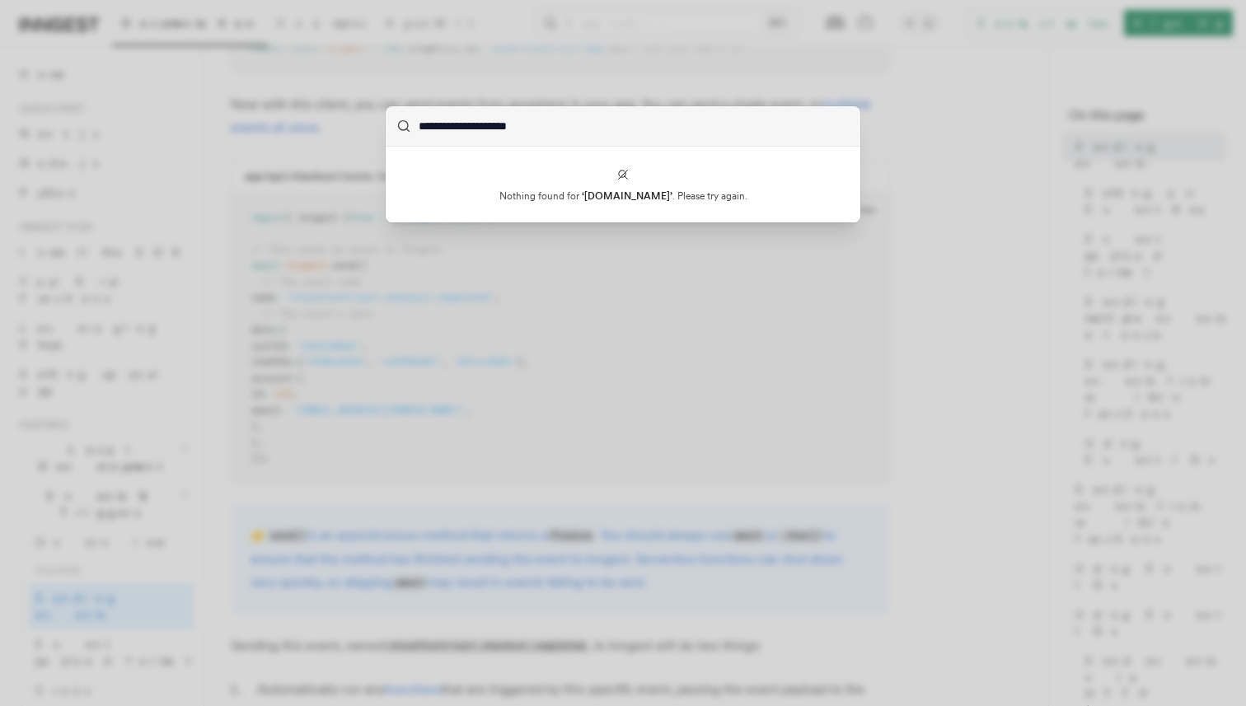
type input "**********"
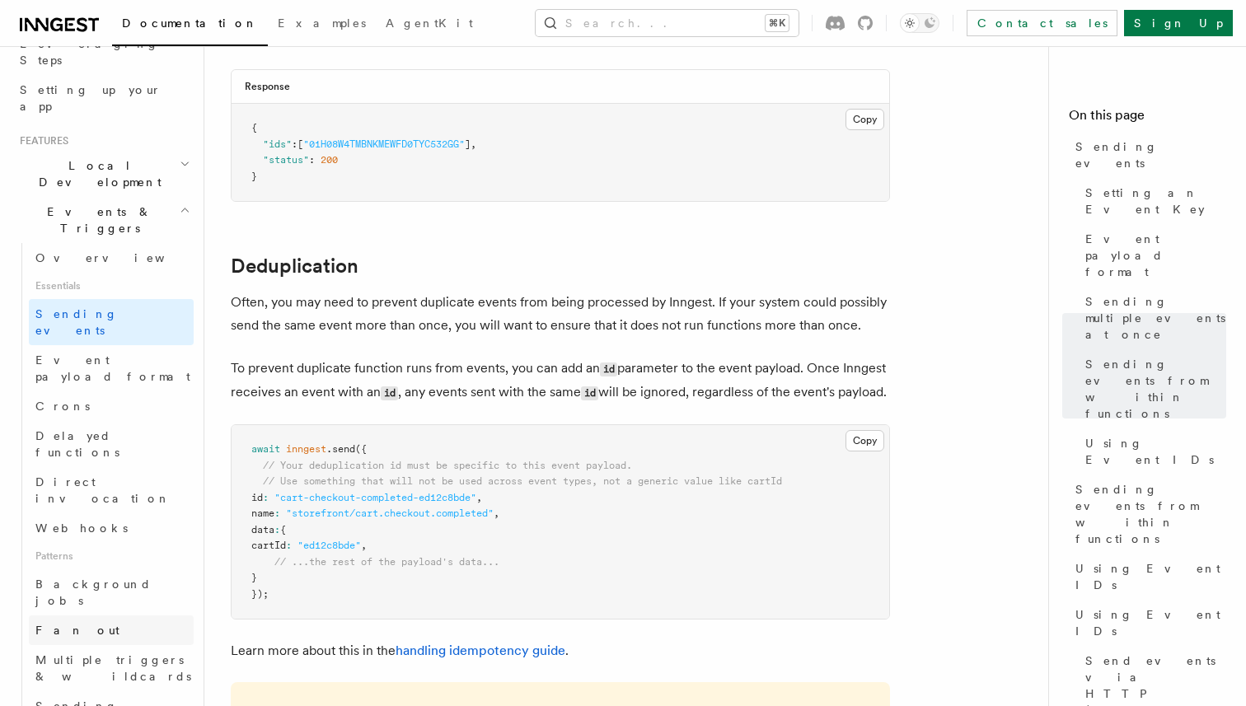
scroll to position [293, 0]
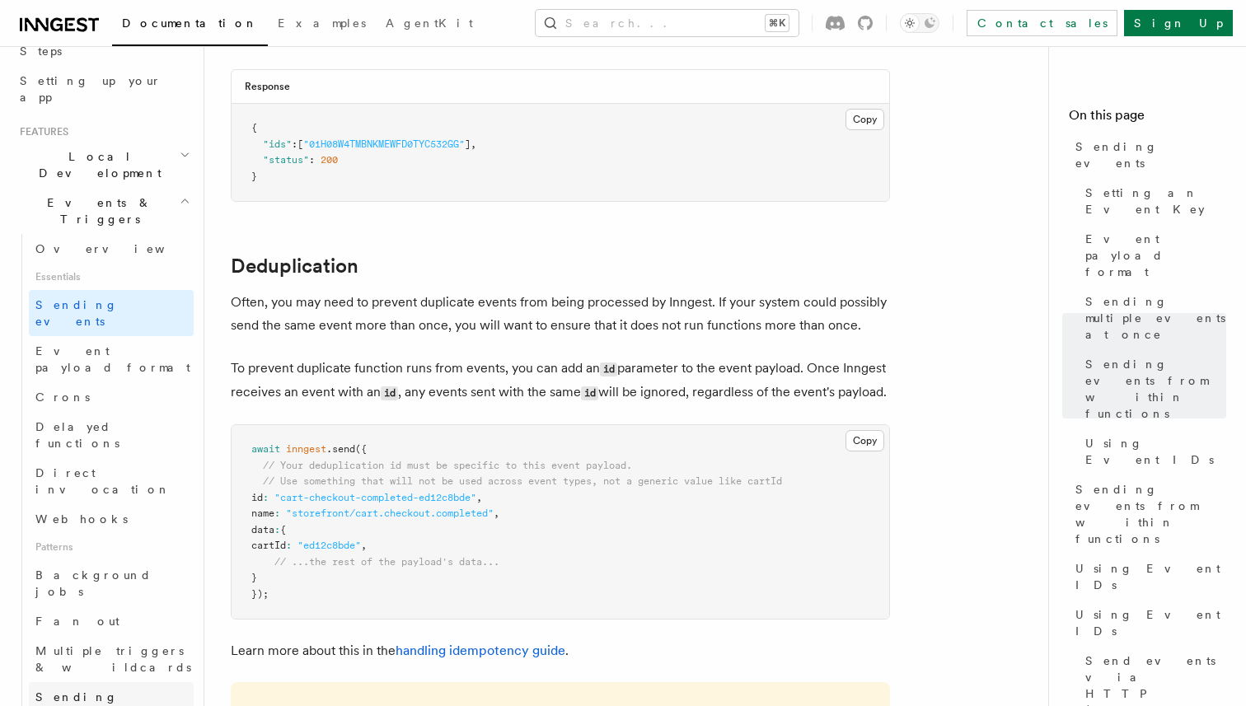
click at [157, 691] on span "Sending events from functions" at bounding box center [96, 714] width 123 height 46
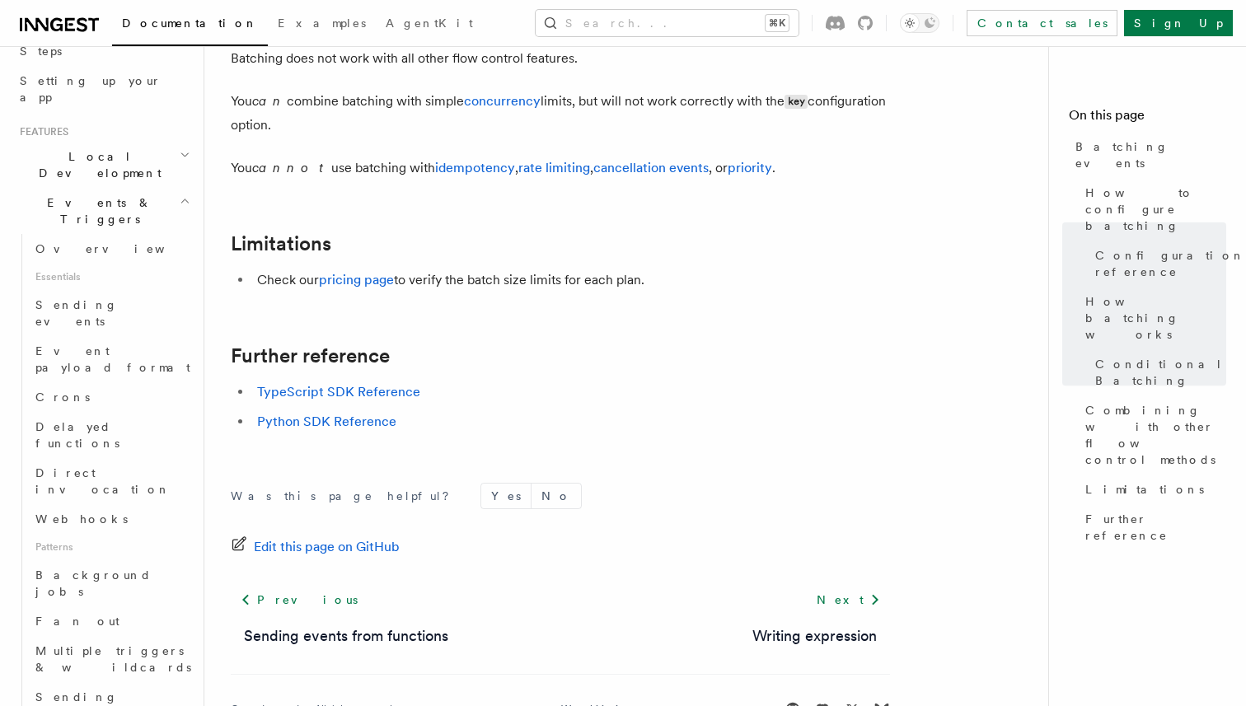
scroll to position [1911, 0]
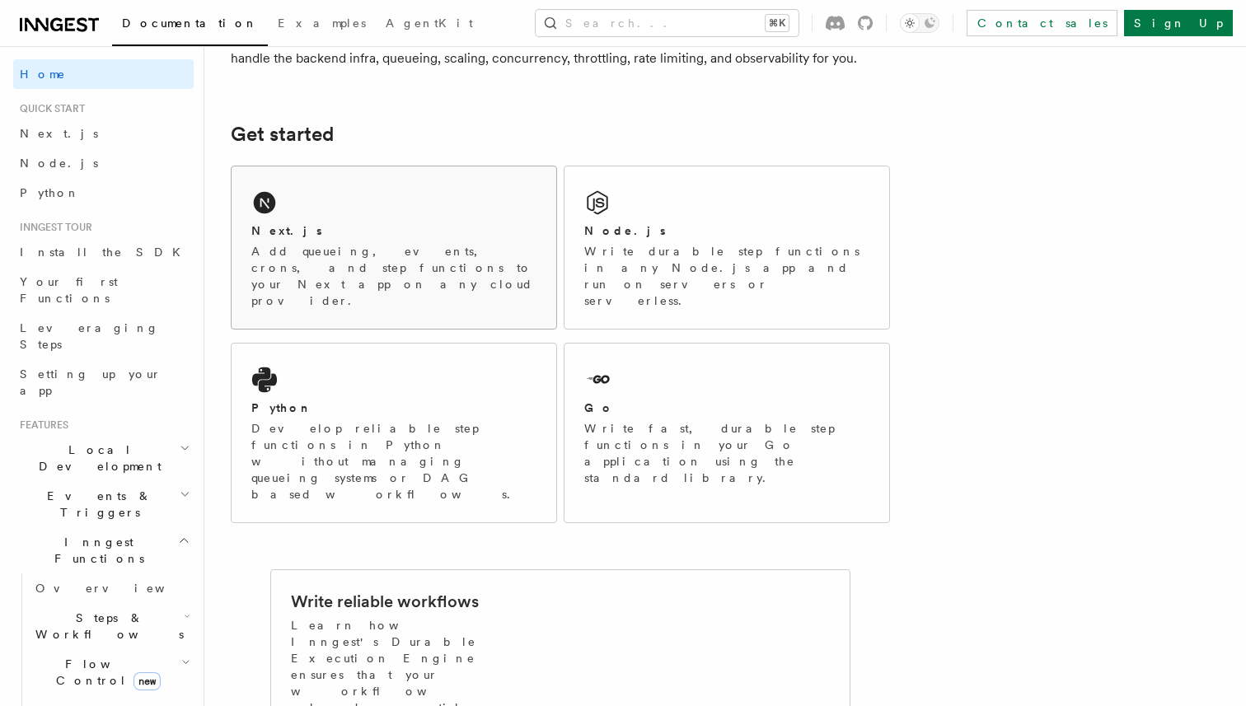
click at [423, 237] on div "Next.js" at bounding box center [393, 230] width 285 height 17
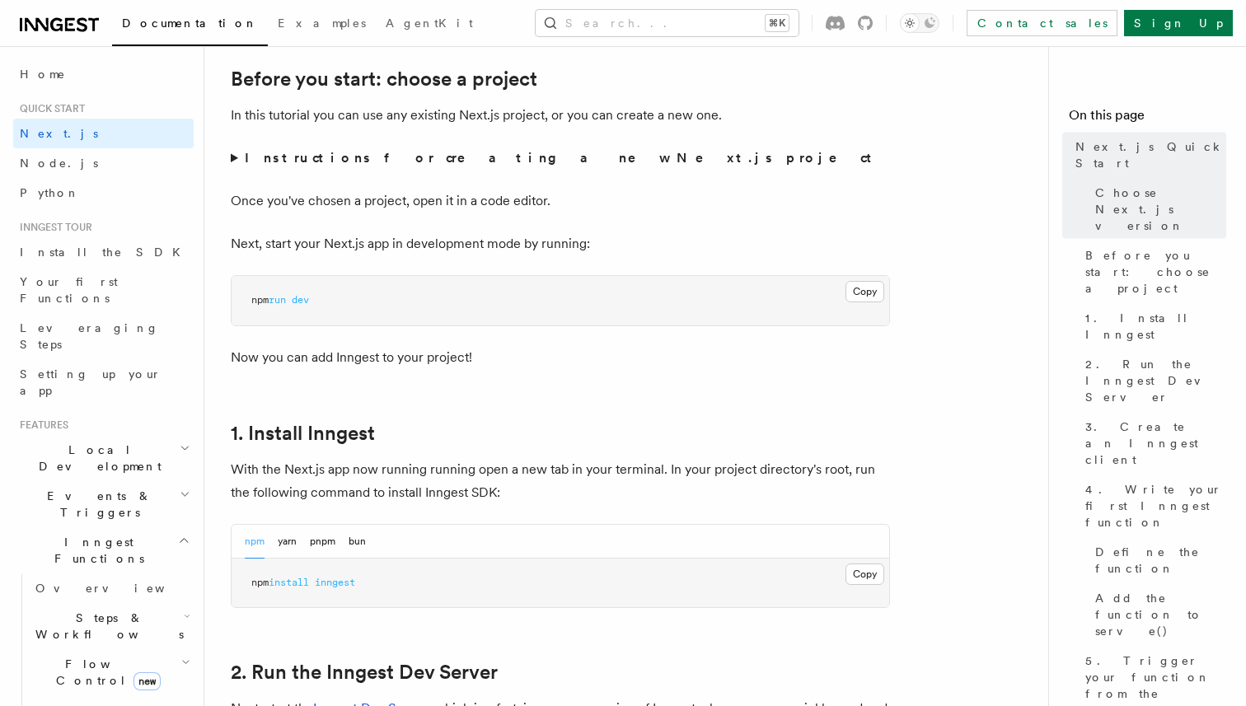
scroll to position [784, 0]
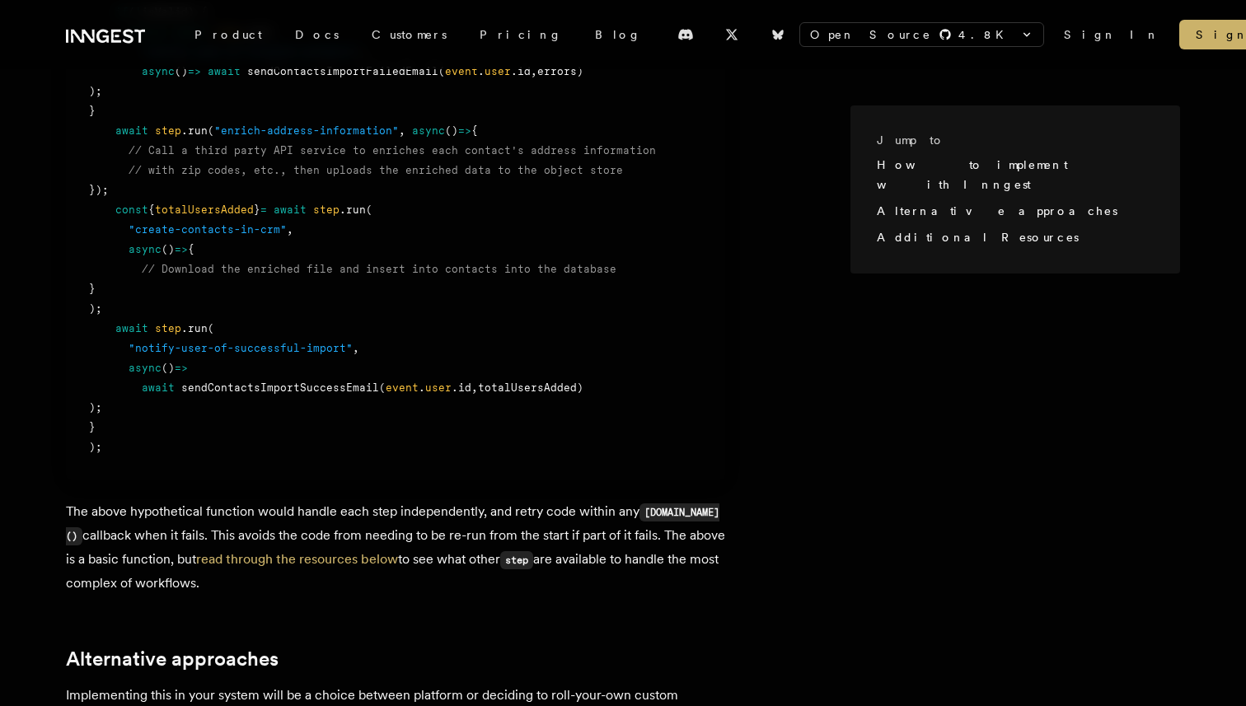
scroll to position [1271, 0]
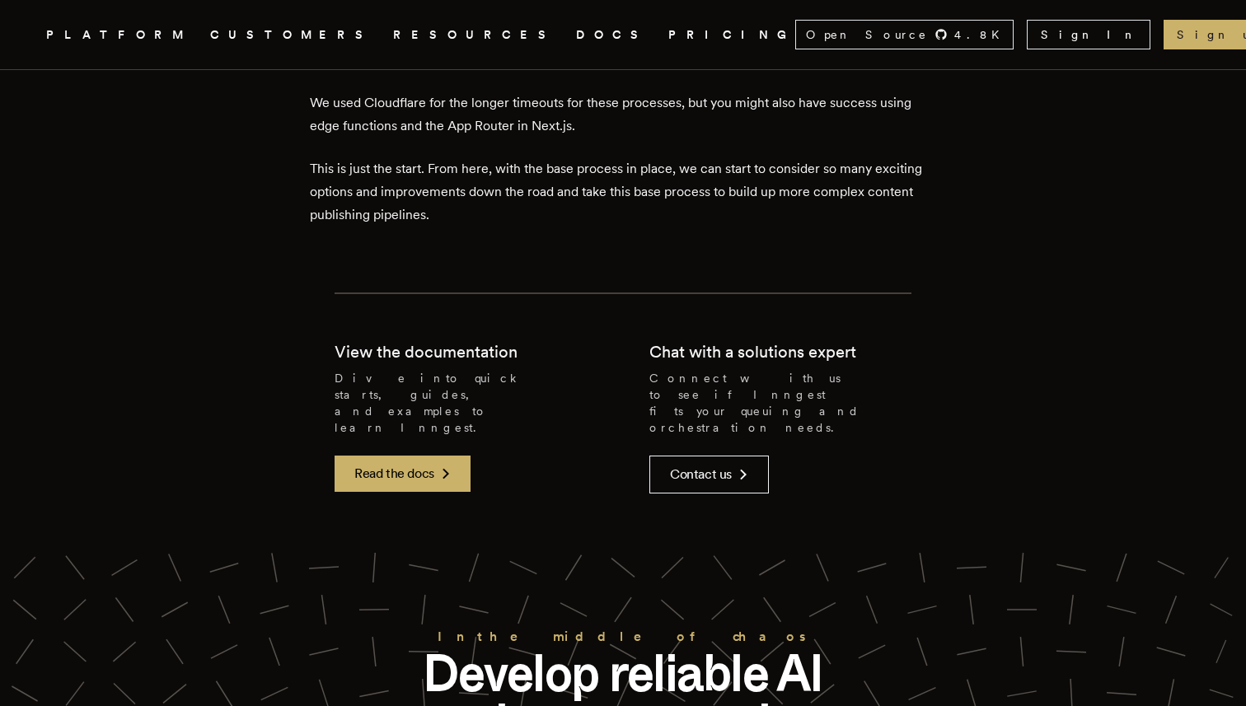
scroll to position [13617, 0]
